Goal: Task Accomplishment & Management: Manage account settings

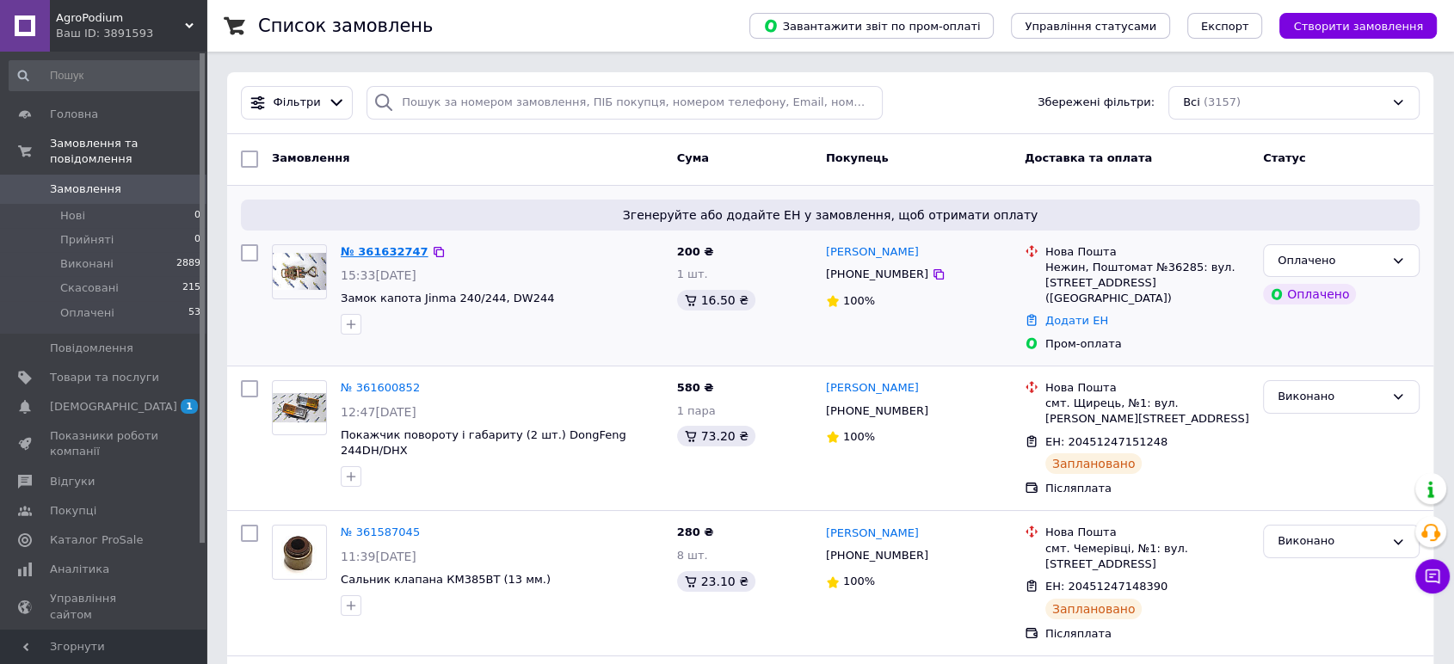
click at [389, 251] on link "№ 361632747" at bounding box center [385, 251] width 88 height 13
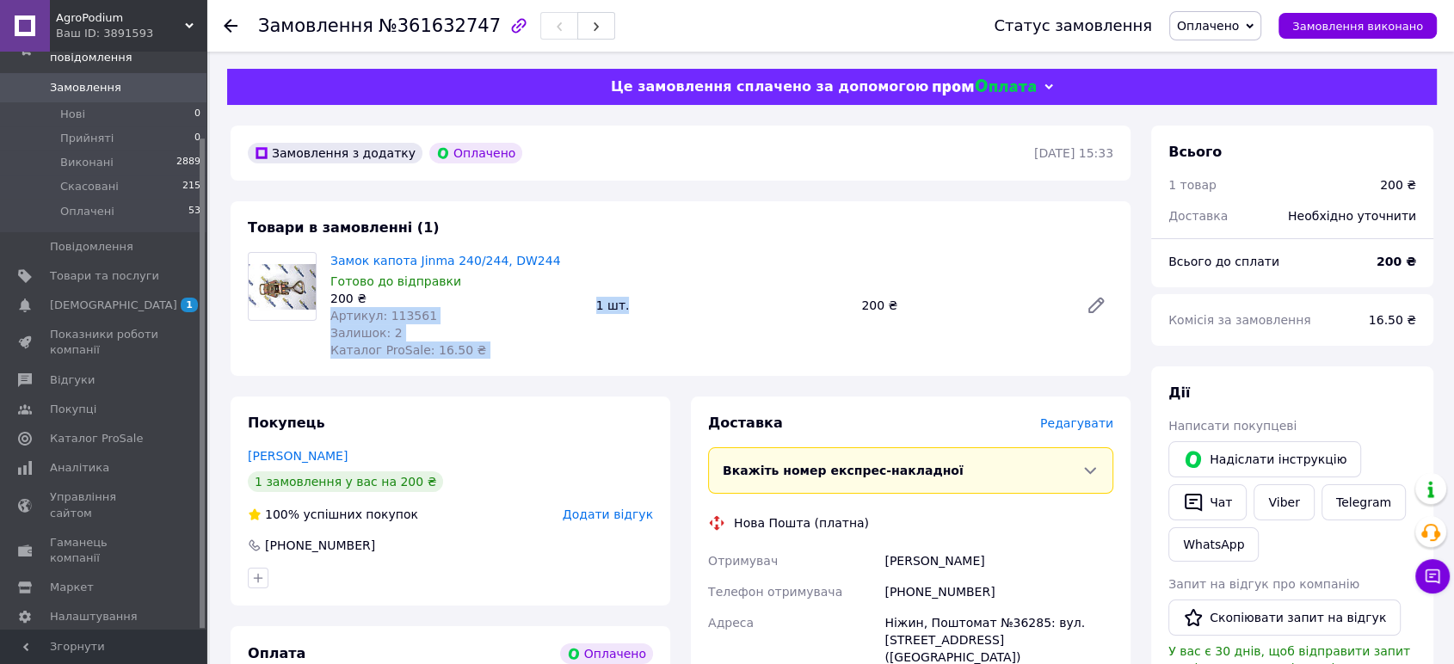
drag, startPoint x: 663, startPoint y: 301, endPoint x: 587, endPoint y: 301, distance: 75.7
click at [587, 301] on div "Замок капота Jinma 240/244, DW244 Готово до відправки 200 ₴ Артикул: 113561 Зал…" at bounding box center [722, 306] width 797 height 114
click at [723, 301] on div "1 шт." at bounding box center [722, 305] width 266 height 24
click at [1216, 31] on span "Оплачено" at bounding box center [1208, 26] width 62 height 14
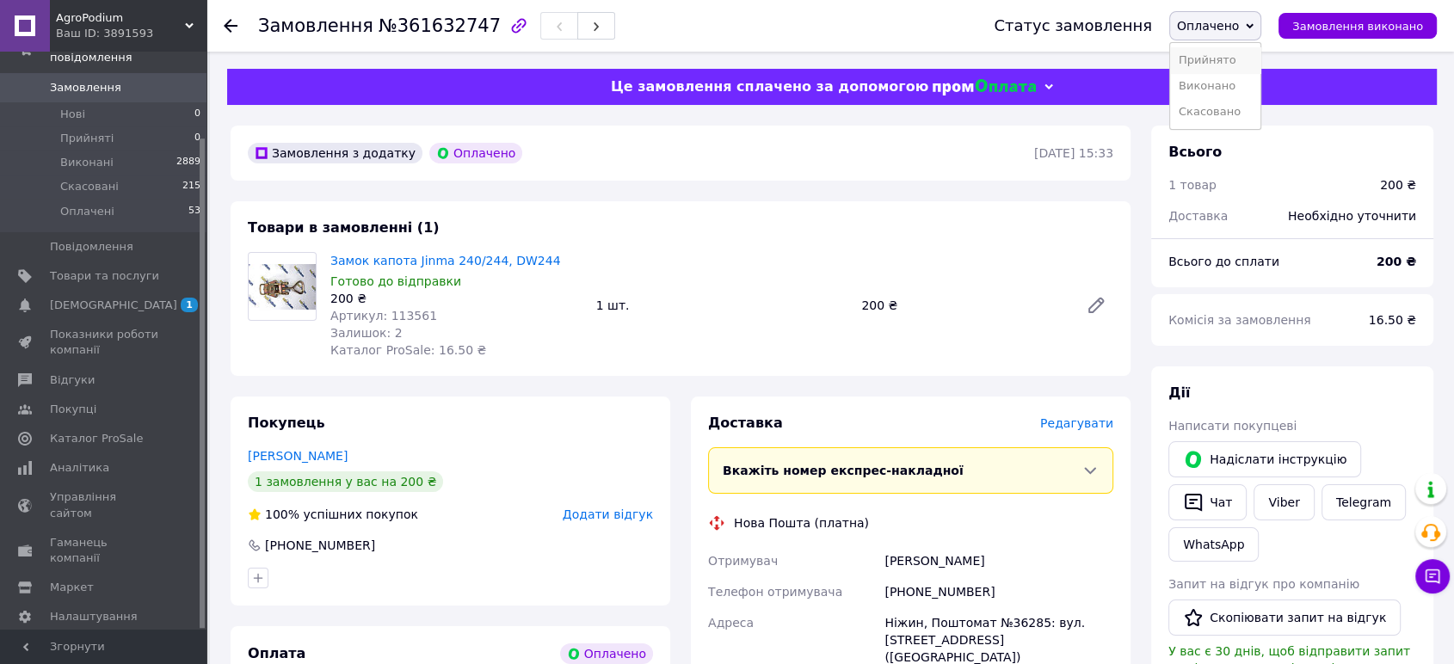
click at [1218, 61] on li "Прийнято" at bounding box center [1215, 60] width 90 height 26
drag, startPoint x: 981, startPoint y: 588, endPoint x: 881, endPoint y: 588, distance: 99.8
click at [881, 588] on div "[PHONE_NUMBER]" at bounding box center [999, 591] width 236 height 31
copy div "[PHONE_NUMBER]"
drag, startPoint x: 917, startPoint y: 561, endPoint x: 856, endPoint y: 571, distance: 62.0
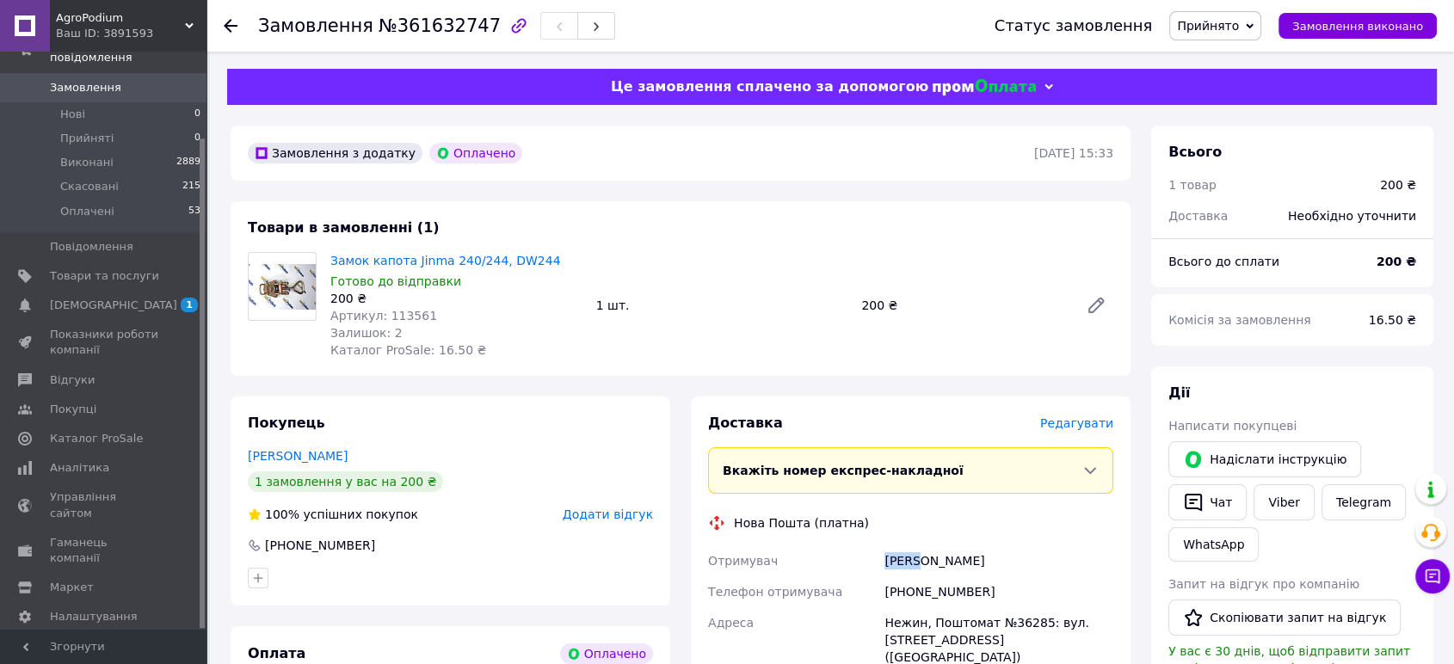
click at [856, 571] on div "Отримувач Савко Сергий Телефон отримувача +380681010716 Адреса Нежин, Поштомат …" at bounding box center [911, 656] width 412 height 220
copy div "Отримувач Савко"
drag, startPoint x: 962, startPoint y: 563, endPoint x: 922, endPoint y: 559, distance: 40.6
click at [922, 559] on div "Савко Сергий" at bounding box center [999, 561] width 236 height 31
copy div "Сергий"
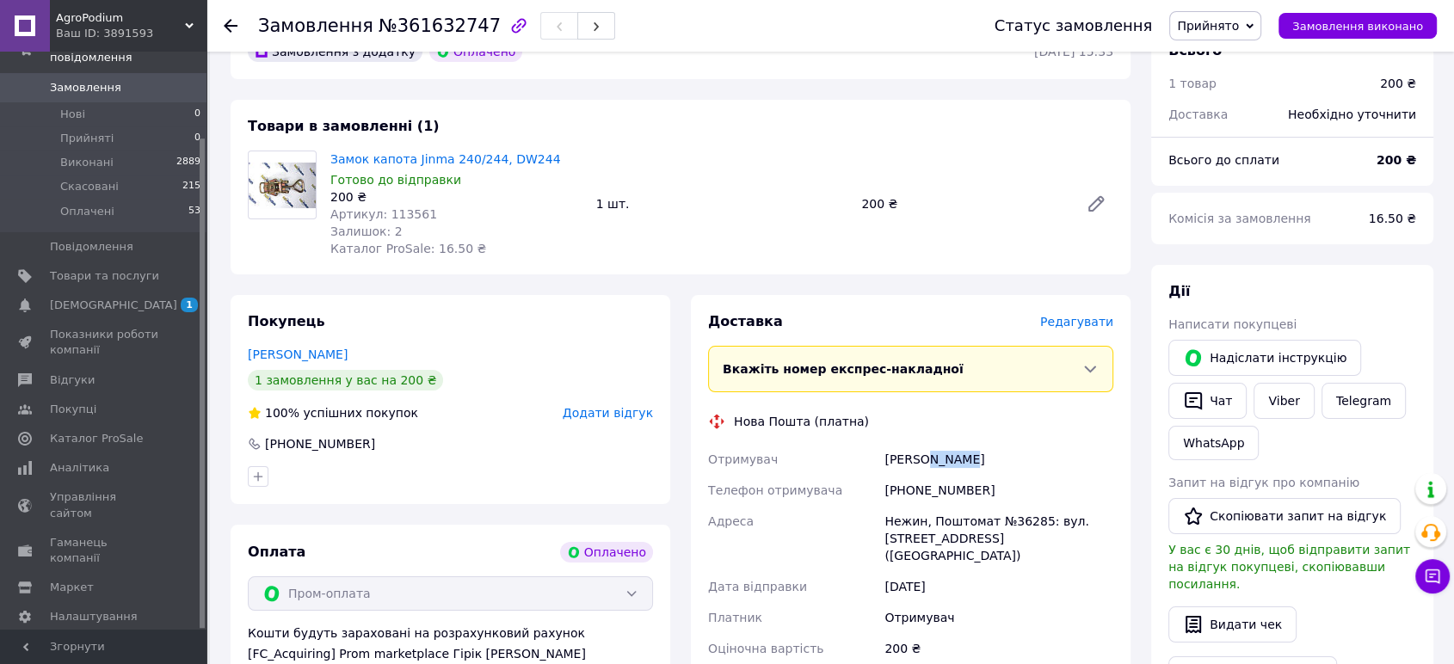
scroll to position [255, 0]
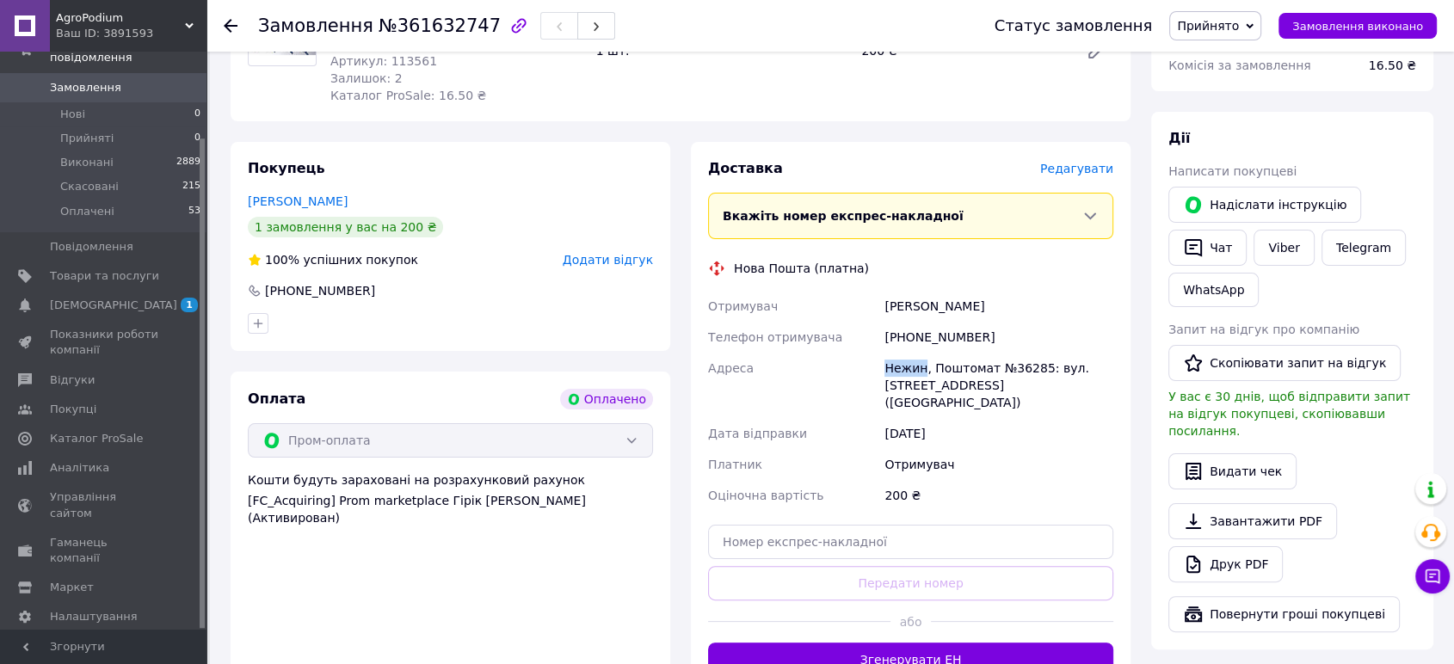
drag, startPoint x: 921, startPoint y: 373, endPoint x: 863, endPoint y: 365, distance: 58.2
click at [863, 365] on div "Отримувач Савко Сергий Телефон отримувача +380681010716 Адреса Нежин, Поштомат …" at bounding box center [911, 401] width 412 height 220
copy div "Адреса Нежин"
click at [1029, 366] on div "Нежин, Поштомат №36285: вул. Прощенка, 12 (ТЦ Терем)" at bounding box center [999, 385] width 236 height 65
drag, startPoint x: 1031, startPoint y: 366, endPoint x: 1009, endPoint y: 368, distance: 21.7
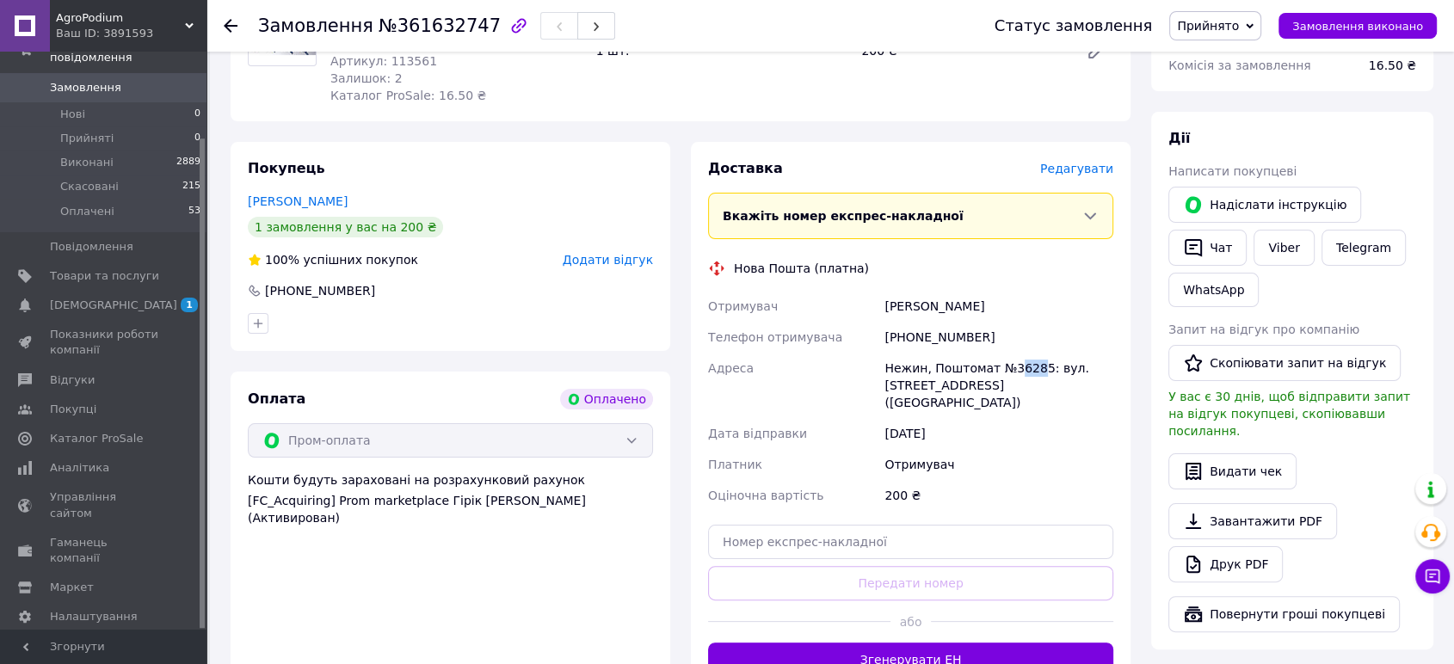
click at [1009, 368] on div "Нежин, Поштомат №36285: вул. Прощенка, 12 (ТЦ Терем)" at bounding box center [999, 385] width 236 height 65
click at [1030, 369] on div "Нежин, Поштомат №36285: вул. Прощенка, 12 (ТЦ Терем)" at bounding box center [999, 385] width 236 height 65
click at [1029, 367] on div "Нежин, Поштомат №36285: вул. Прощенка, 12 (ТЦ Терем)" at bounding box center [999, 385] width 236 height 65
drag, startPoint x: 1033, startPoint y: 367, endPoint x: 1002, endPoint y: 372, distance: 32.1
click at [1002, 372] on div "Нежин, Поштомат №36285: вул. Прощенка, 12 (ТЦ Терем)" at bounding box center [999, 385] width 236 height 65
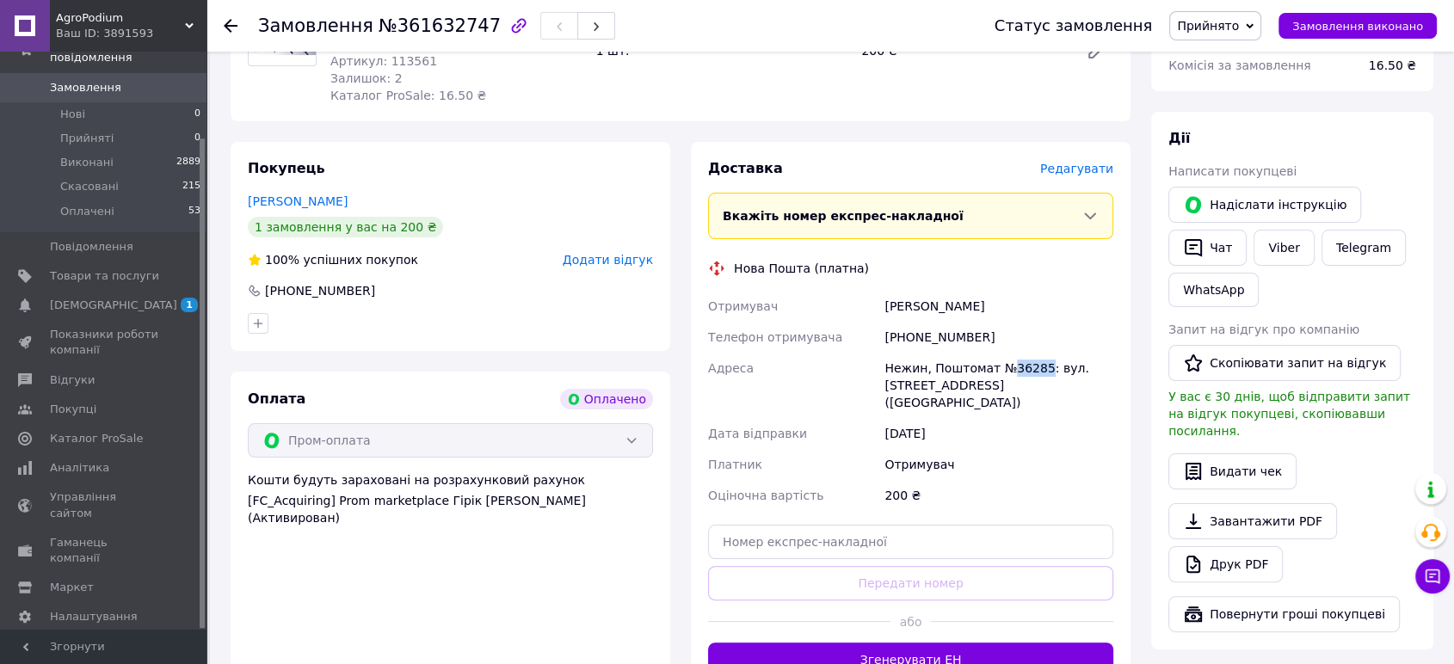
copy div "36285"
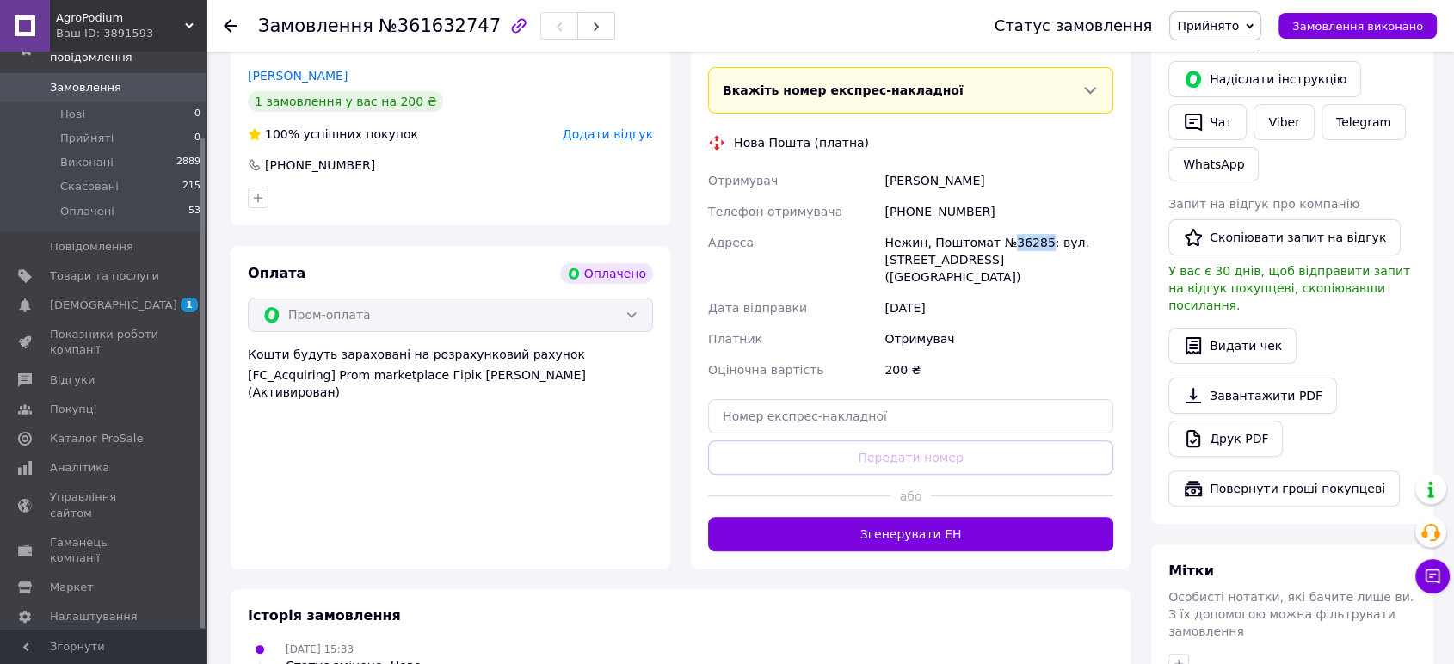
scroll to position [509, 0]
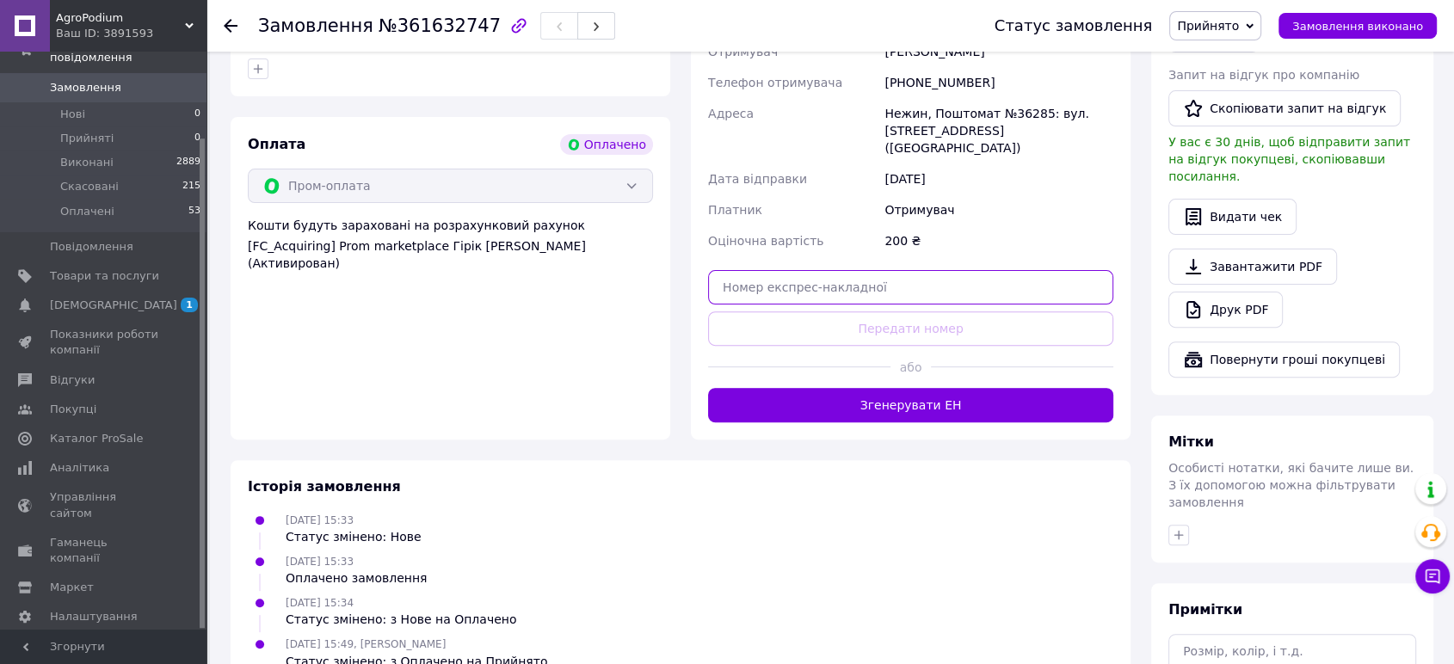
click at [799, 271] on input "text" at bounding box center [910, 287] width 405 height 34
paste input "20451247289926"
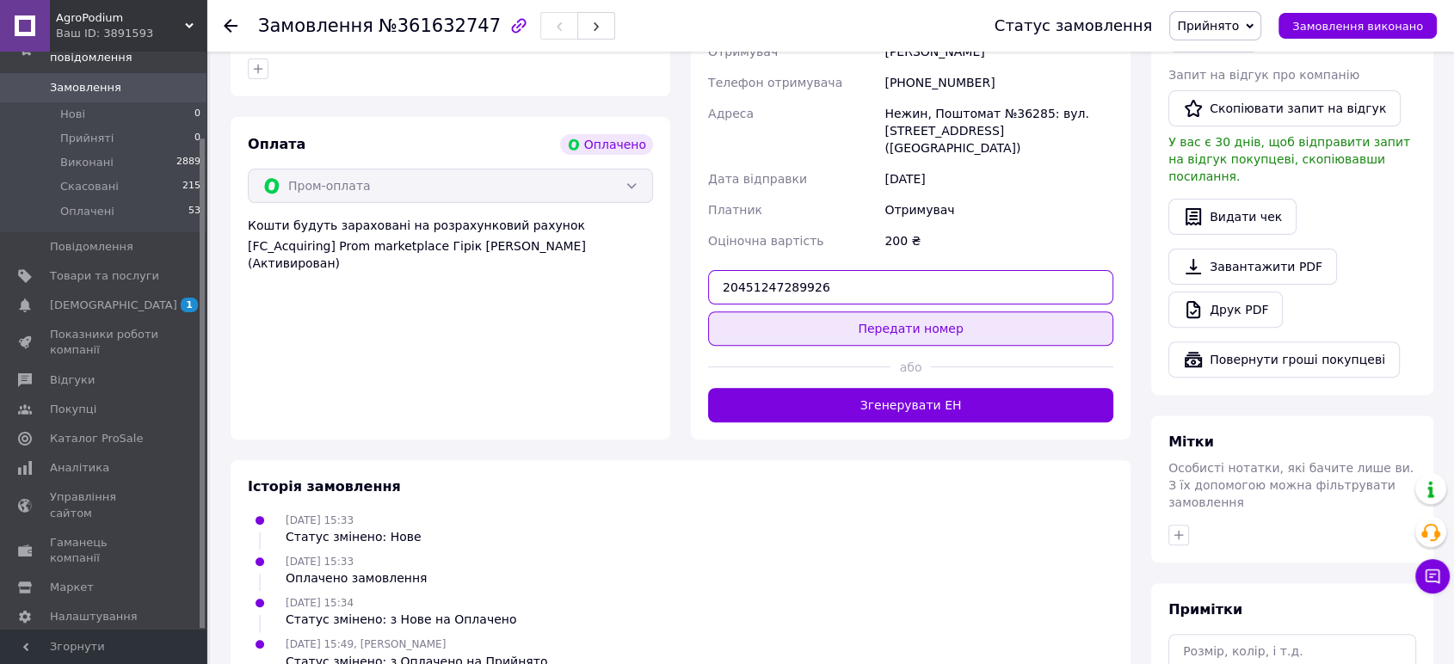
type input "20451247289926"
click at [822, 311] on button "Передати номер" at bounding box center [910, 328] width 405 height 34
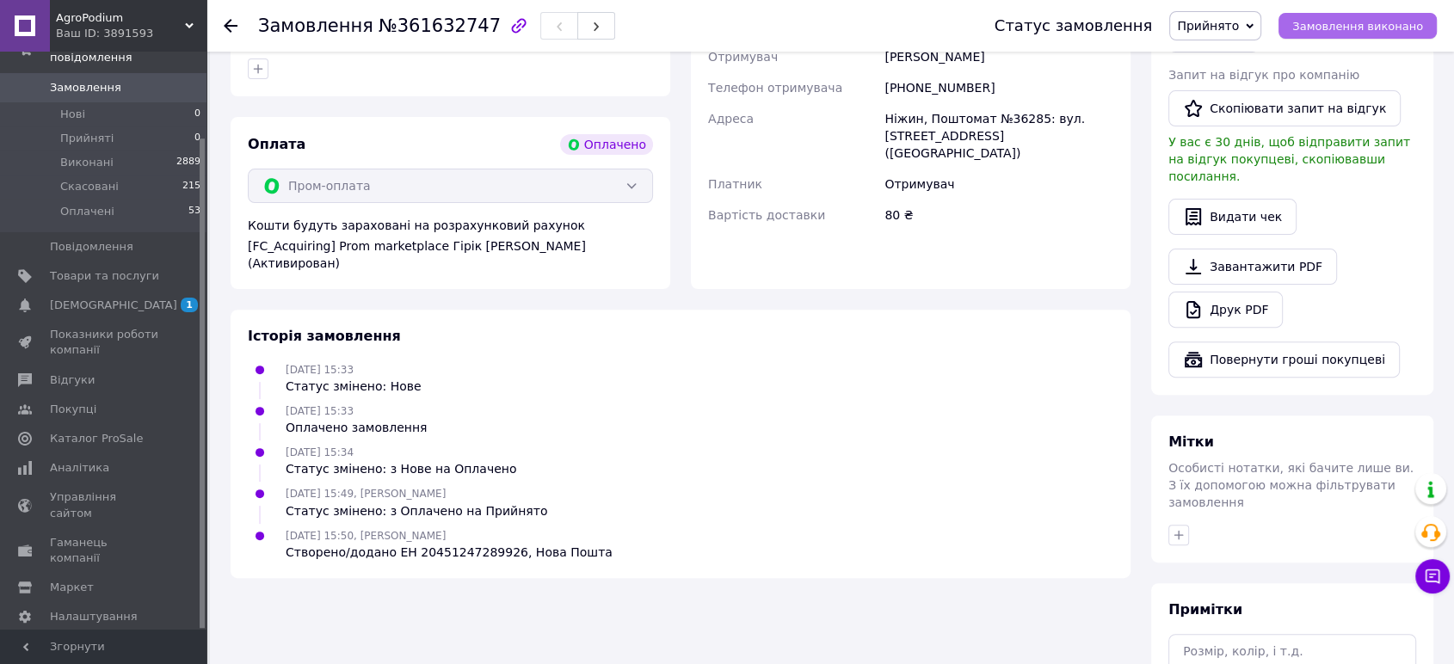
drag, startPoint x: 1352, startPoint y: 20, endPoint x: 1341, endPoint y: 14, distance: 12.0
click at [1351, 20] on span "Замовлення виконано" at bounding box center [1357, 26] width 131 height 13
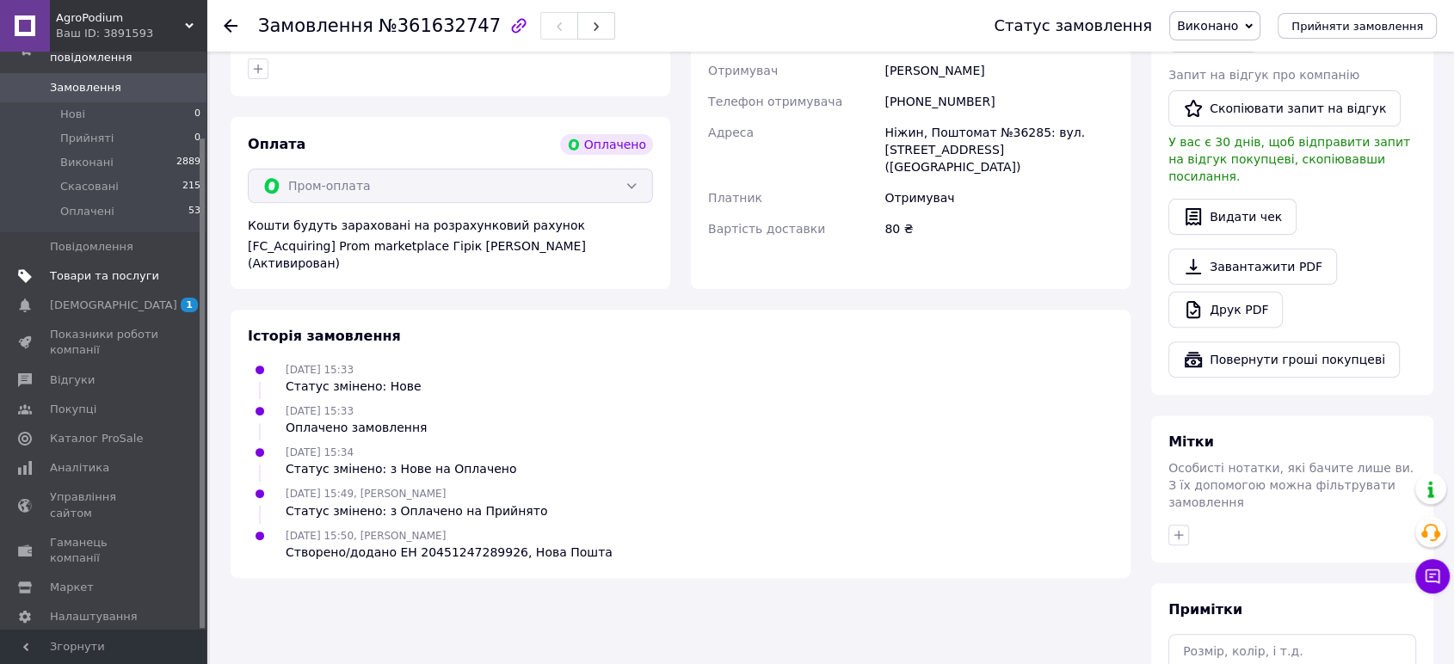
click at [115, 268] on span "Товари та послуги" at bounding box center [104, 275] width 109 height 15
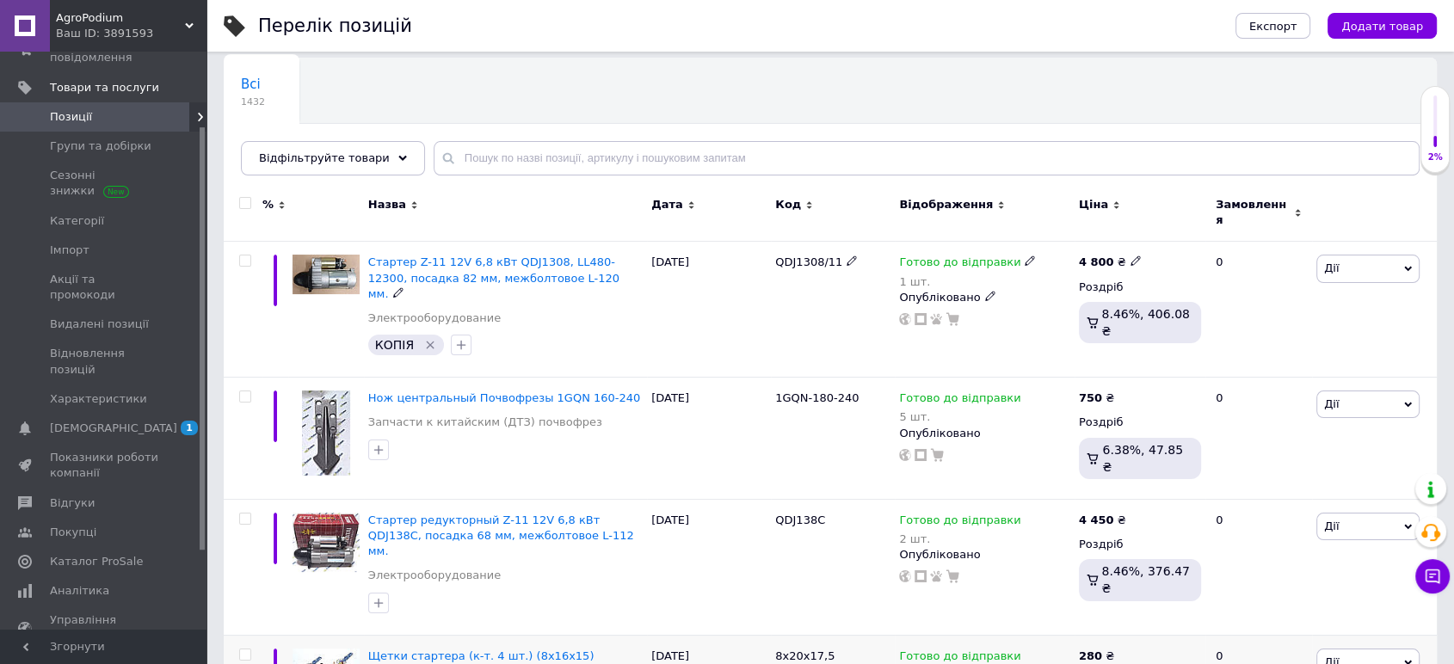
scroll to position [382, 0]
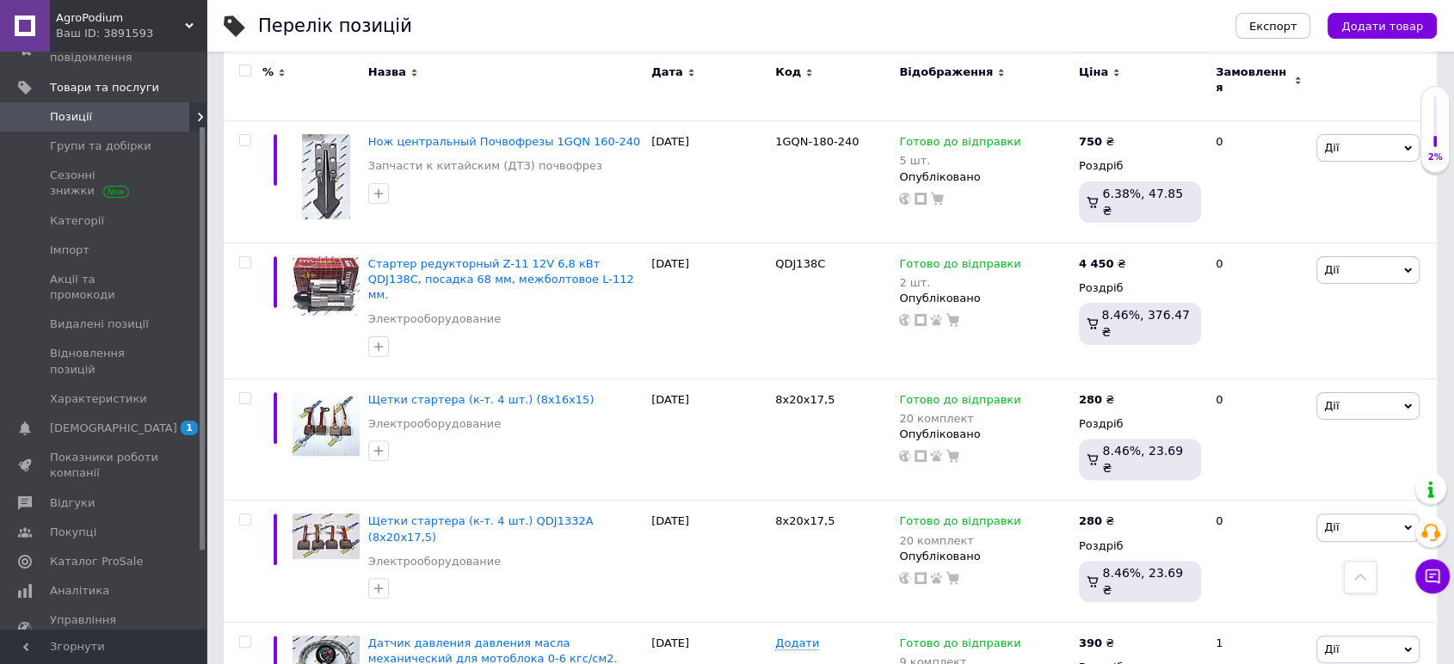
click at [114, 109] on span "Позиції" at bounding box center [104, 116] width 109 height 15
click at [195, 116] on icon at bounding box center [200, 117] width 10 height 10
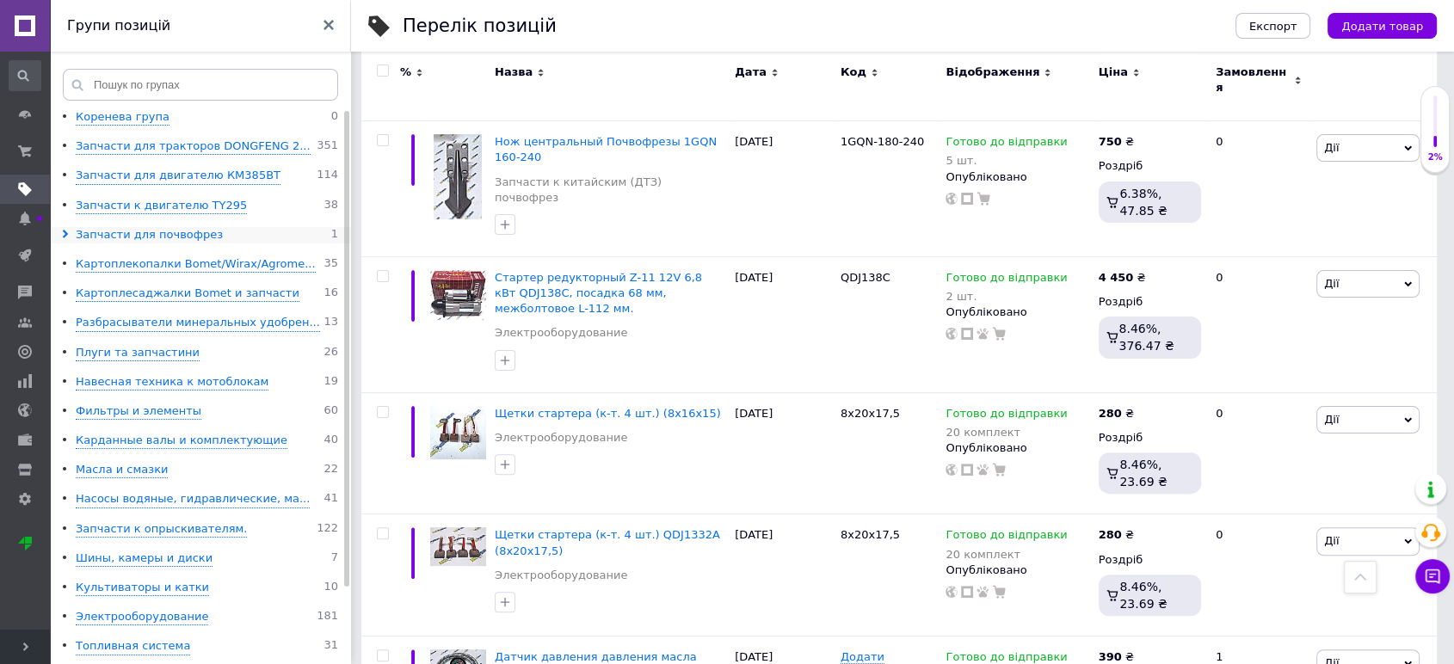
click at [167, 227] on div "Запчасти для почвофрез" at bounding box center [149, 235] width 147 height 16
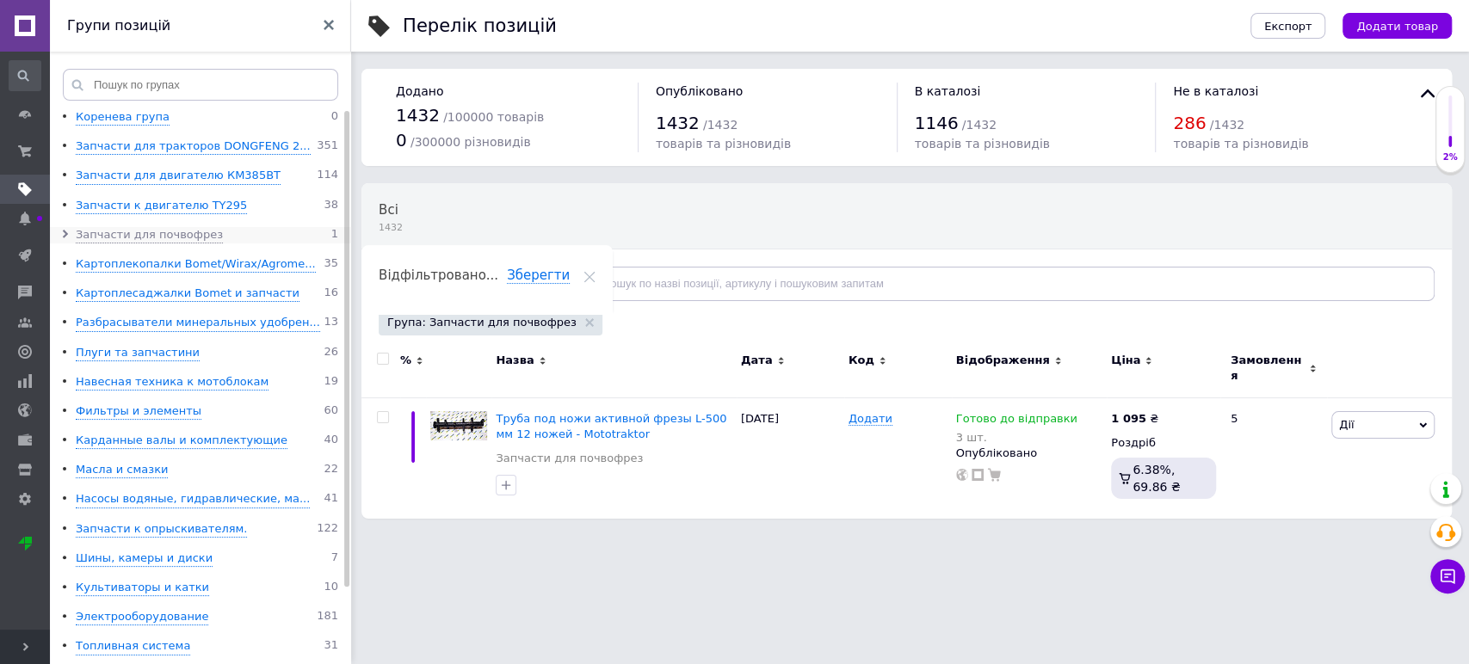
click at [65, 230] on icon at bounding box center [65, 234] width 9 height 9
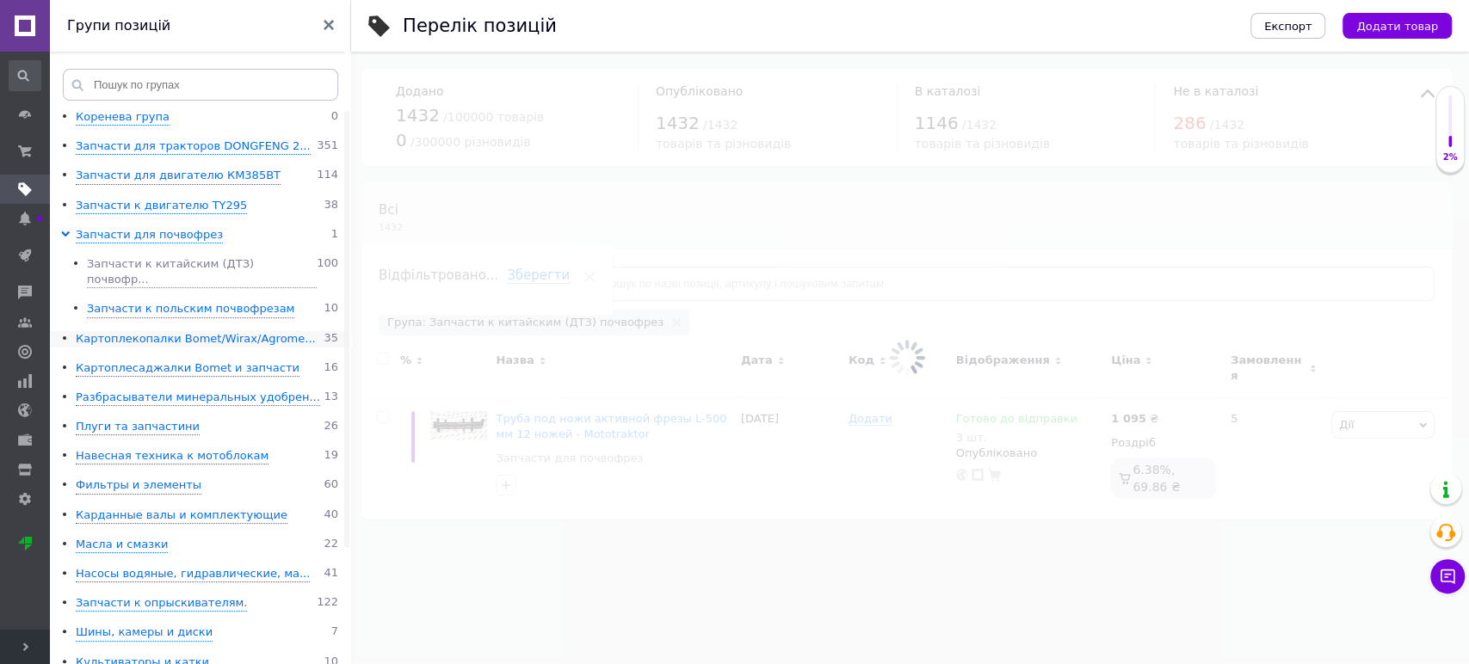
click at [159, 256] on div "Запчасти к китайским (ДТЗ) почвофр..." at bounding box center [202, 272] width 230 height 32
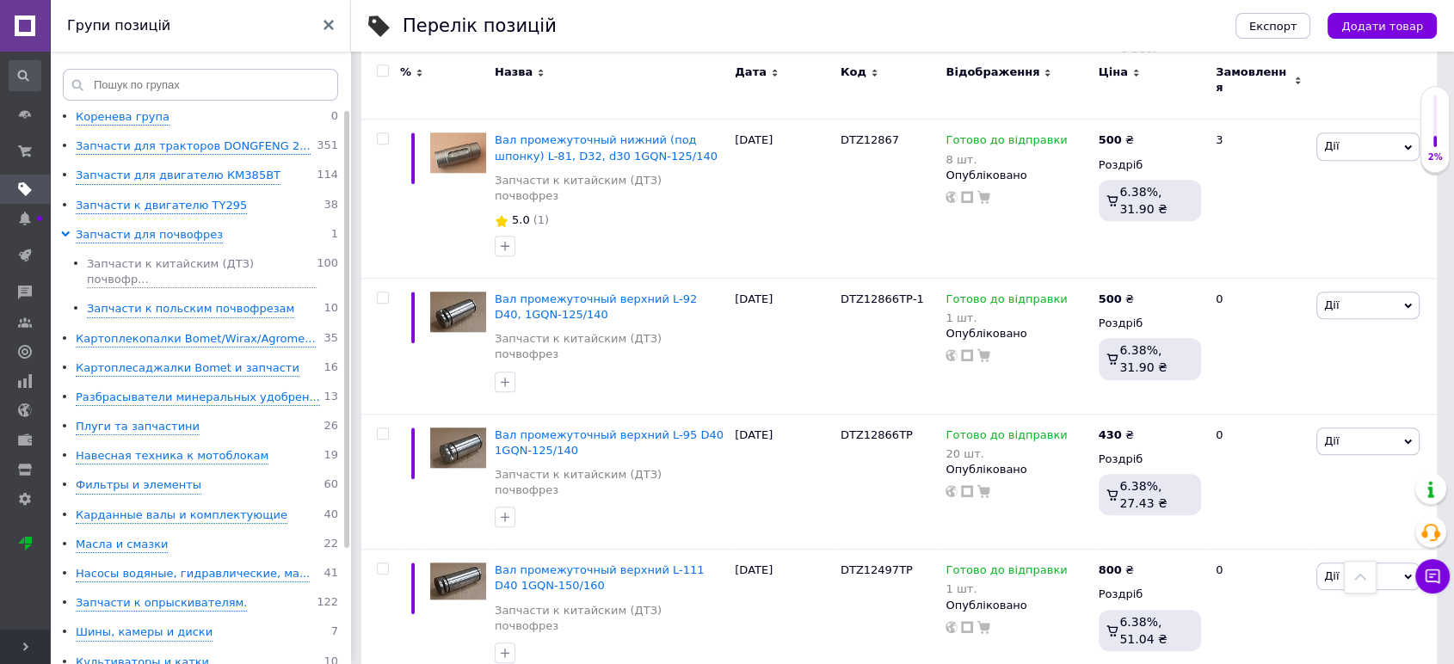
scroll to position [1529, 0]
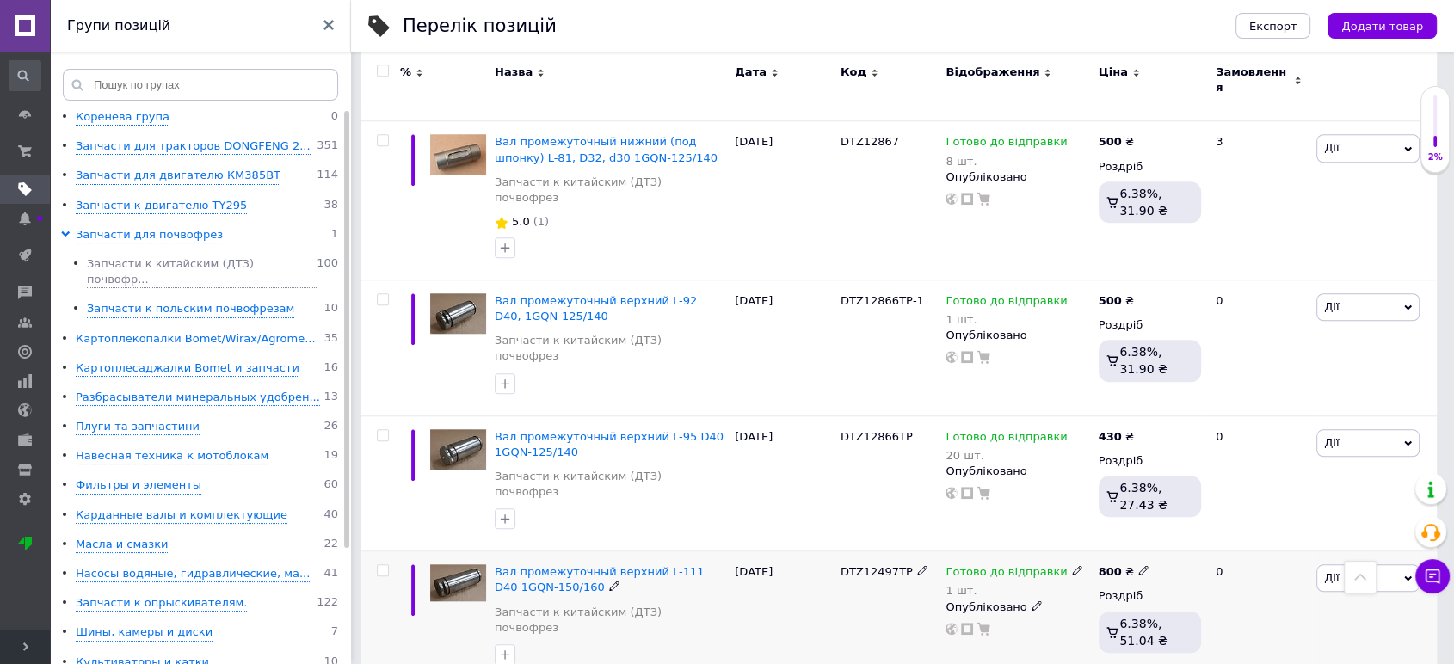
click at [1072, 565] on icon at bounding box center [1077, 570] width 10 height 10
click at [1125, 543] on div "Готово до відправки В наявності Немає в наявності Під замовлення" at bounding box center [1164, 567] width 165 height 48
drag, startPoint x: 1115, startPoint y: 449, endPoint x: 896, endPoint y: 449, distance: 219.4
click at [1040, 564] on div "Готово до відправки 1 шт. Наявність Готово до відправки В наявності Немає в ная…" at bounding box center [1018, 599] width 144 height 71
type input "3"
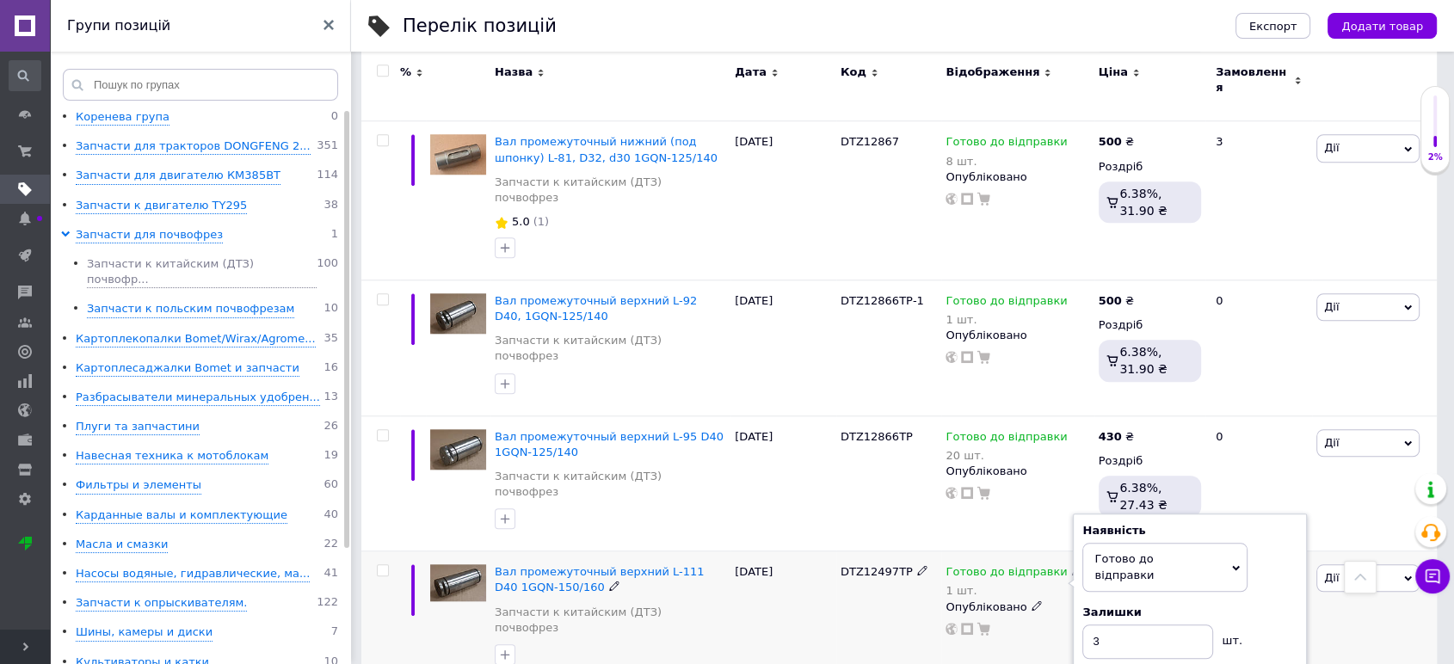
click at [866, 552] on div "DTZ12497ТР" at bounding box center [889, 620] width 106 height 136
drag, startPoint x: 902, startPoint y: 398, endPoint x: 862, endPoint y: 398, distance: 39.6
click at [862, 564] on div "DTZ12497ТР" at bounding box center [889, 571] width 97 height 15
copy span "12497ТР"
click at [924, 552] on div "DTZ12497ТР" at bounding box center [889, 620] width 106 height 136
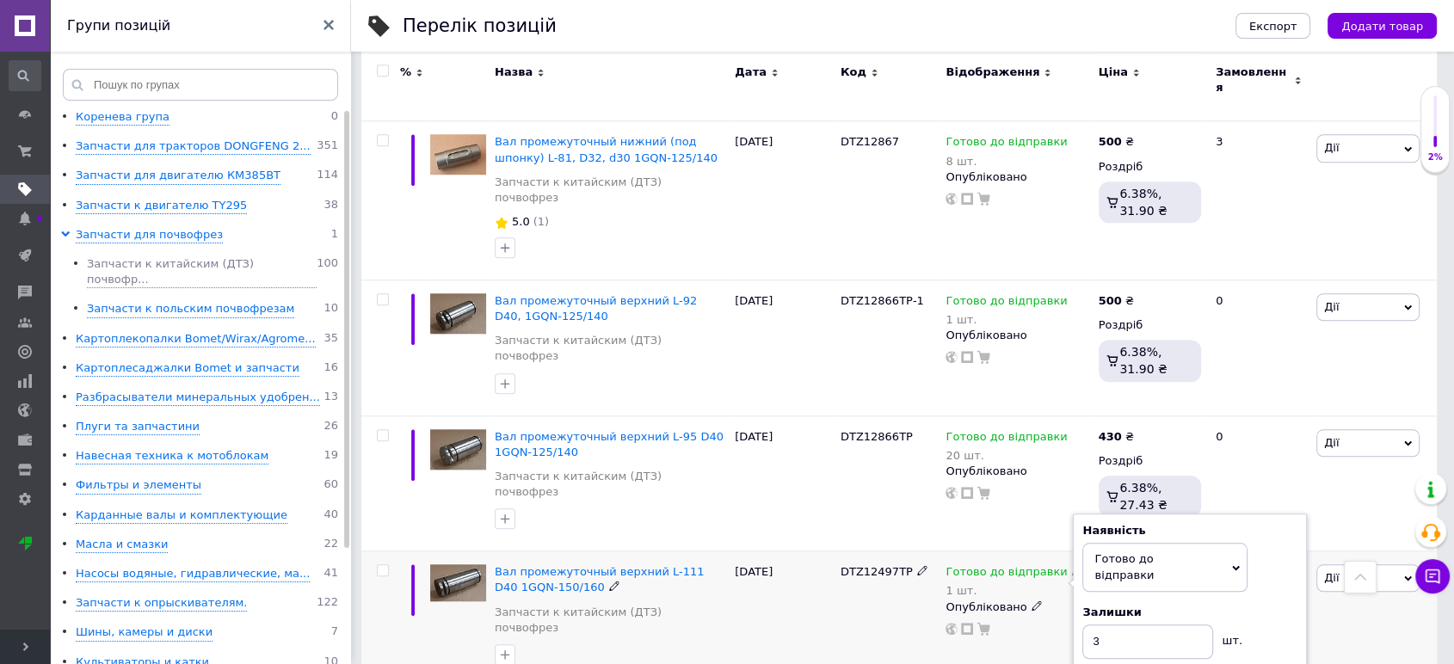
click at [1057, 564] on div "Готово до відправки 1 шт. Наявність Готово до відправки В наявності Немає в ная…" at bounding box center [1018, 599] width 144 height 71
click at [1248, 416] on div "0" at bounding box center [1258, 484] width 107 height 136
click at [609, 565] on span "Вал промежуточный верхний L-111 D40 1GQN-150/160" at bounding box center [599, 579] width 209 height 28
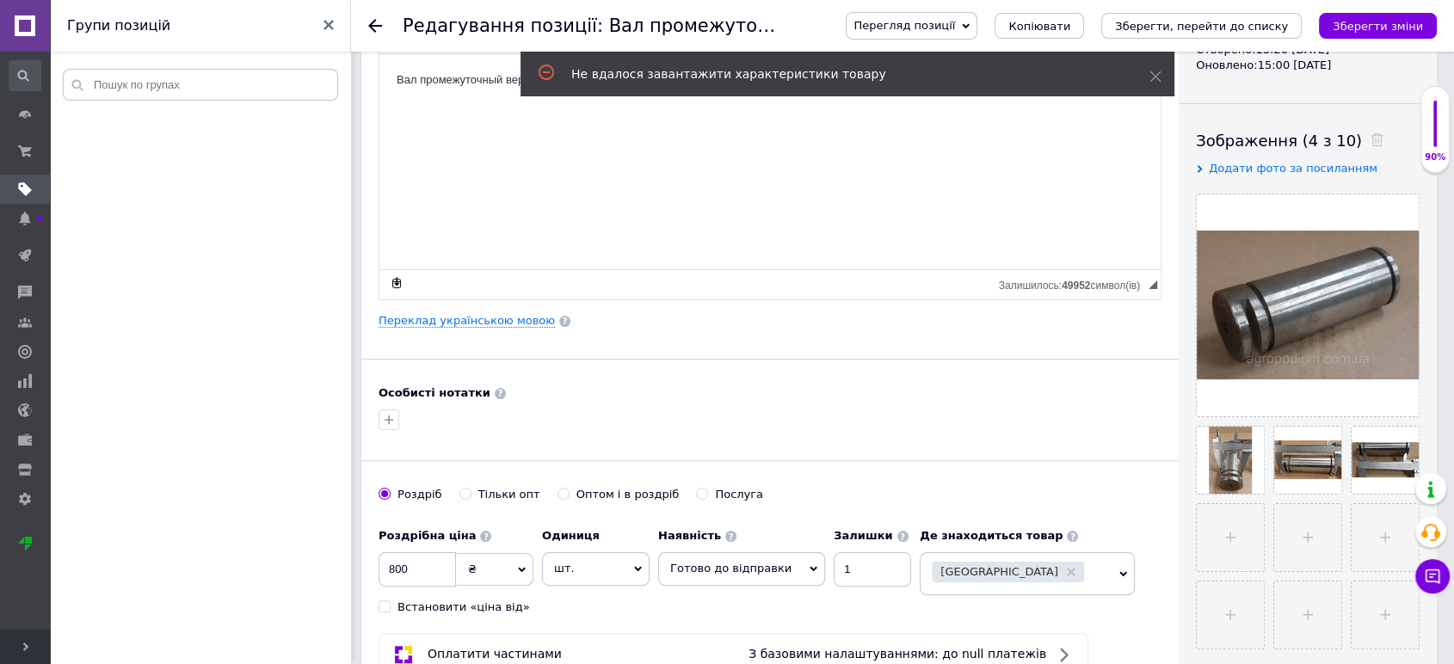
scroll to position [637, 0]
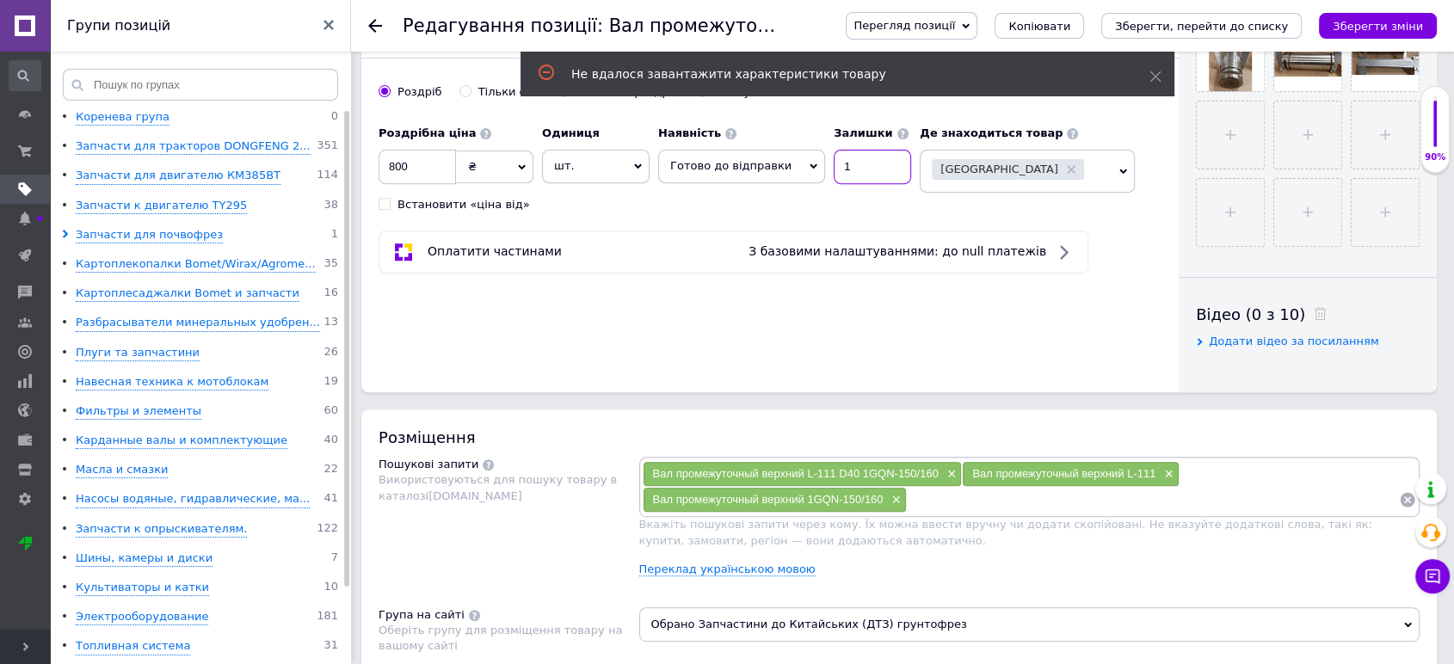
drag, startPoint x: 852, startPoint y: 170, endPoint x: 799, endPoint y: 178, distance: 53.2
click at [834, 167] on input "1" at bounding box center [872, 167] width 77 height 34
type input "3"
drag, startPoint x: 430, startPoint y: 160, endPoint x: 375, endPoint y: 169, distance: 55.7
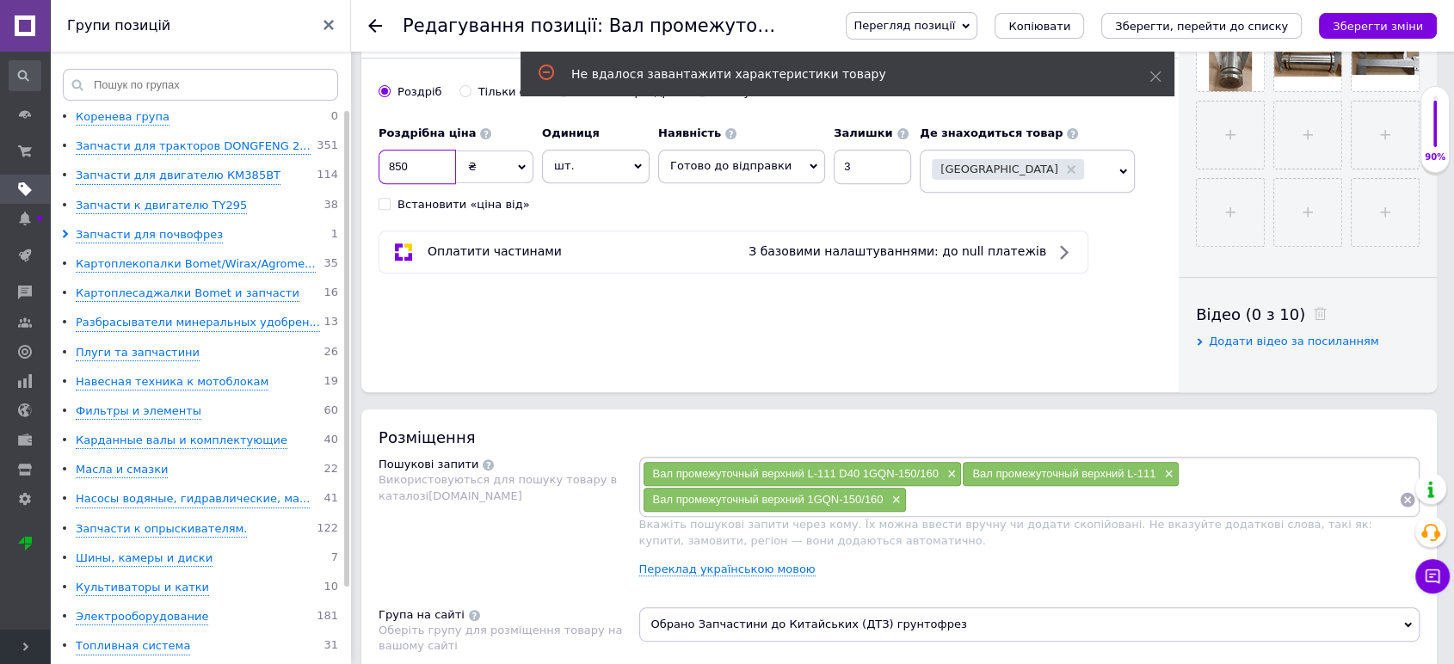
type input "850"
click at [1356, 28] on icon "Зберегти зміни" at bounding box center [1378, 26] width 90 height 13
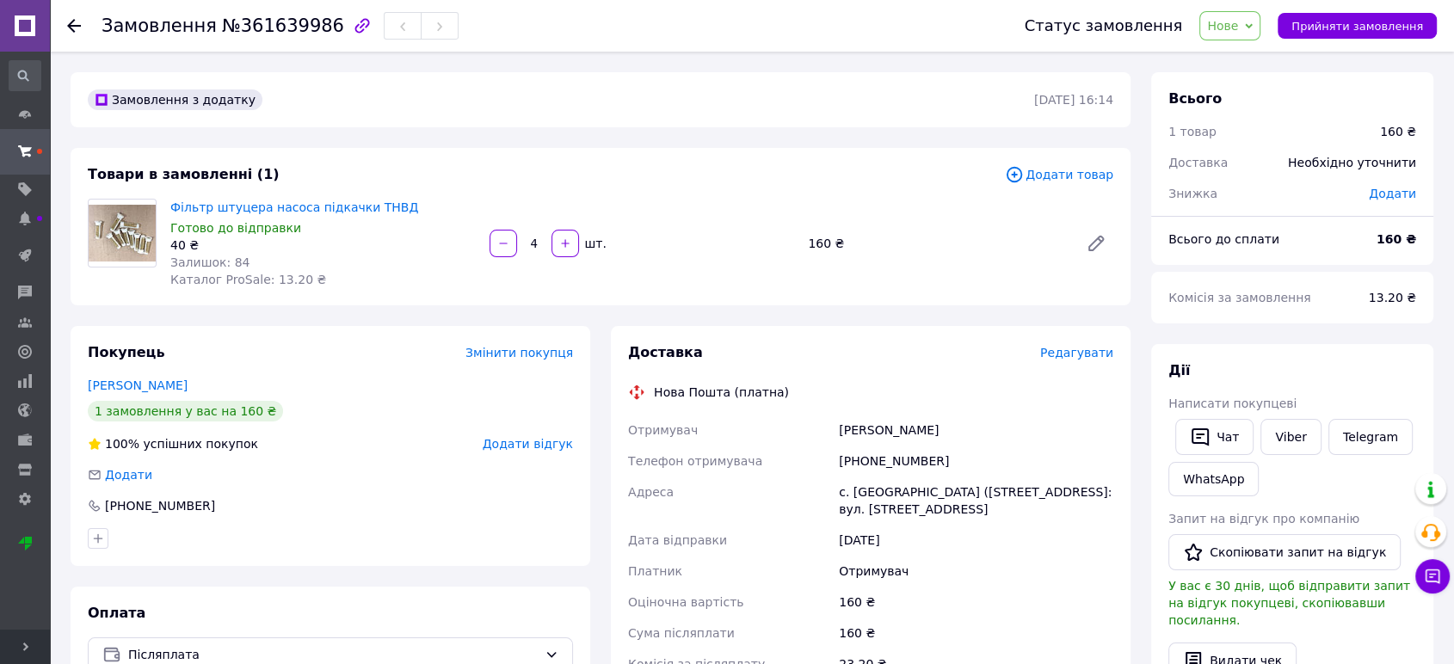
click at [1261, 33] on span "Нове" at bounding box center [1229, 25] width 61 height 29
click at [1258, 67] on li "Прийнято" at bounding box center [1239, 60] width 79 height 26
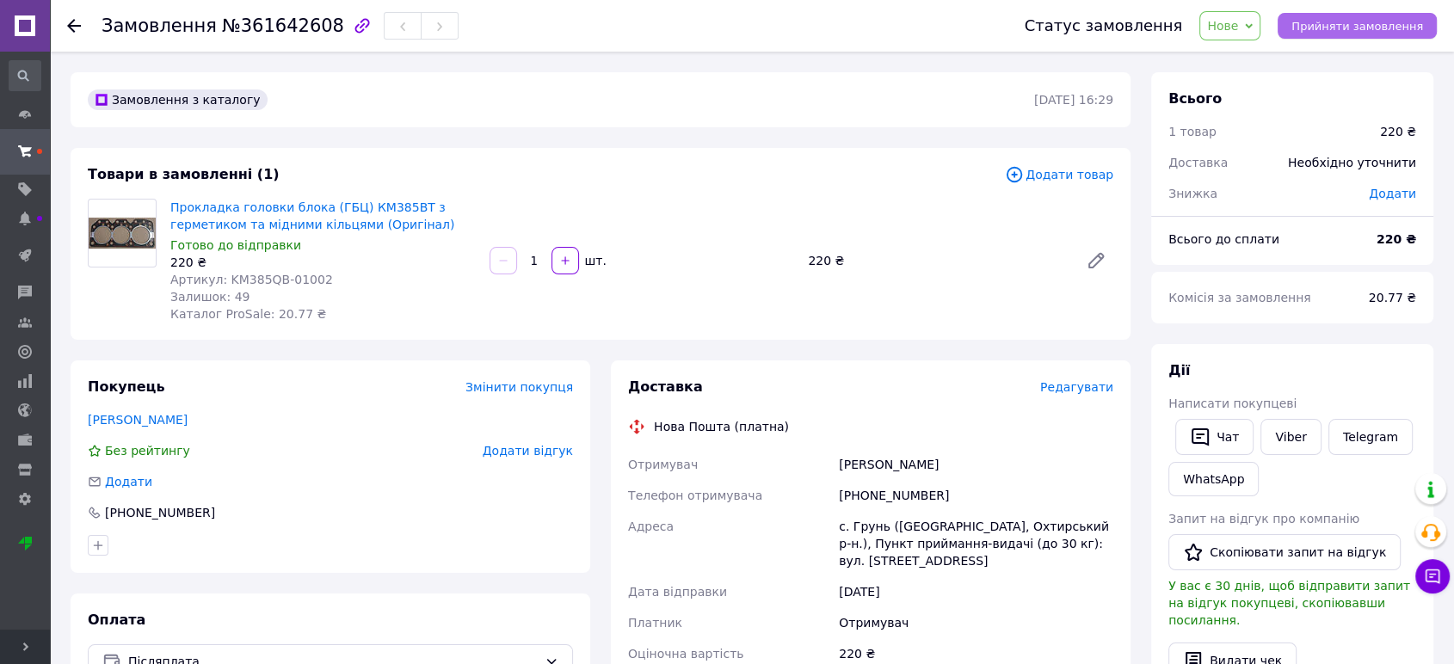
click at [1359, 13] on button "Прийняти замовлення" at bounding box center [1357, 26] width 159 height 26
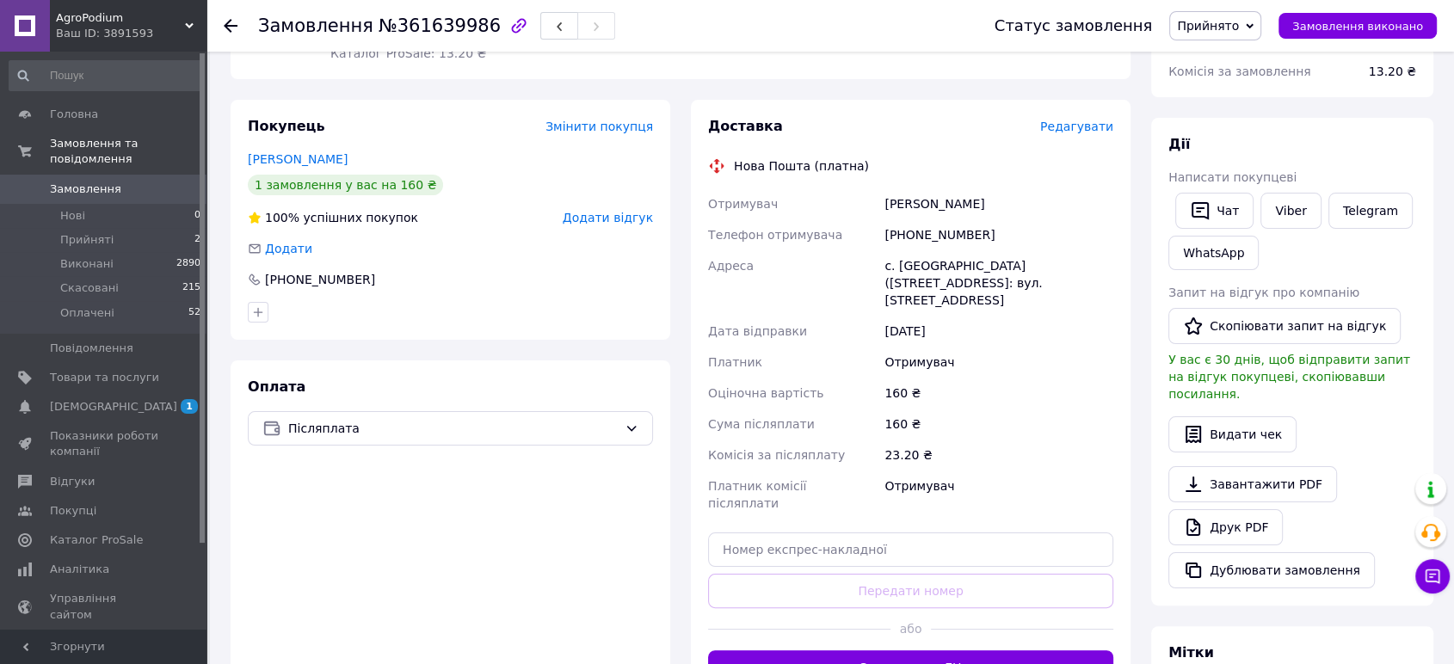
scroll to position [503, 0]
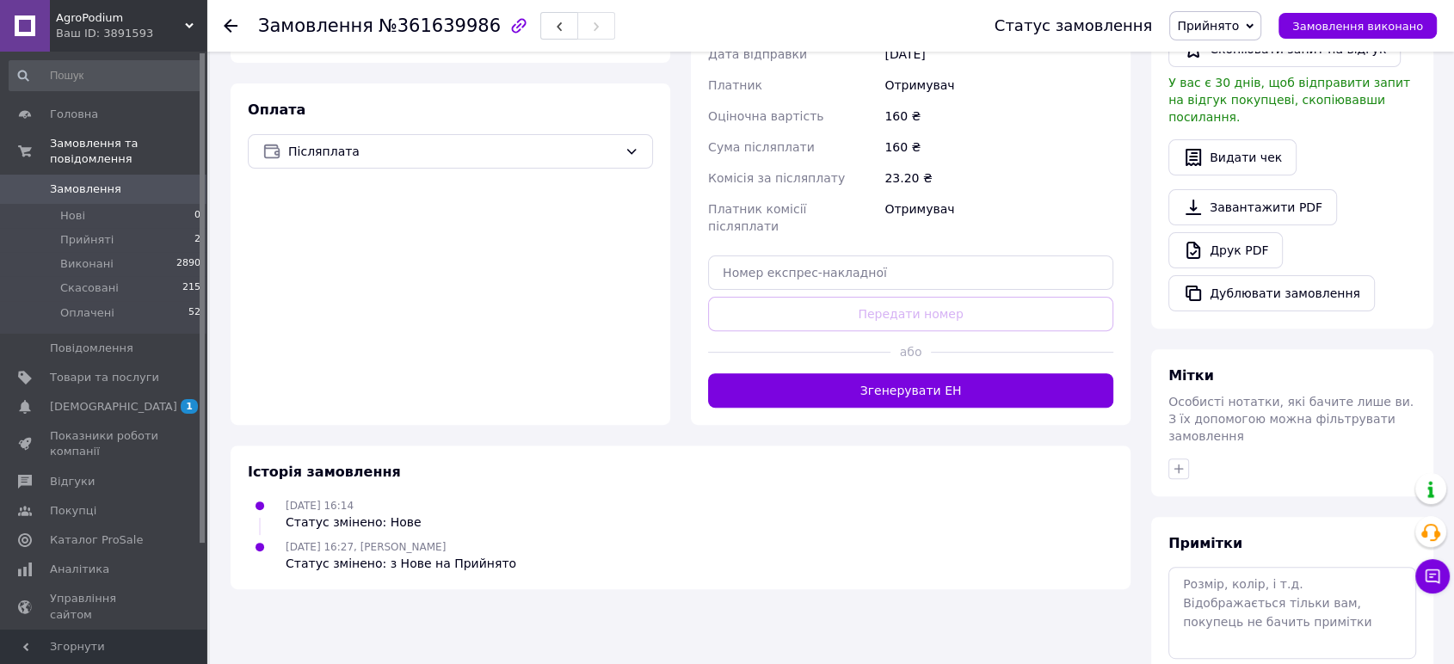
drag, startPoint x: 779, startPoint y: 208, endPoint x: 779, endPoint y: 228, distance: 19.8
click at [779, 208] on div "Доставка Редагувати Нова Пошта (платна) Отримувач Когут Сергій Телефон отримува…" at bounding box center [910, 124] width 405 height 568
click at [783, 256] on input "text" at bounding box center [910, 273] width 405 height 34
paste input "20451247349309"
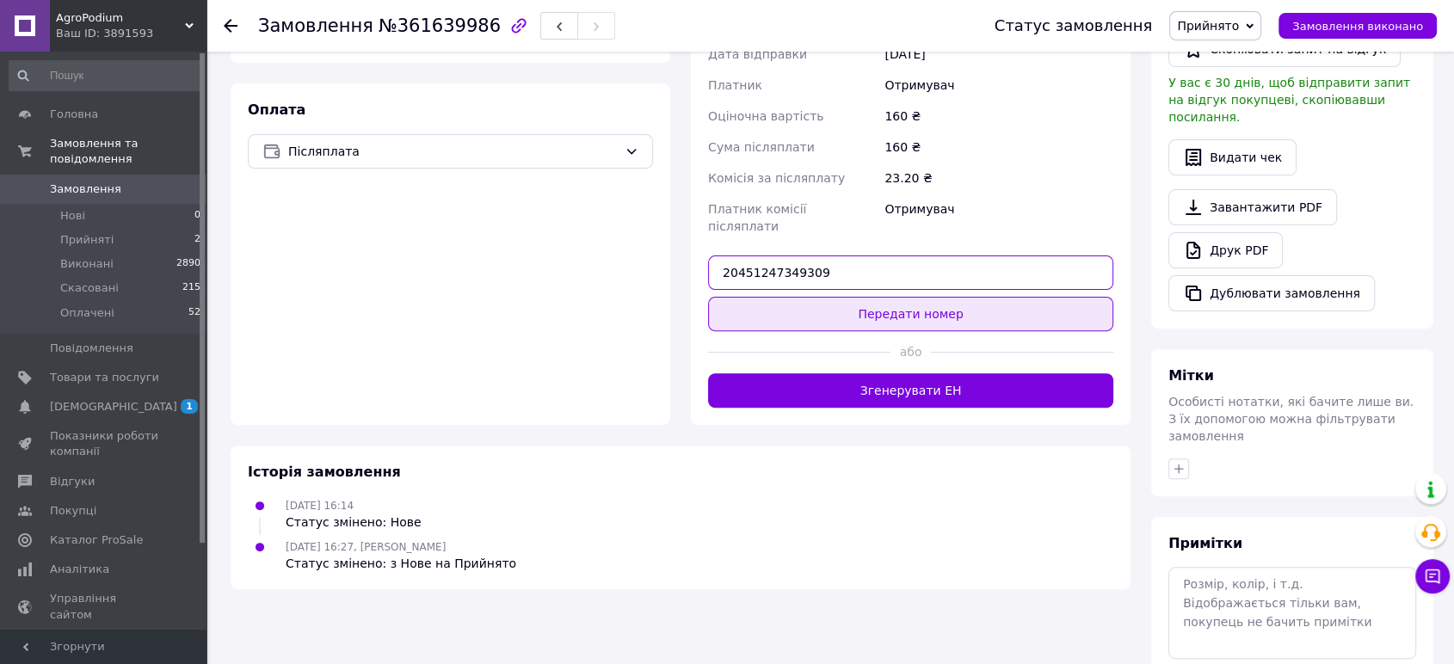
type input "20451247349309"
click at [826, 297] on button "Передати номер" at bounding box center [910, 314] width 405 height 34
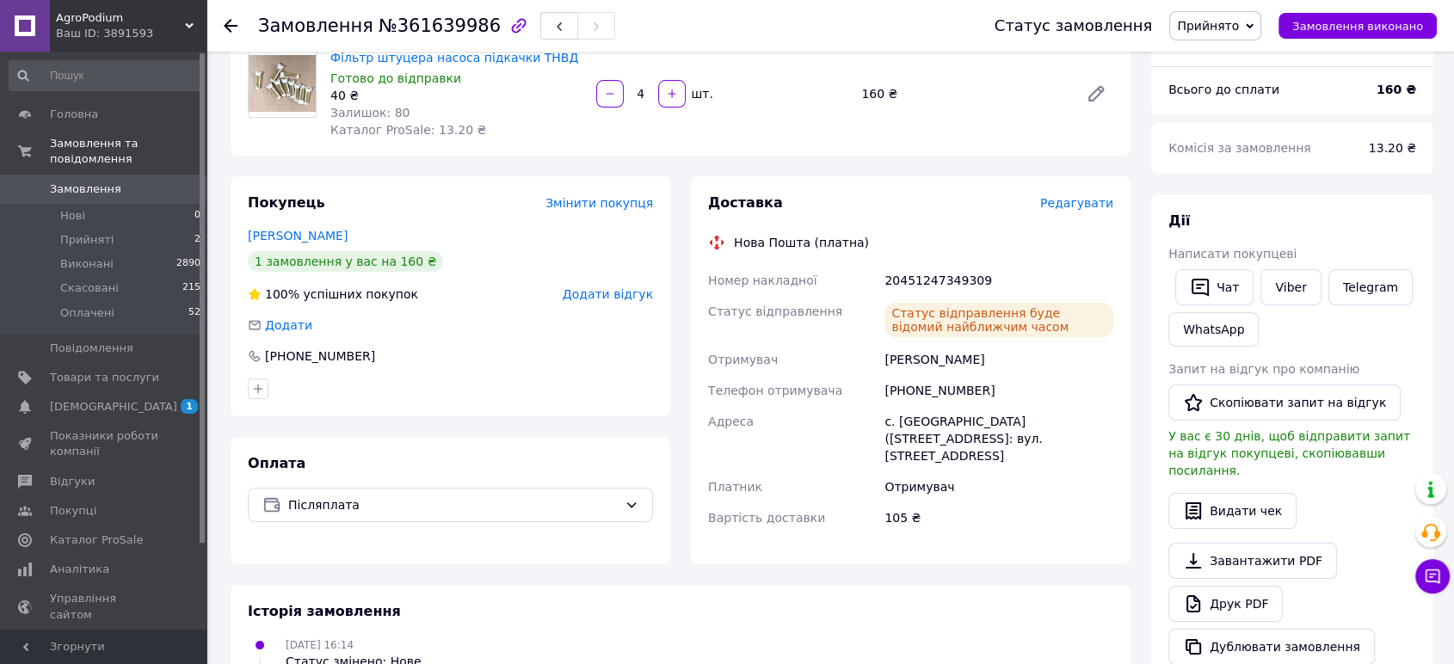
scroll to position [0, 0]
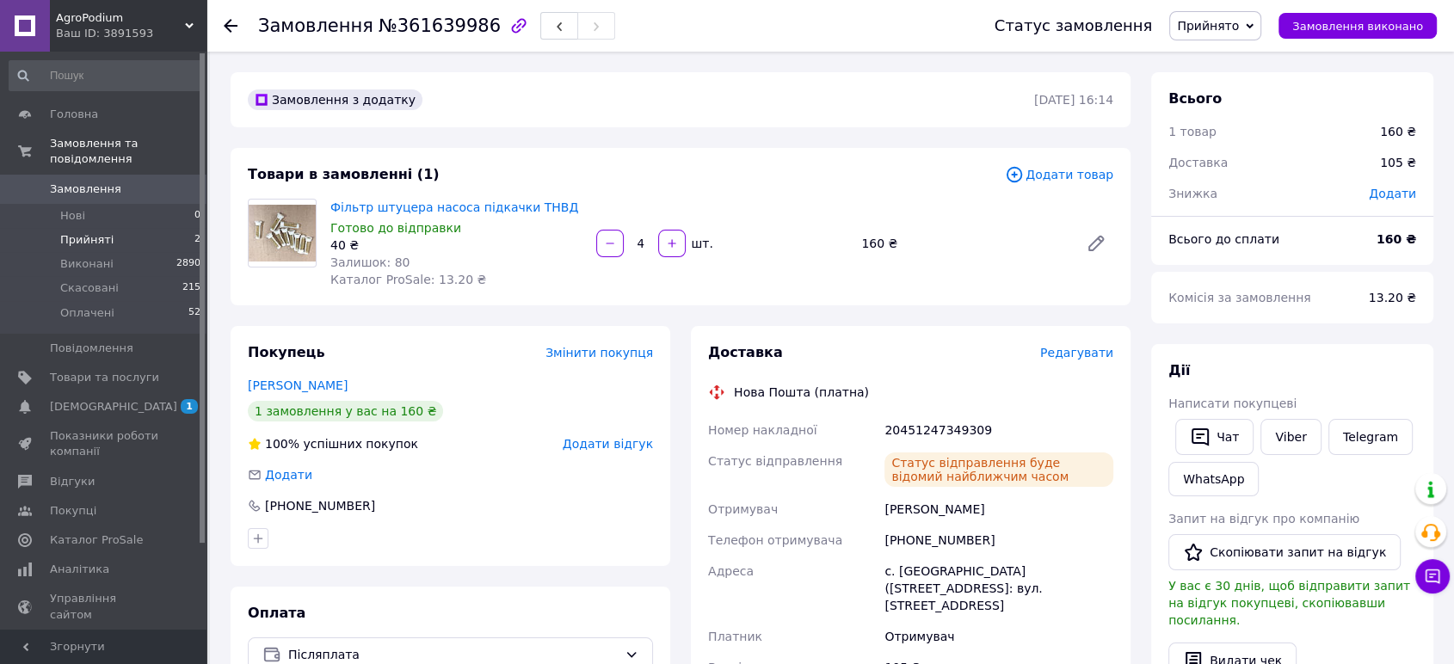
click at [93, 232] on span "Прийняті" at bounding box center [86, 239] width 53 height 15
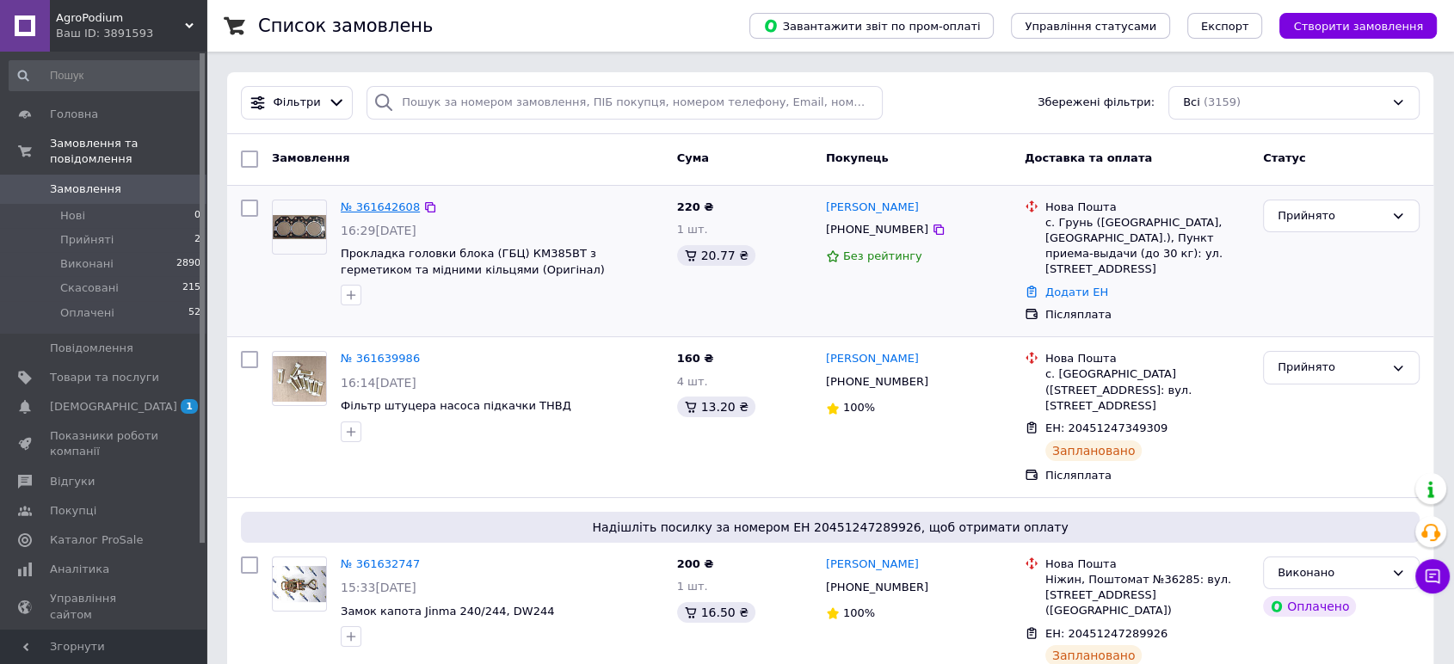
click at [389, 200] on link "№ 361642608" at bounding box center [380, 206] width 79 height 13
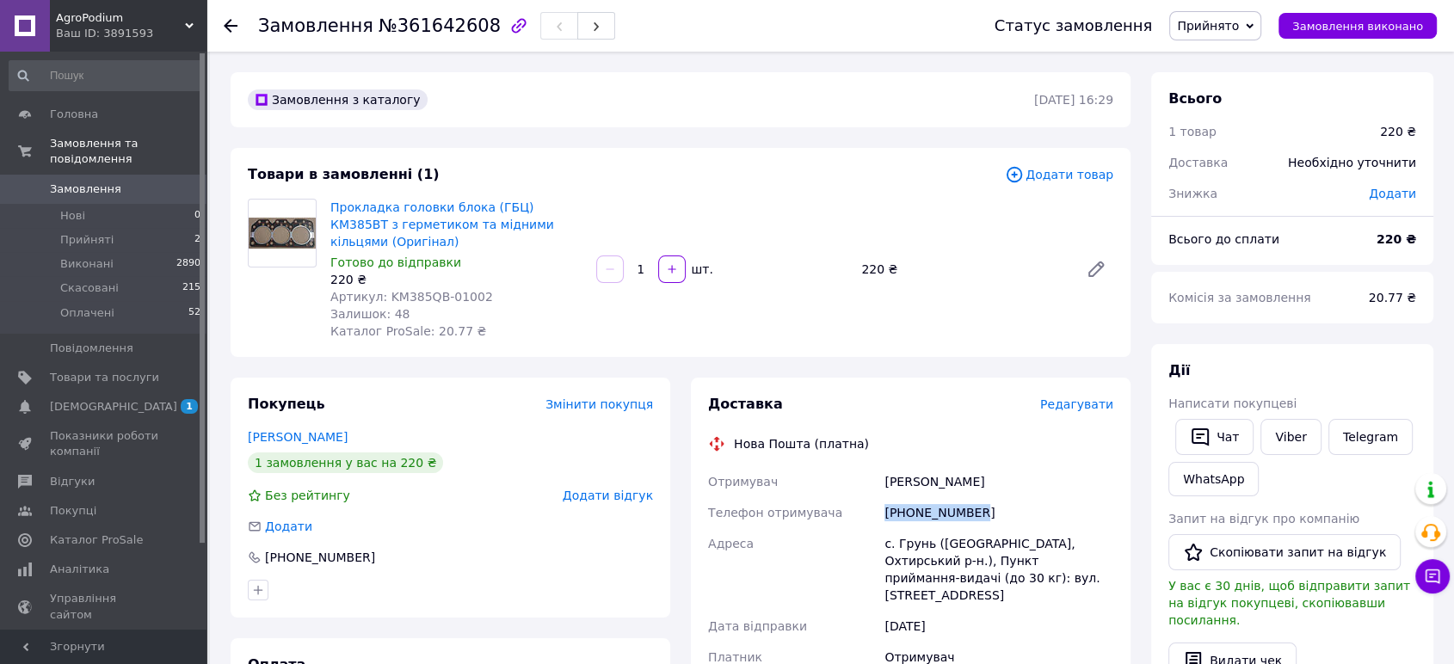
drag, startPoint x: 978, startPoint y: 502, endPoint x: 872, endPoint y: 499, distance: 106.7
click at [872, 499] on div "Отримувач Кисиленко Сергей Телефон отримувача +380993026740 Адреса с. Грунь (Су…" at bounding box center [911, 640] width 412 height 348
copy div "Телефон отримувача +380993026740"
click at [120, 182] on span "Замовлення" at bounding box center [104, 189] width 109 height 15
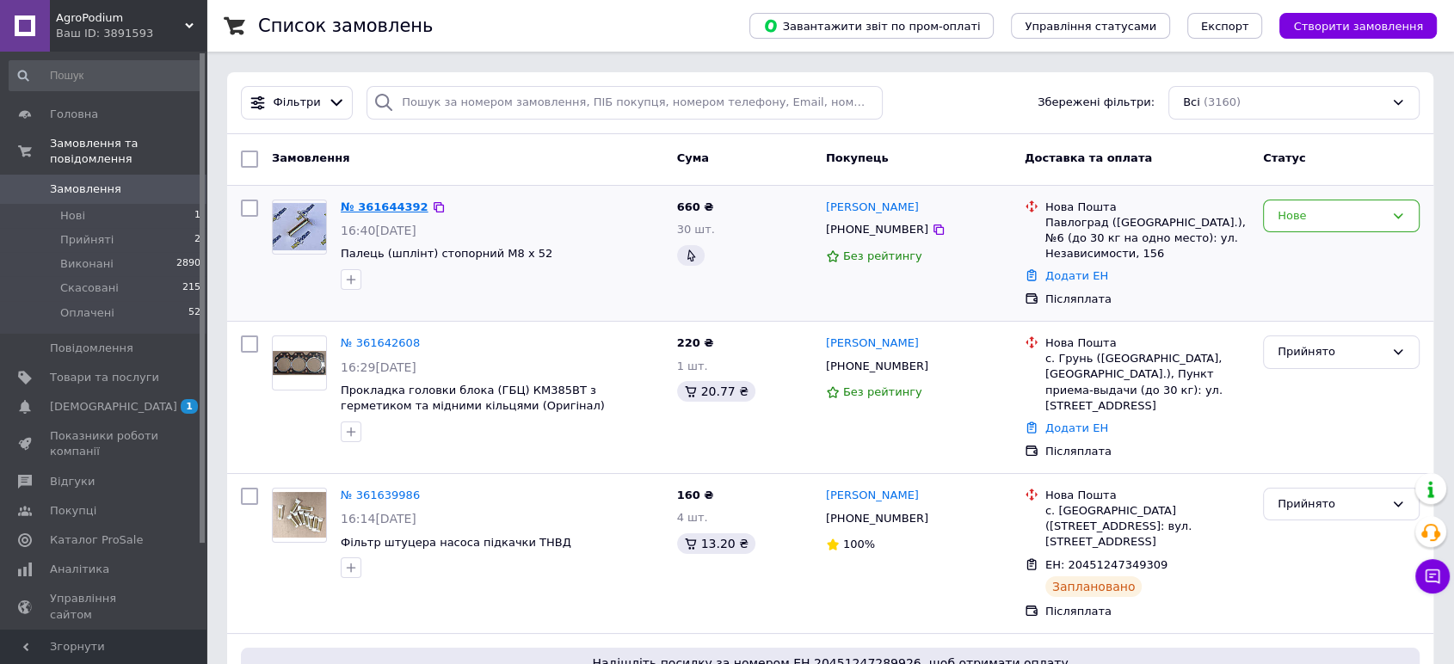
click at [379, 208] on link "№ 361644392" at bounding box center [385, 206] width 88 height 13
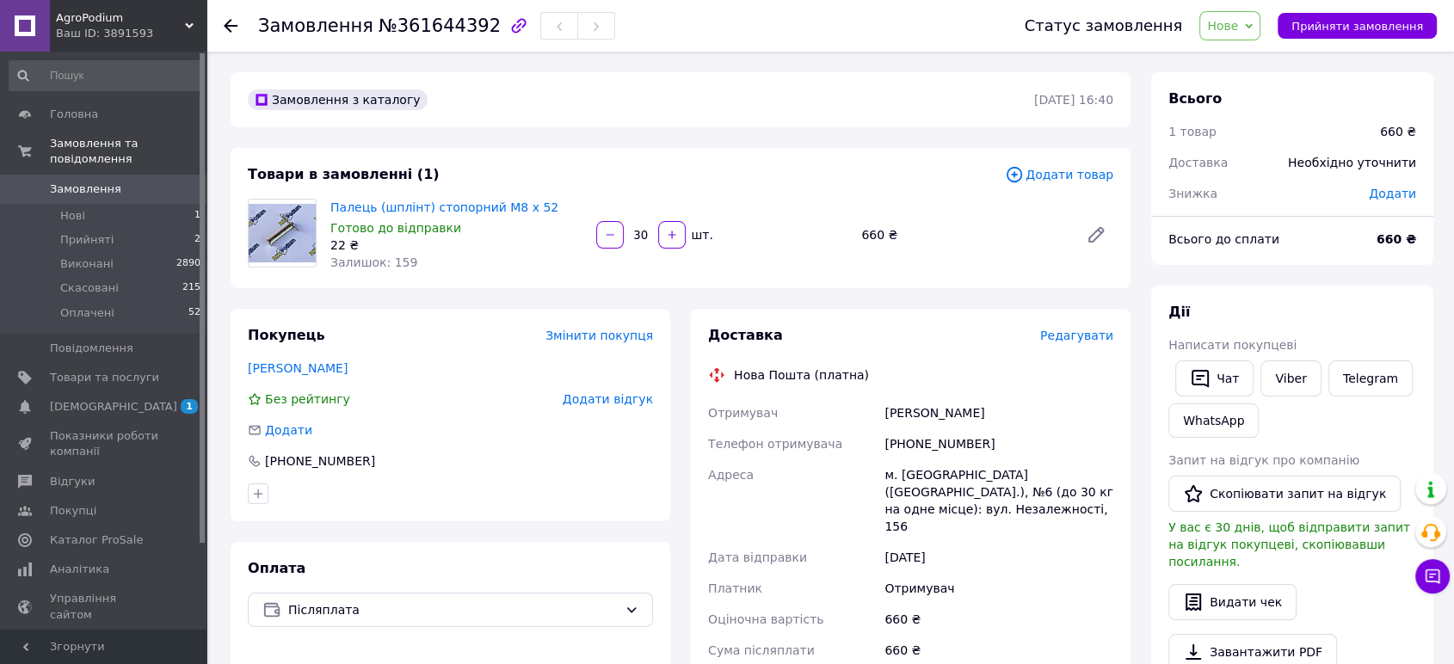
click at [1258, 32] on span "Нове" at bounding box center [1229, 25] width 61 height 29
click at [1260, 60] on li "Прийнято" at bounding box center [1239, 60] width 79 height 26
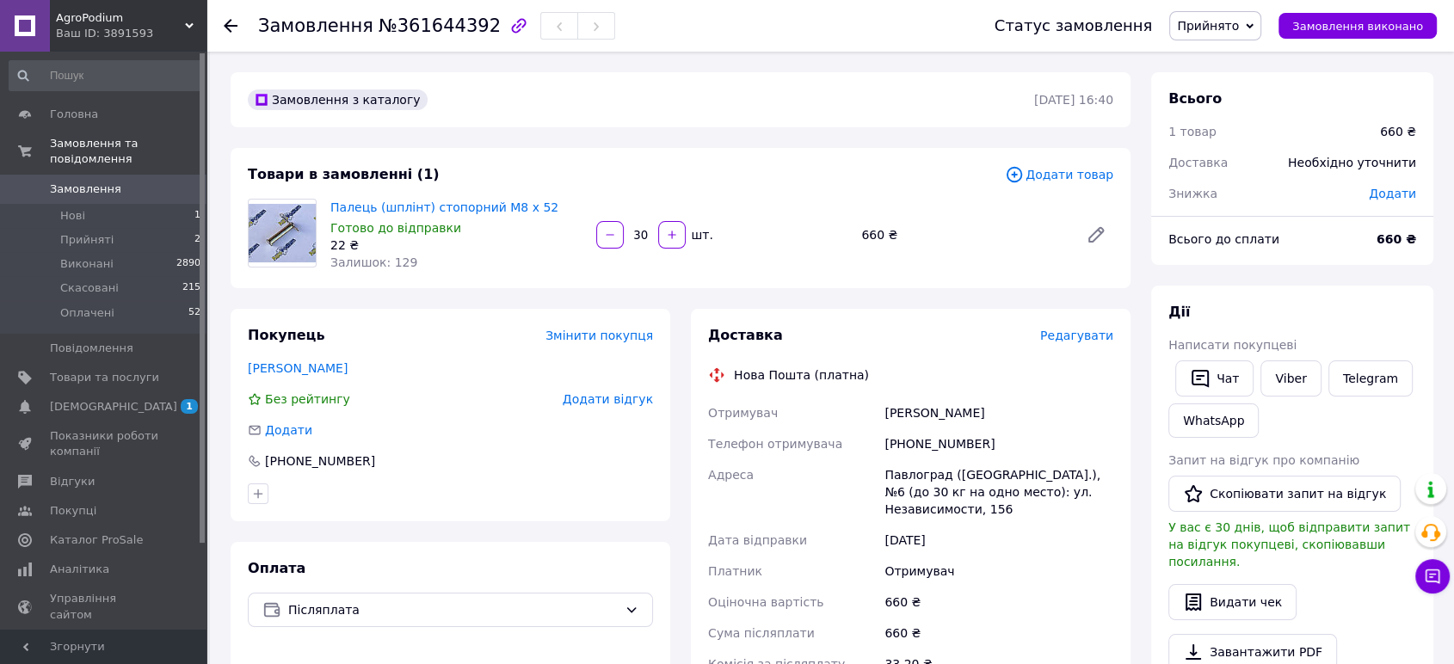
click at [110, 182] on span "Замовлення" at bounding box center [85, 189] width 71 height 15
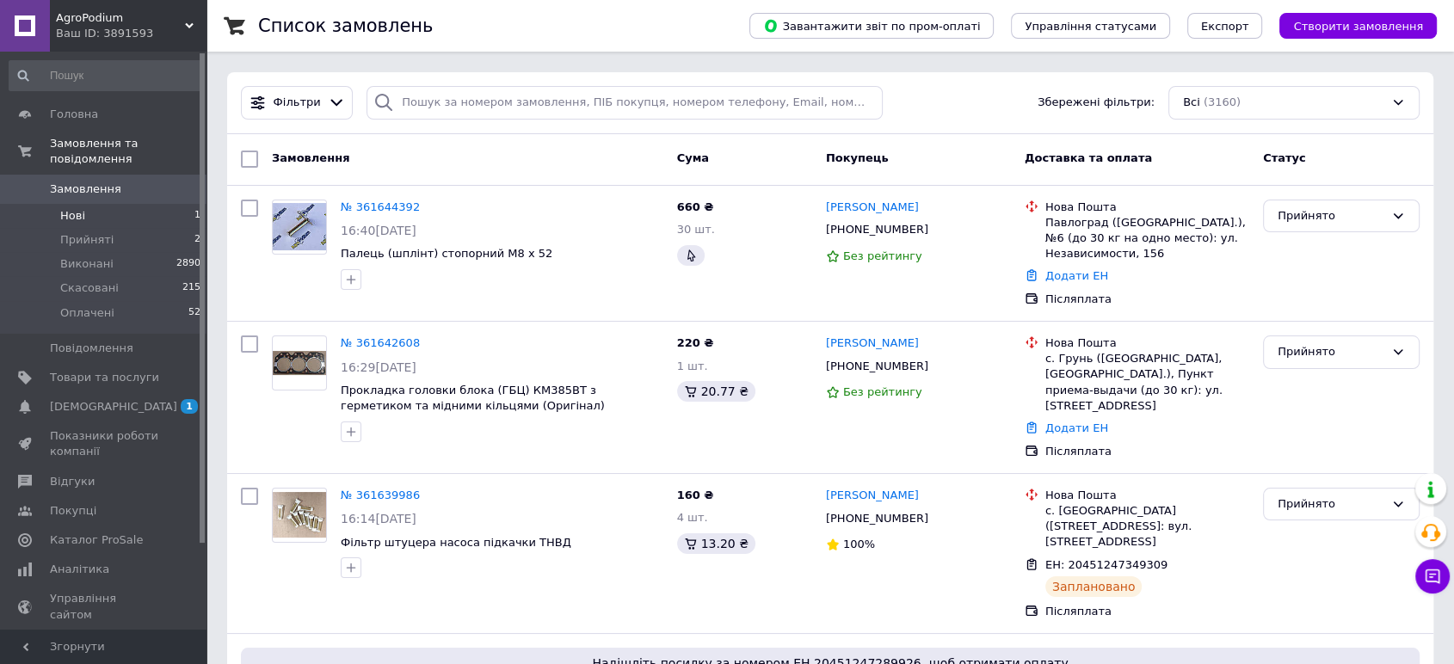
click at [121, 207] on li "Нові 1" at bounding box center [105, 216] width 211 height 24
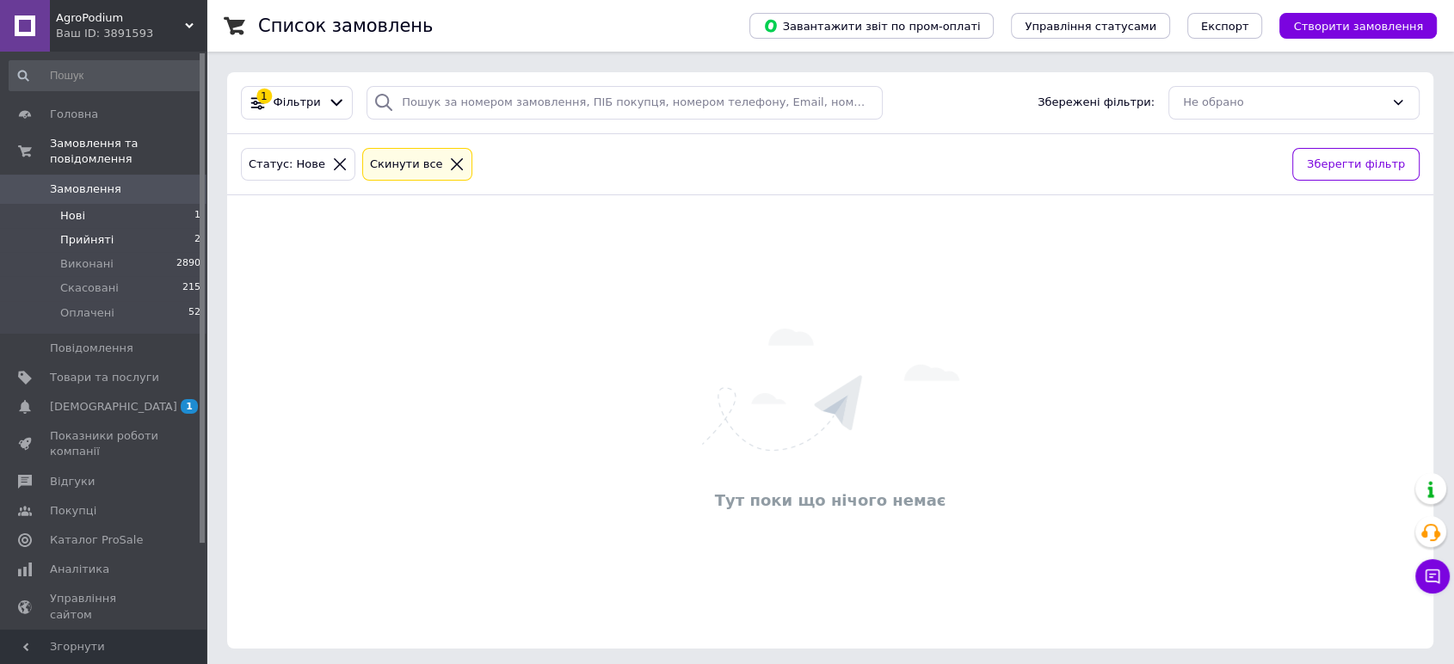
click at [120, 228] on li "Прийняті 2" at bounding box center [105, 240] width 211 height 24
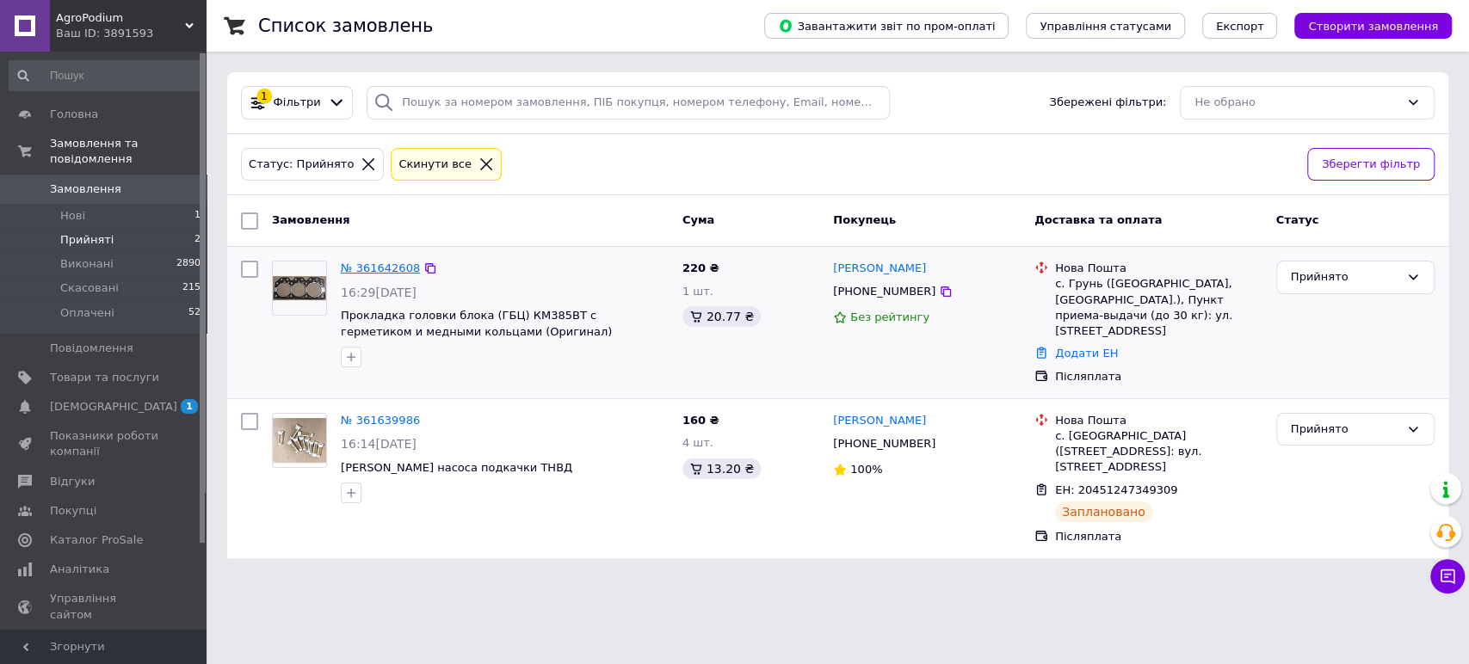
click at [385, 266] on link "№ 361642608" at bounding box center [380, 268] width 79 height 13
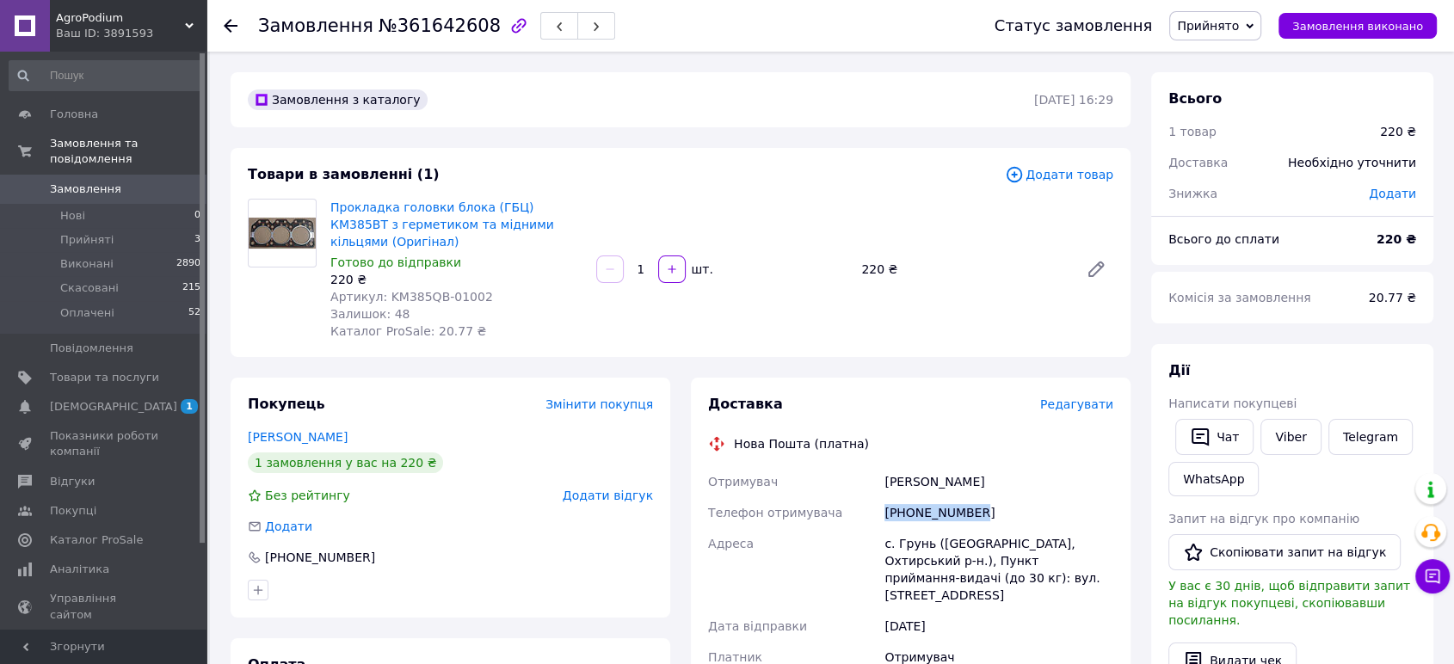
drag, startPoint x: 983, startPoint y: 499, endPoint x: 854, endPoint y: 500, distance: 129.1
click at [854, 500] on div "Отримувач Кисиленко Сергей Телефон отримувача +380993026740 Адреса с. Грунь (Су…" at bounding box center [911, 640] width 412 height 348
copy div "Телефон отримувача +380993026740"
drag, startPoint x: 944, startPoint y: 465, endPoint x: 804, endPoint y: 423, distance: 145.6
click at [872, 466] on div "Отримувач Кисиленко Сергей Телефон отримувача +380993026740 Адреса с. Грунь (Су…" at bounding box center [911, 640] width 412 height 348
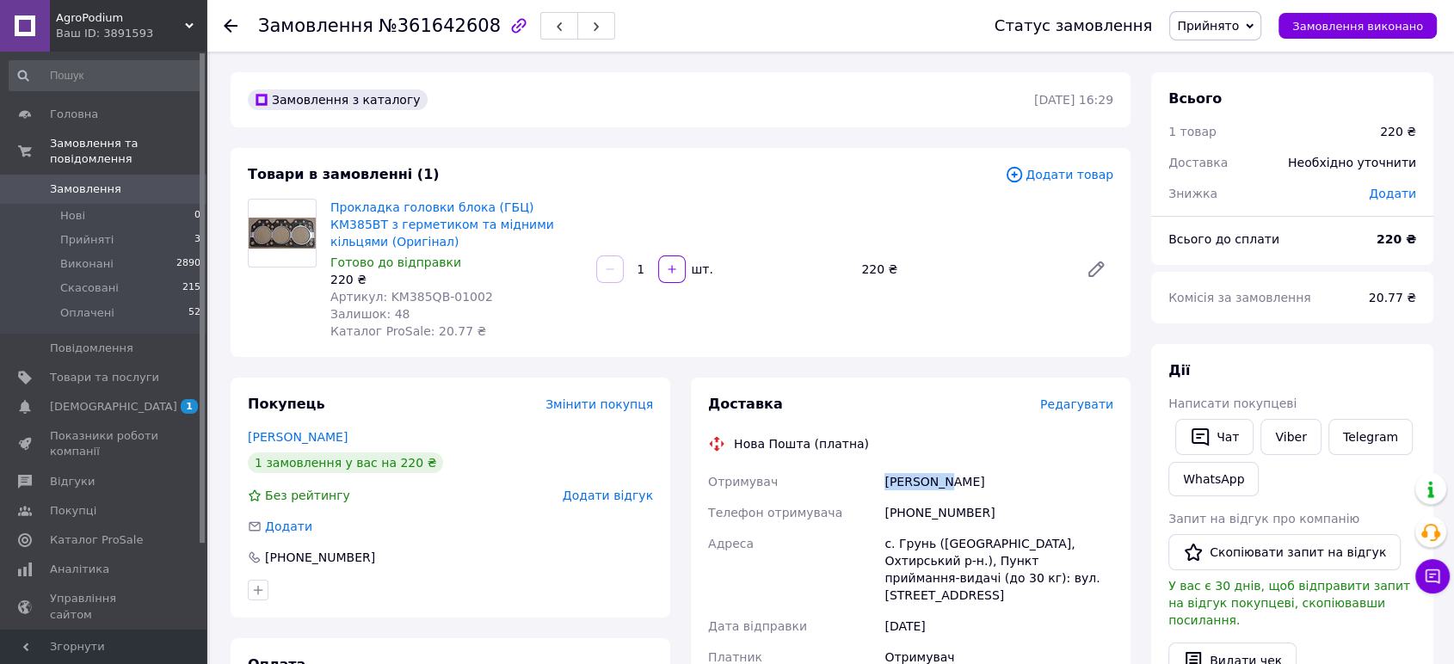
copy div "Отримувач Кисиленко"
drag, startPoint x: 990, startPoint y: 467, endPoint x: 947, endPoint y: 472, distance: 43.2
click at [947, 472] on div "[PERSON_NAME]" at bounding box center [999, 481] width 236 height 31
copy div "[PERSON_NAME]"
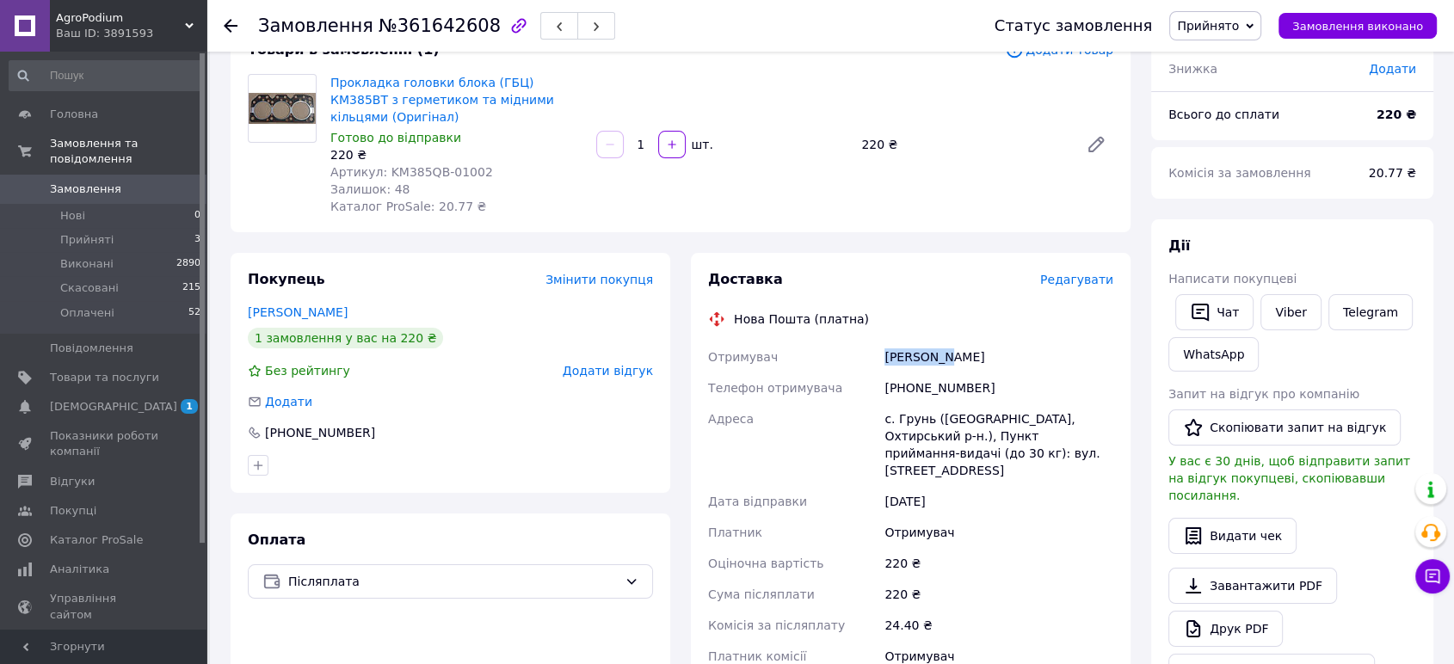
scroll to position [127, 0]
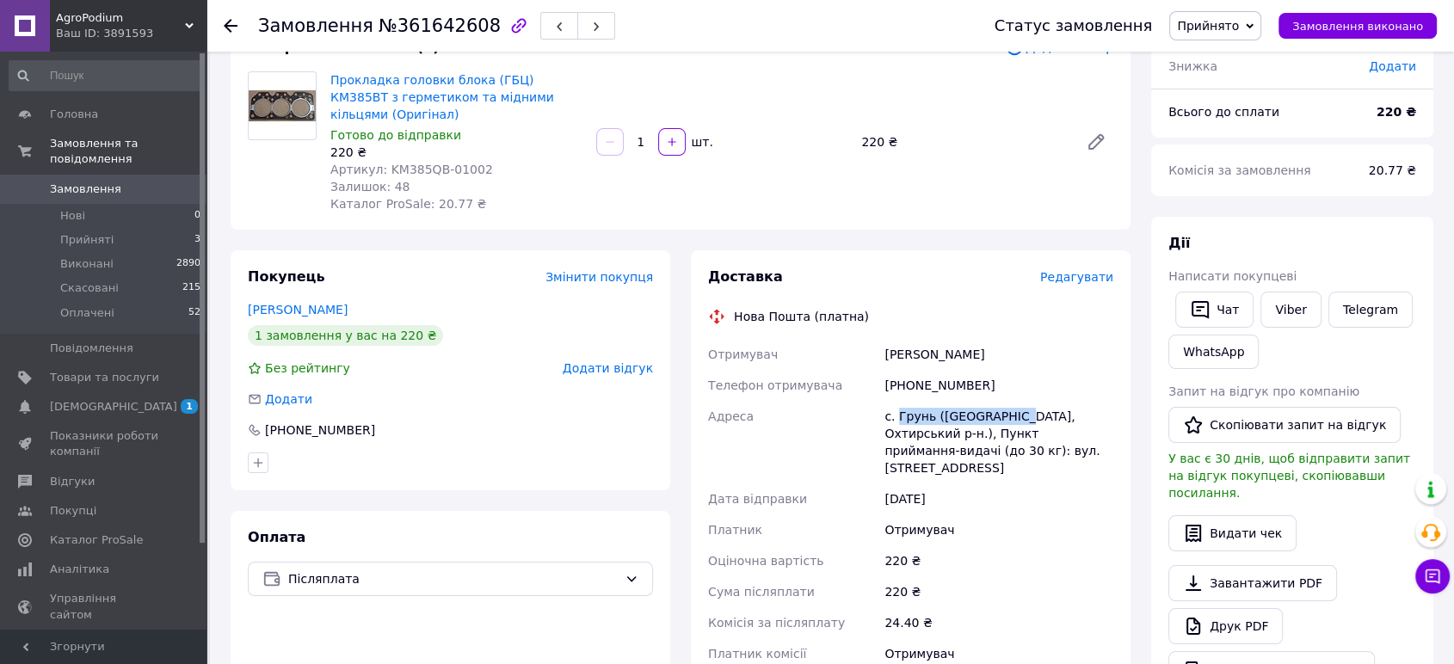
drag, startPoint x: 895, startPoint y: 392, endPoint x: 1005, endPoint y: 398, distance: 110.3
click at [1005, 401] on div "с. Грунь ([GEOGRAPHIC_DATA], Охтирський р-н.), Пункт приймання-видачі (до 30 кг…" at bounding box center [999, 442] width 236 height 83
copy div "Грунь (Сумська обл"
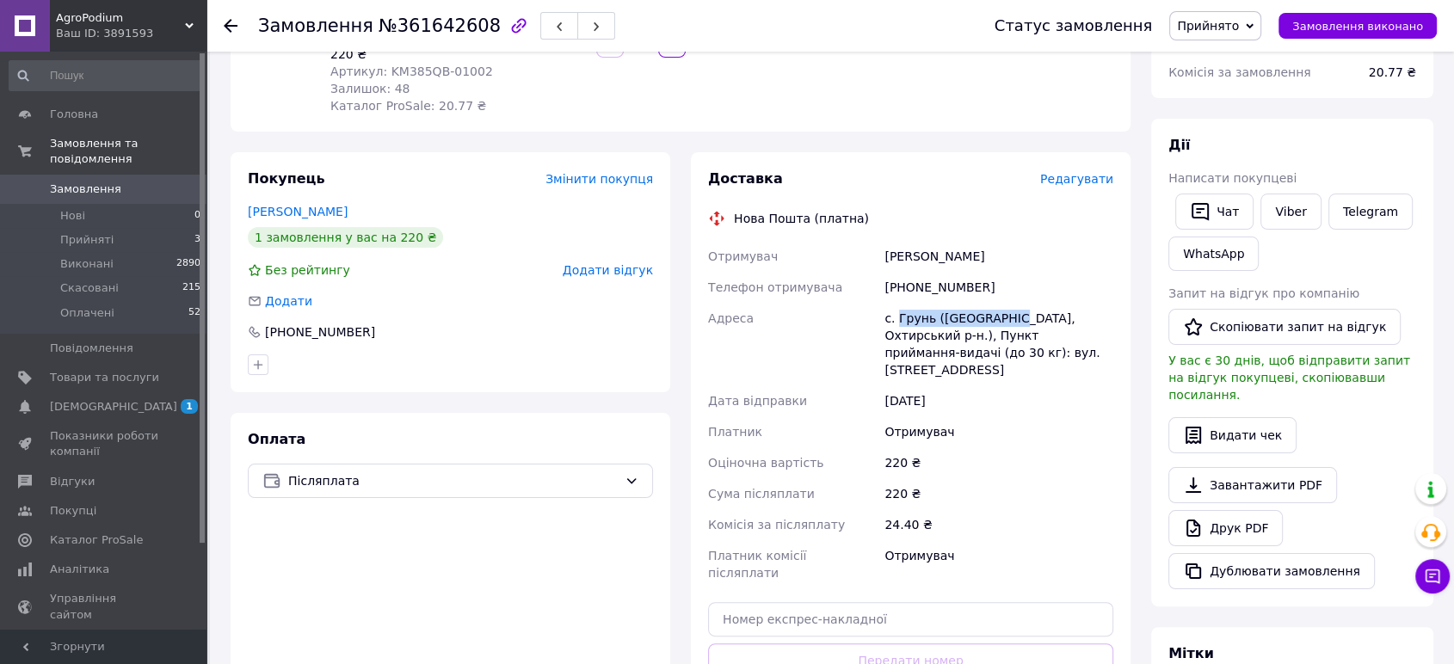
scroll to position [255, 0]
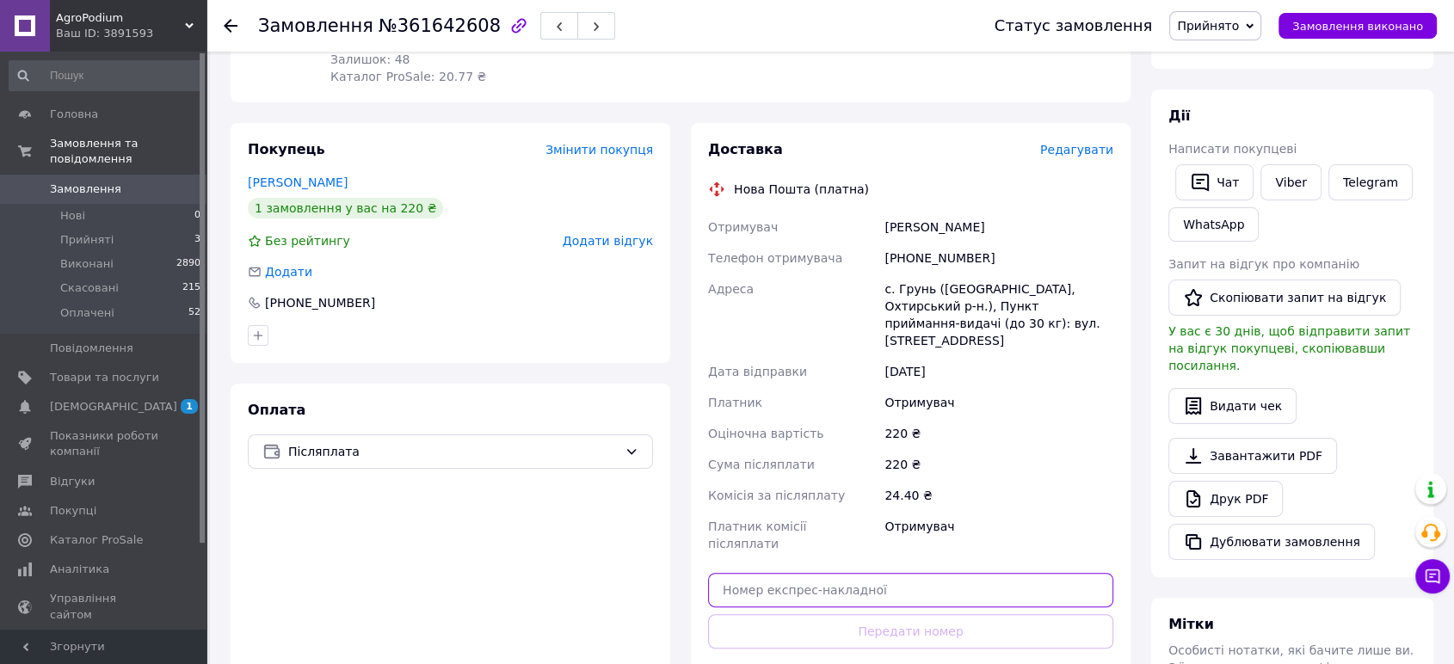
click at [843, 573] on input "text" at bounding box center [910, 590] width 405 height 34
paste input "20451247384570"
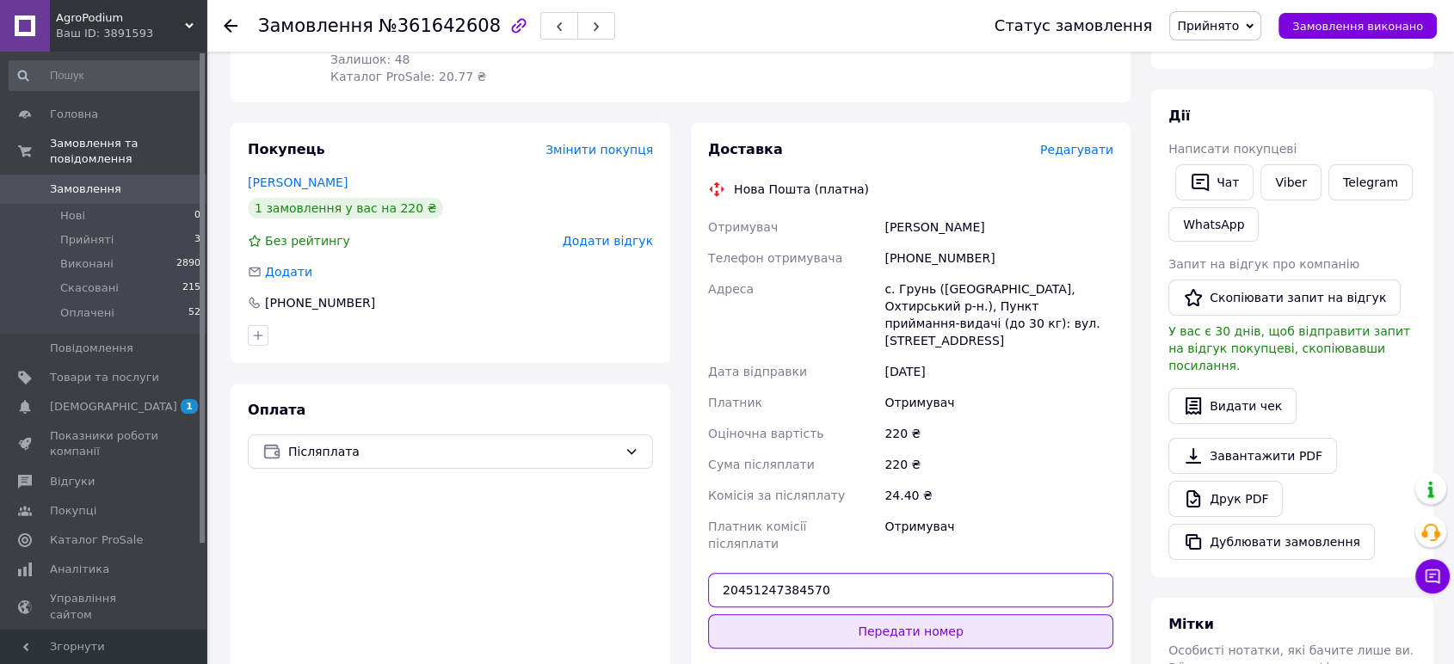
type input "20451247384570"
click at [857, 614] on button "Передати номер" at bounding box center [910, 631] width 405 height 34
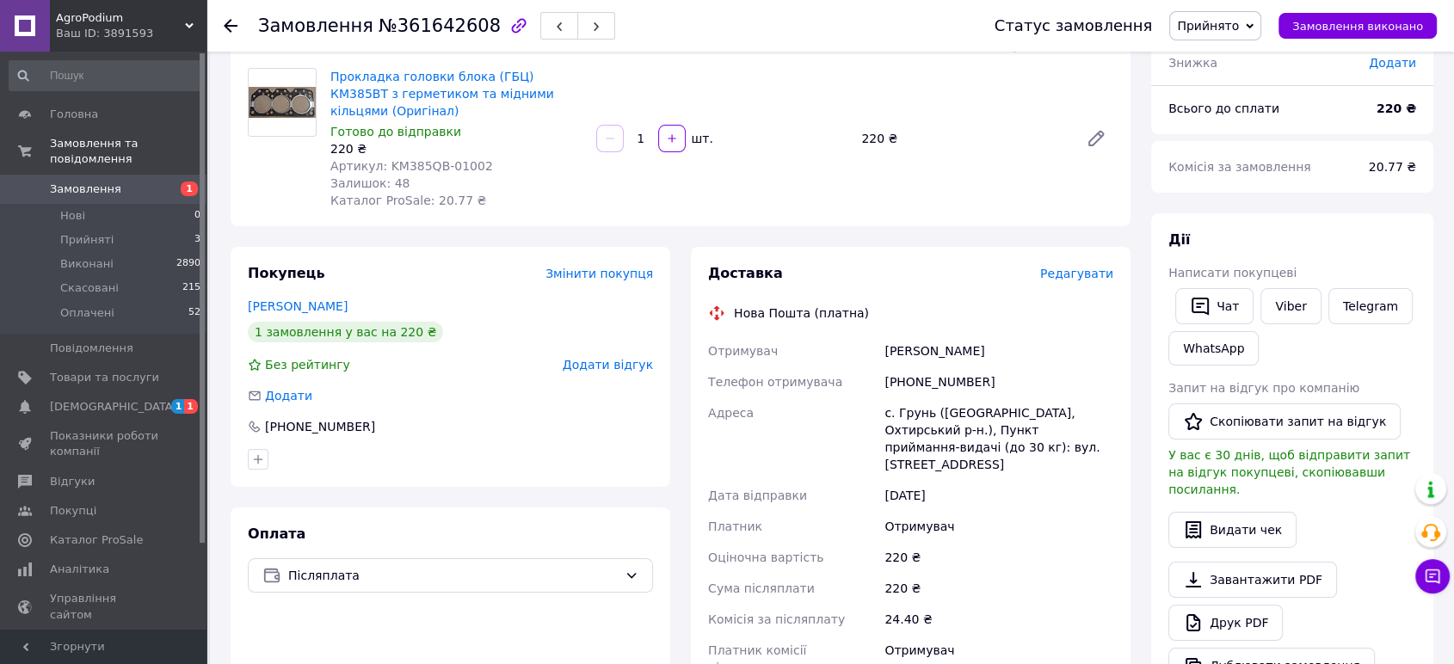
scroll to position [503, 0]
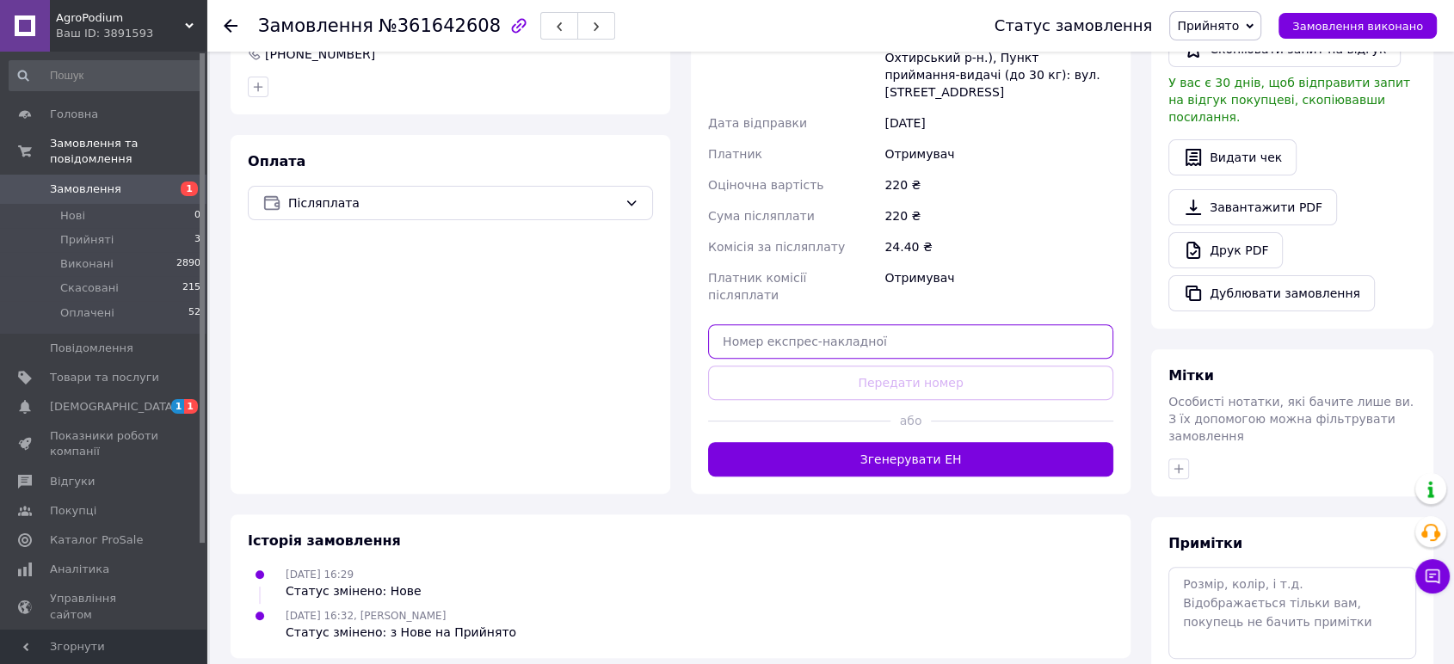
click at [849, 324] on input "text" at bounding box center [910, 341] width 405 height 34
paste input "20451247384570"
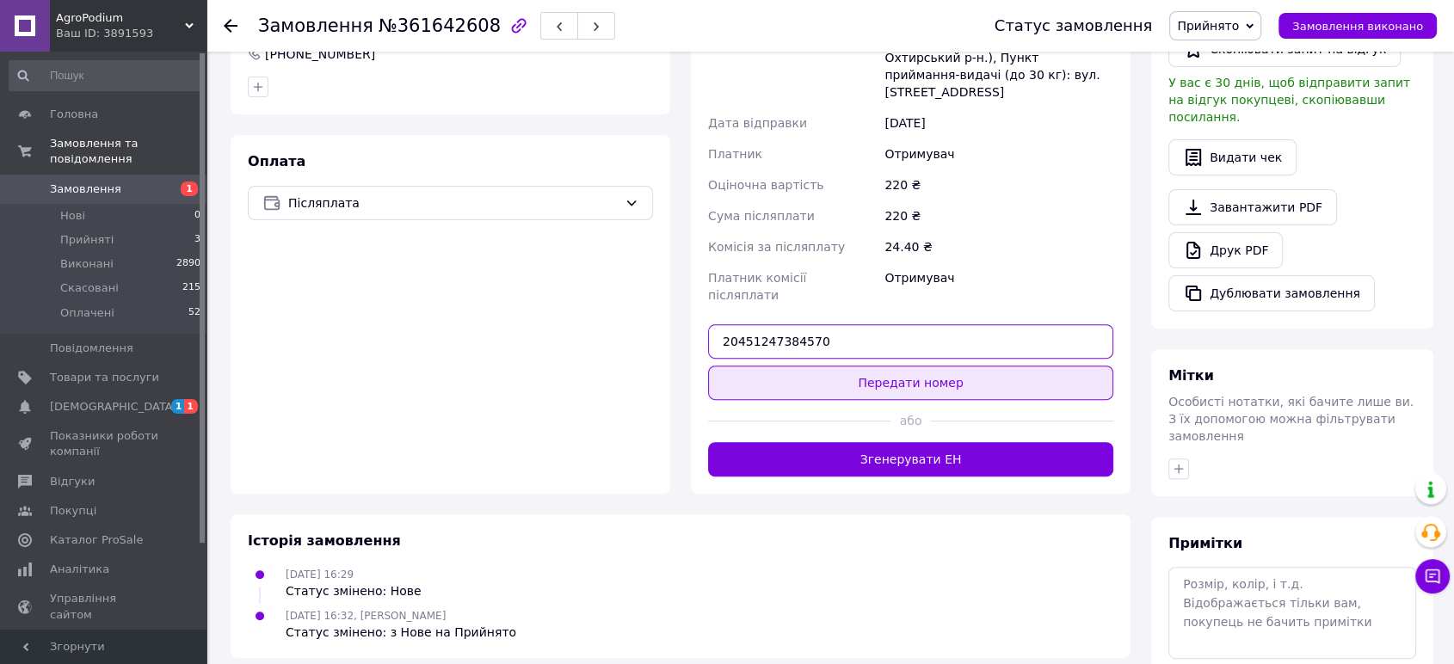
type input "20451247384570"
click at [866, 366] on button "Передати номер" at bounding box center [910, 383] width 405 height 34
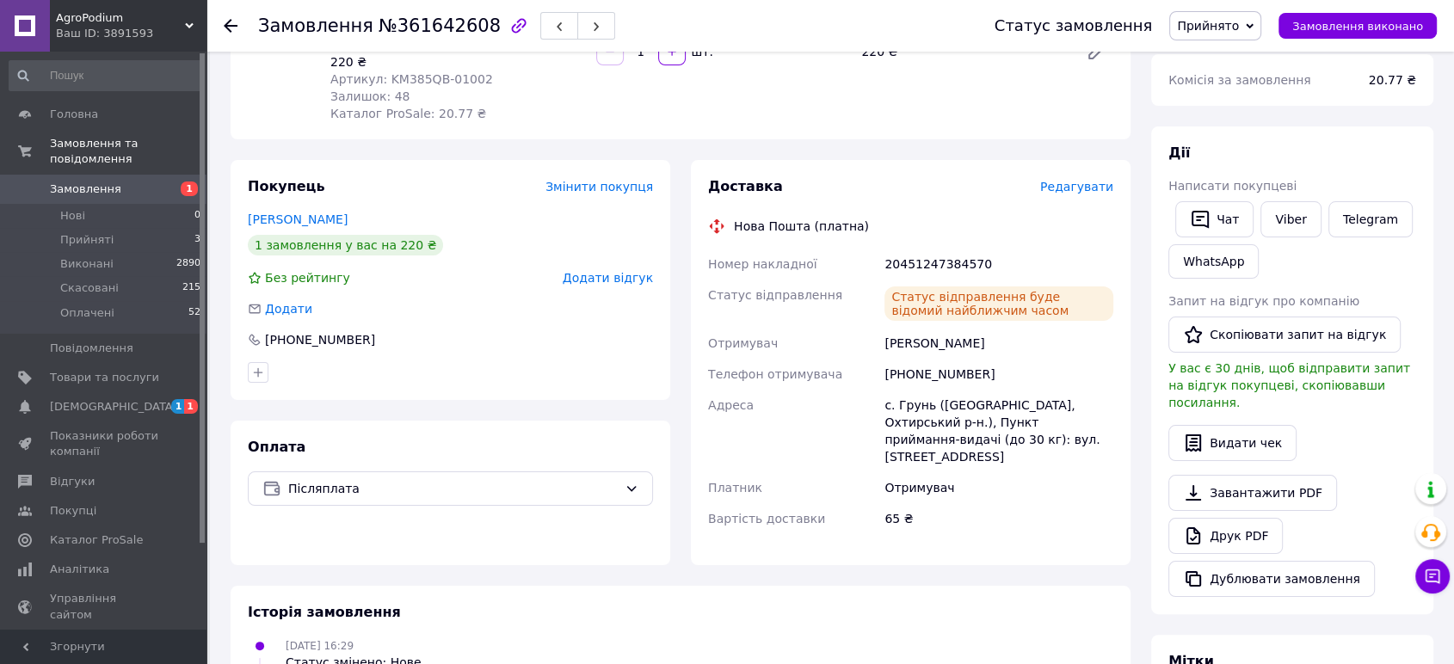
scroll to position [0, 0]
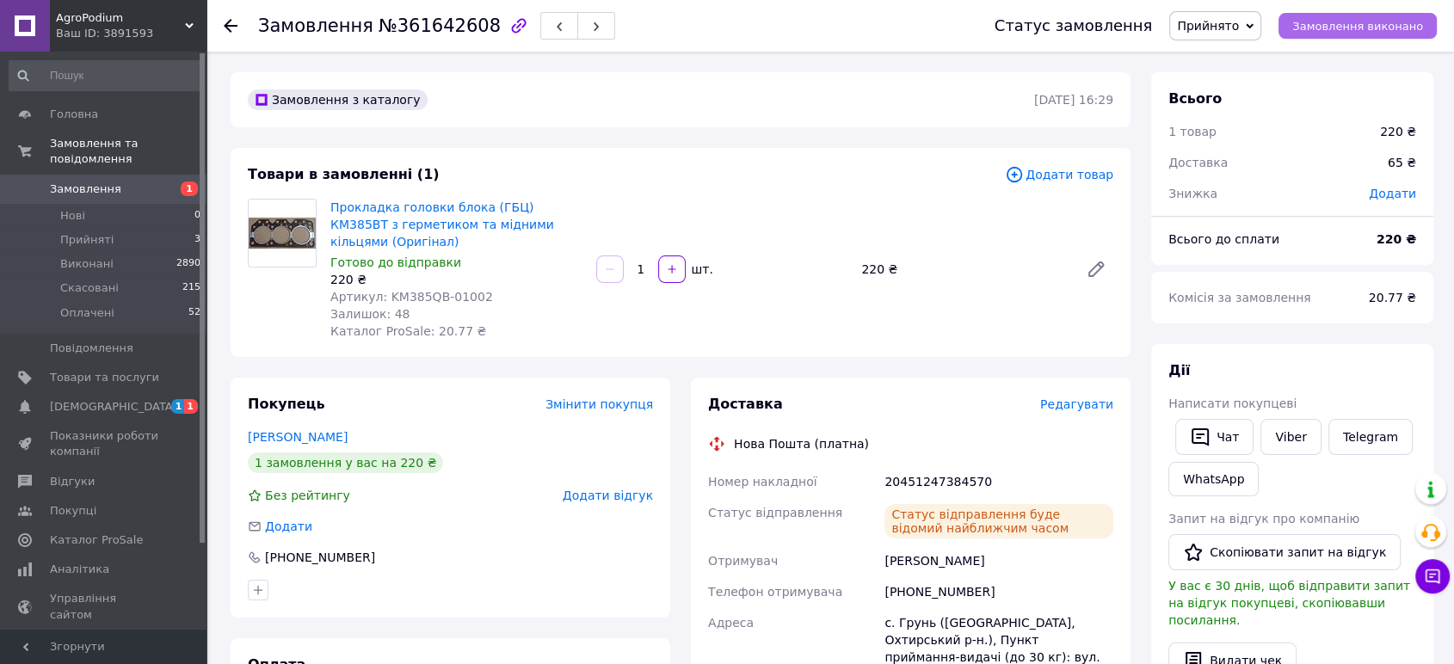
drag, startPoint x: 1381, startPoint y: 21, endPoint x: 1370, endPoint y: 19, distance: 11.3
click at [1380, 22] on span "Замовлення виконано" at bounding box center [1357, 26] width 131 height 13
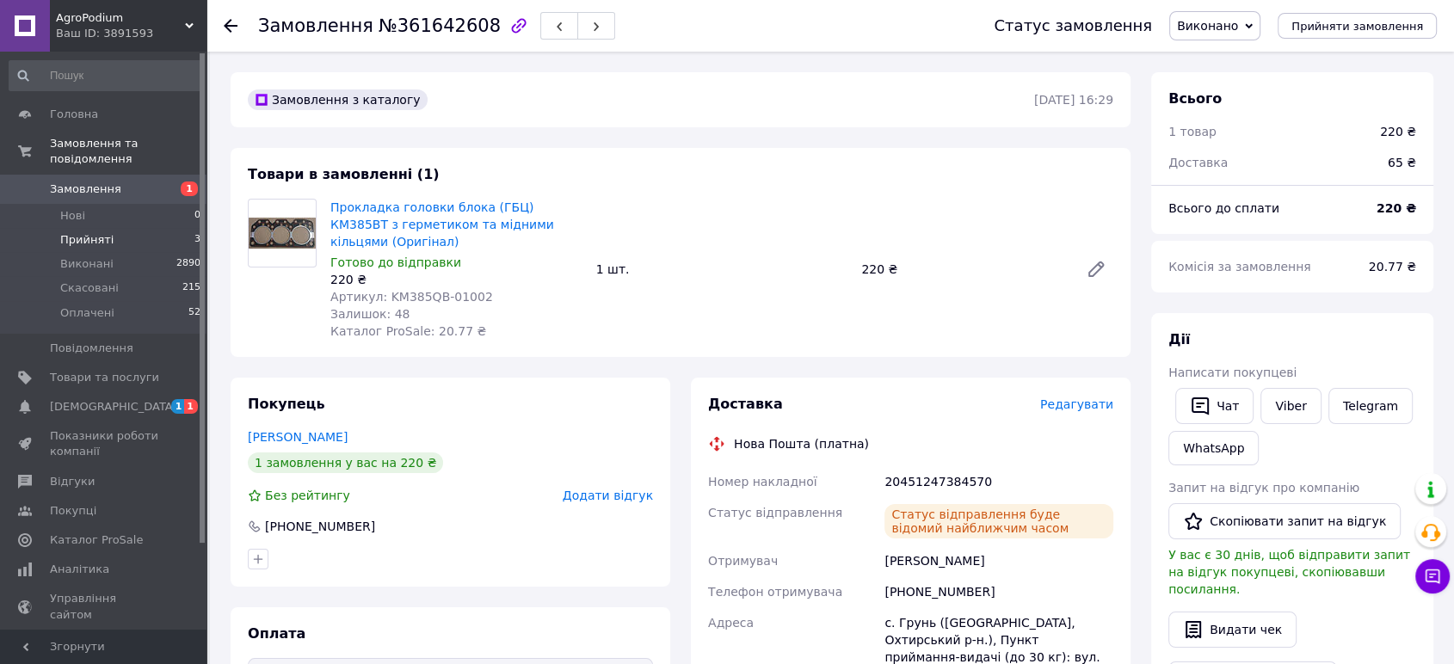
click at [120, 228] on li "Прийняті 3" at bounding box center [105, 240] width 211 height 24
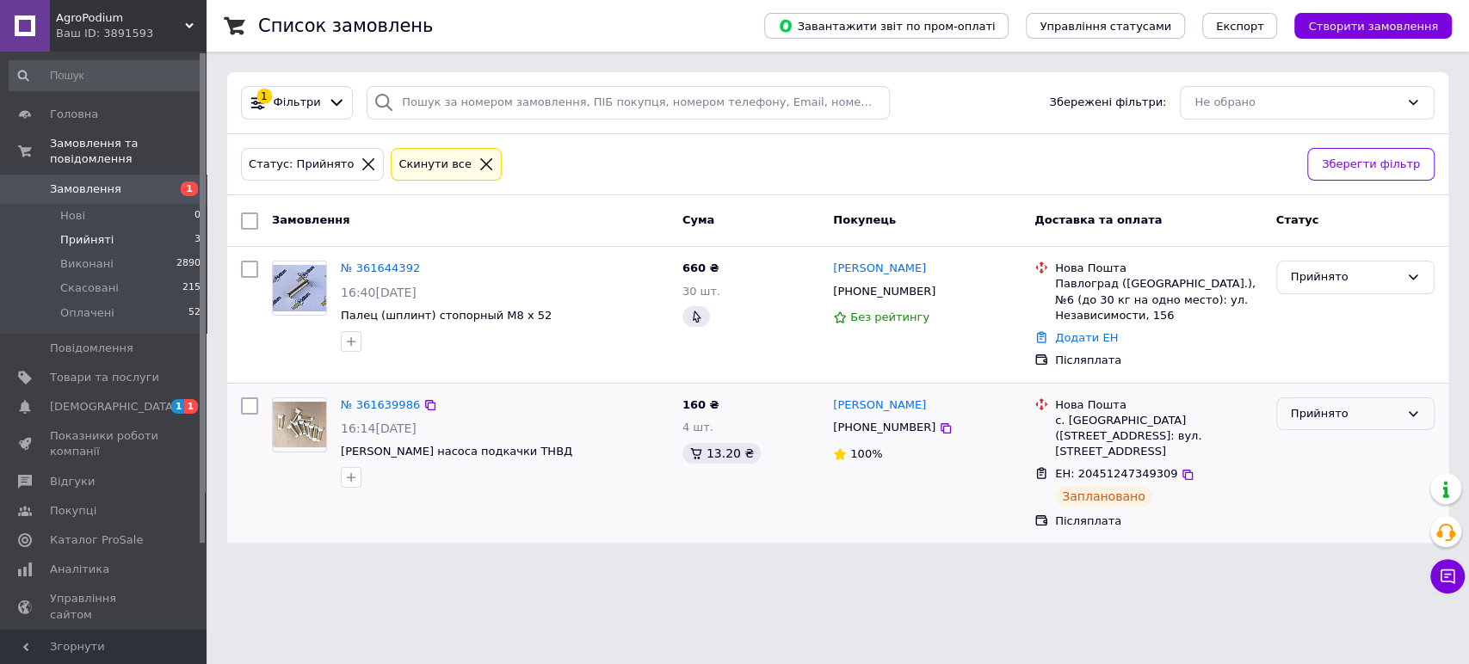
click at [1322, 418] on div "Прийнято" at bounding box center [1345, 414] width 108 height 18
click at [1330, 449] on li "Виконано" at bounding box center [1355, 450] width 157 height 32
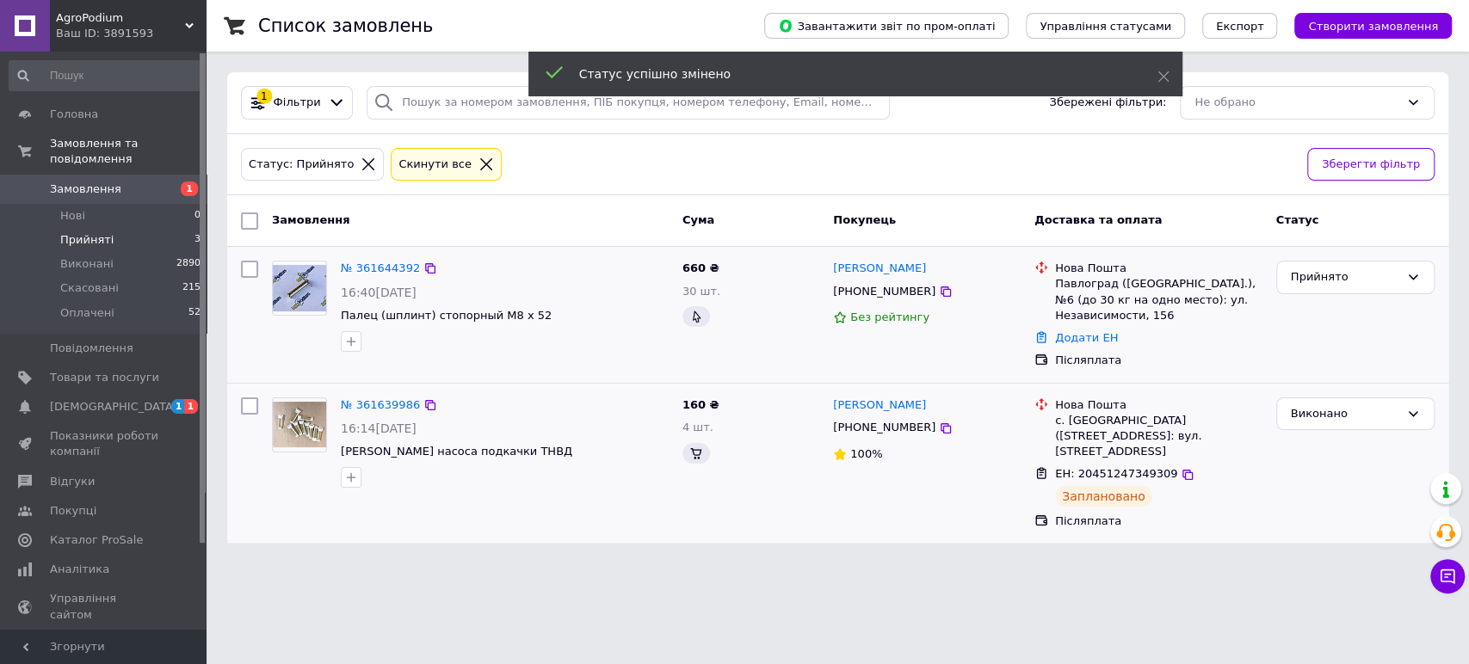
click at [351, 257] on div "№ 361644392 16:40[DATE] Палец (шплинт) стопорный М8 х 52" at bounding box center [505, 306] width 342 height 104
click at [360, 262] on link "№ 361644392" at bounding box center [380, 268] width 79 height 13
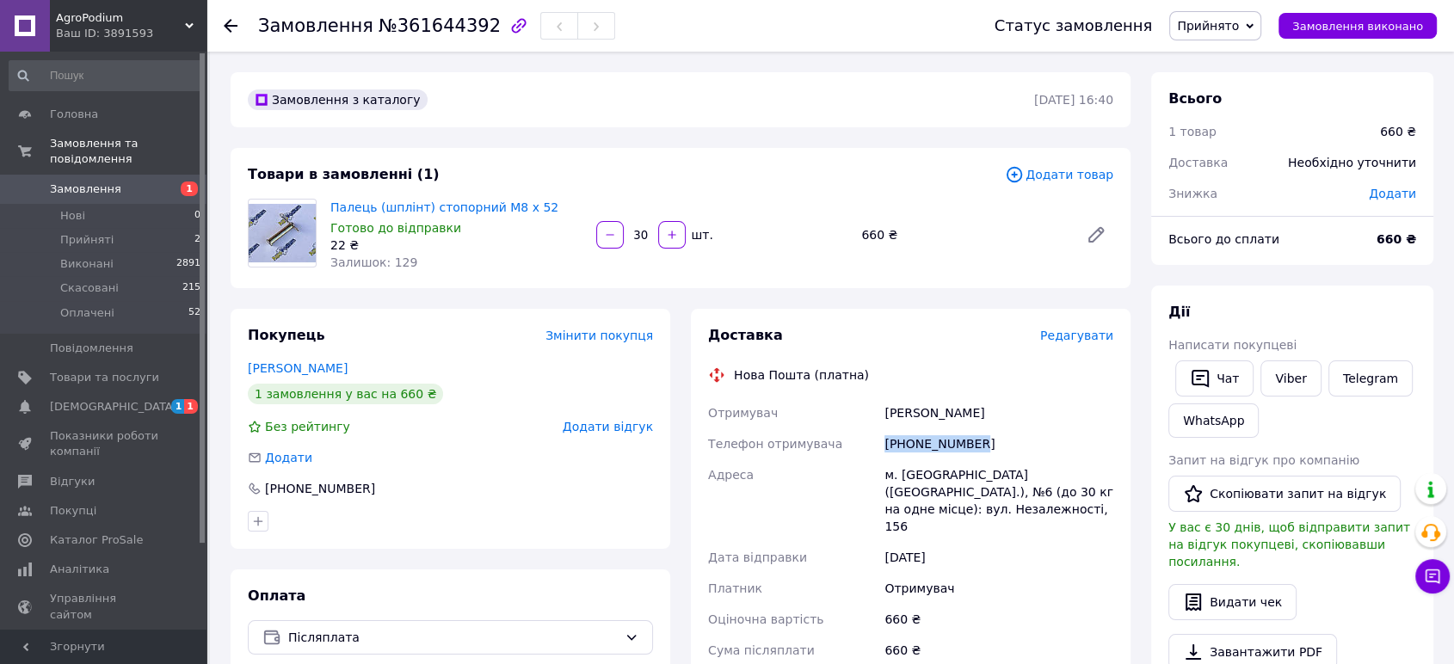
drag, startPoint x: 978, startPoint y: 438, endPoint x: 877, endPoint y: 447, distance: 101.9
click at [877, 447] on div "Отримувач [PERSON_NAME] отримувача [PHONE_NUMBER] Адреса [PERSON_NAME]. [GEOGRA…" at bounding box center [911, 572] width 412 height 348
copy div "Телефон отримувача [PHONE_NUMBER]"
drag, startPoint x: 935, startPoint y: 410, endPoint x: 846, endPoint y: 419, distance: 89.9
click at [846, 419] on div "Отримувач [PERSON_NAME] отримувача [PHONE_NUMBER] Адреса [PERSON_NAME]. [GEOGRA…" at bounding box center [911, 572] width 412 height 348
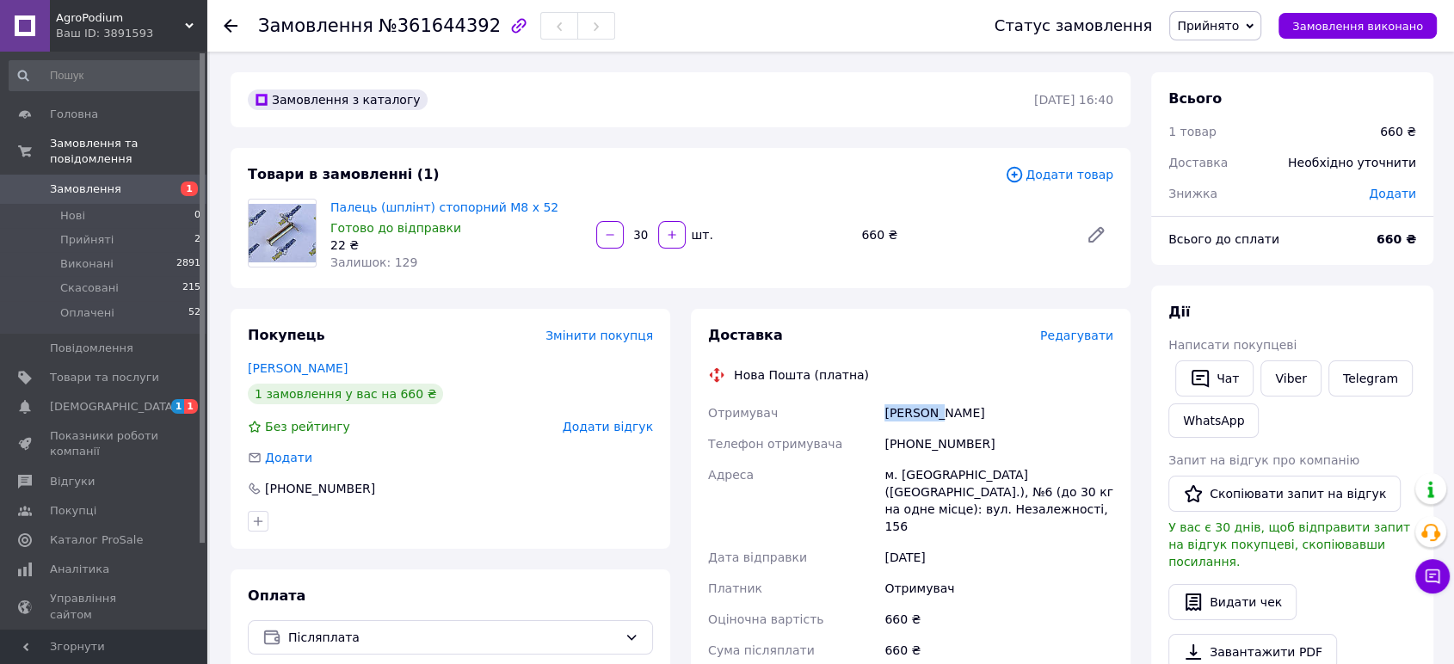
copy div "Отримувач [PERSON_NAME]"
drag, startPoint x: 968, startPoint y: 414, endPoint x: 932, endPoint y: 420, distance: 36.6
click at [932, 420] on div "[PERSON_NAME]" at bounding box center [999, 413] width 236 height 31
copy div "[PERSON_NAME]"
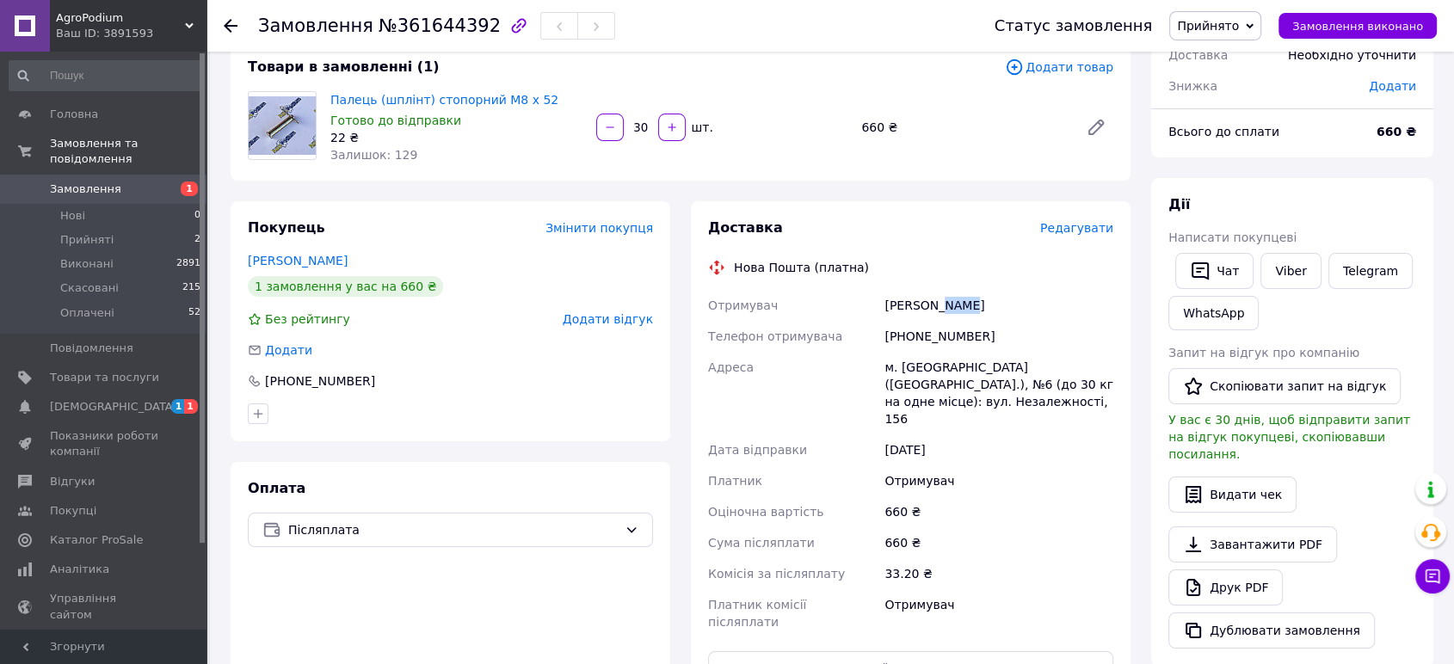
scroll to position [255, 0]
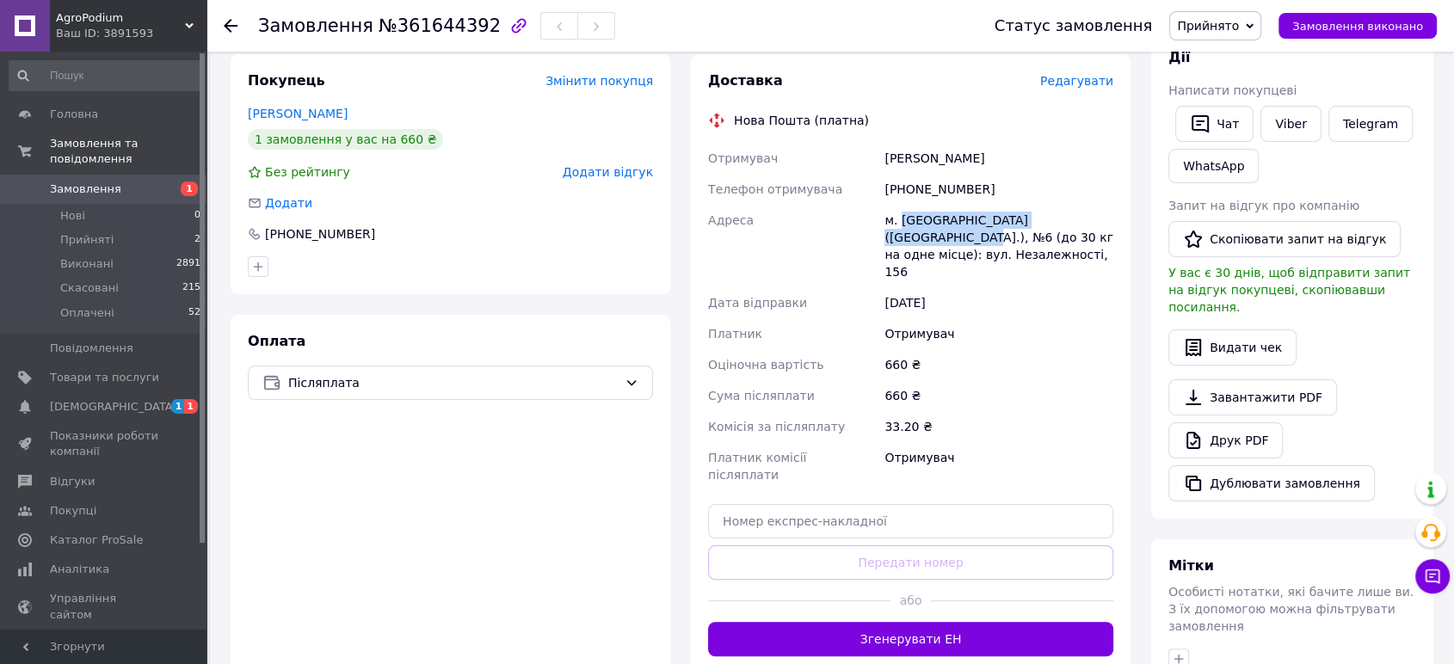
drag, startPoint x: 902, startPoint y: 214, endPoint x: 1098, endPoint y: 218, distance: 196.2
click at [1098, 218] on div "м. [GEOGRAPHIC_DATA] ([GEOGRAPHIC_DATA].), №6 (до 30 кг на одне місце): вул. Не…" at bounding box center [999, 246] width 236 height 83
copy div "Павлоград ([GEOGRAPHIC_DATA].),"
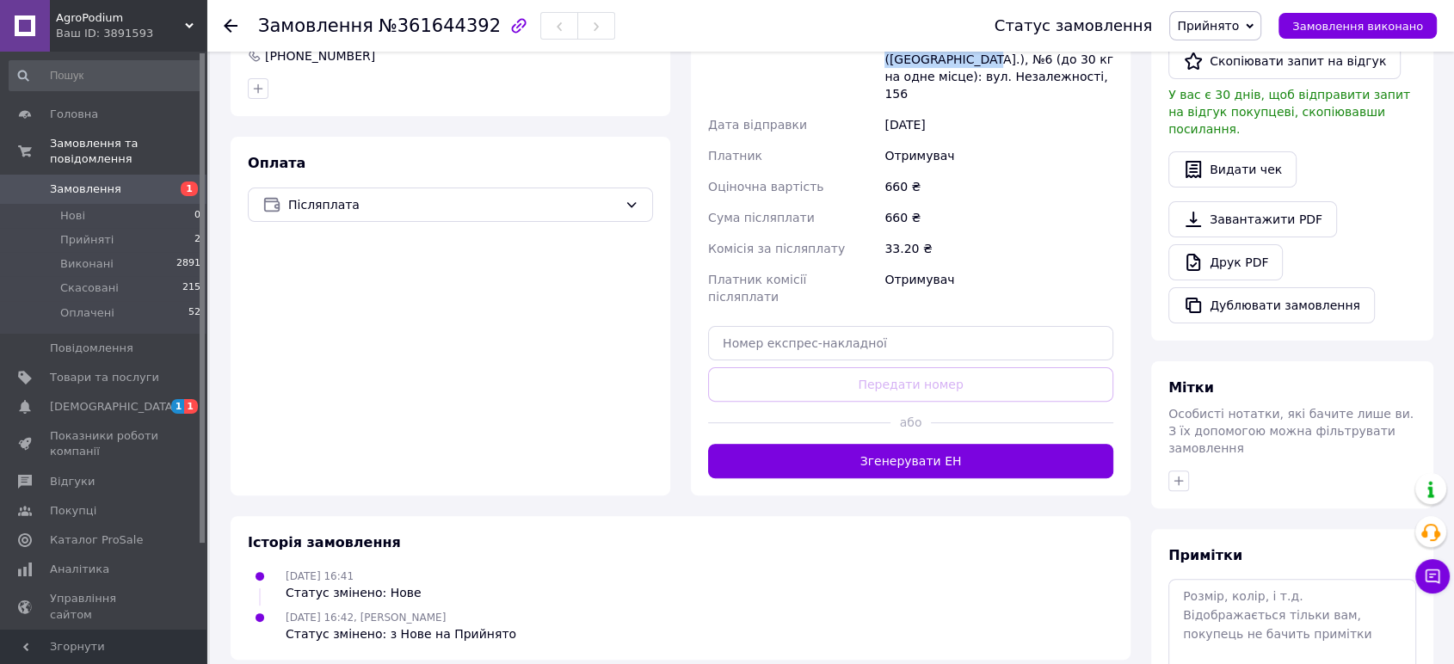
scroll to position [509, 0]
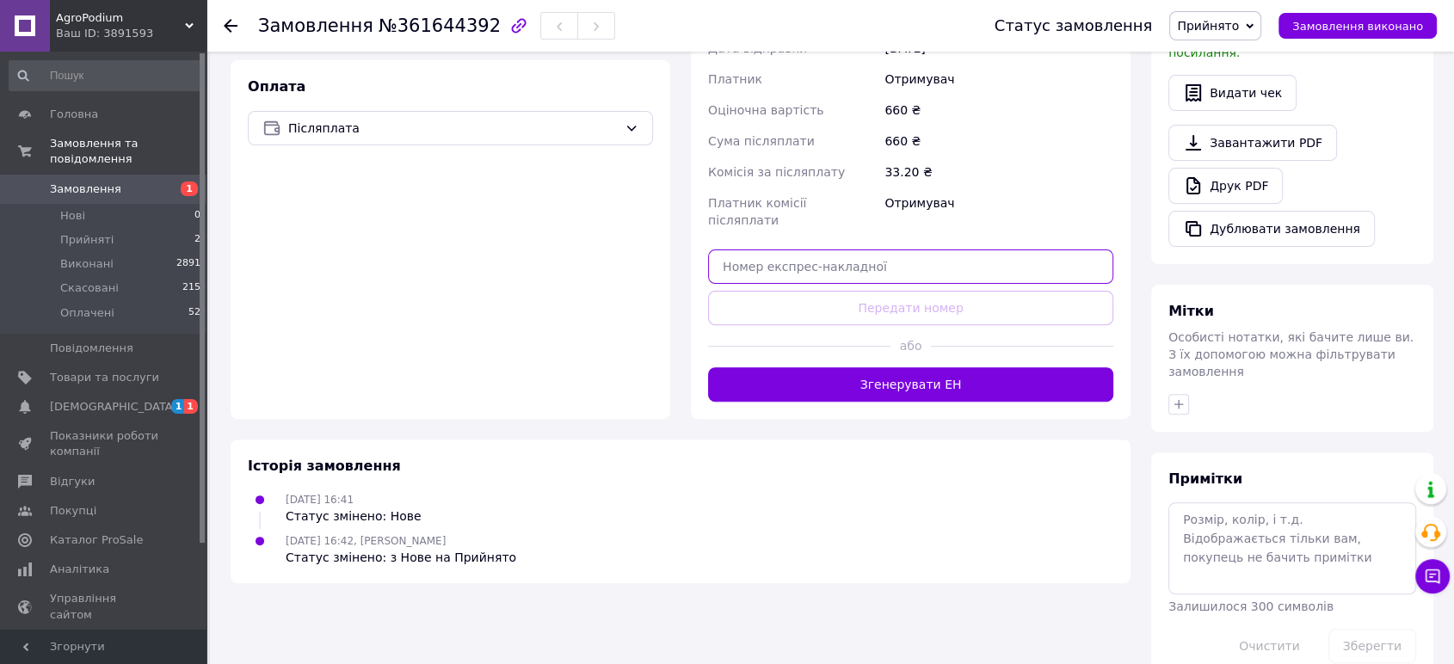
click at [859, 250] on input "text" at bounding box center [910, 267] width 405 height 34
paste input "20451247387349"
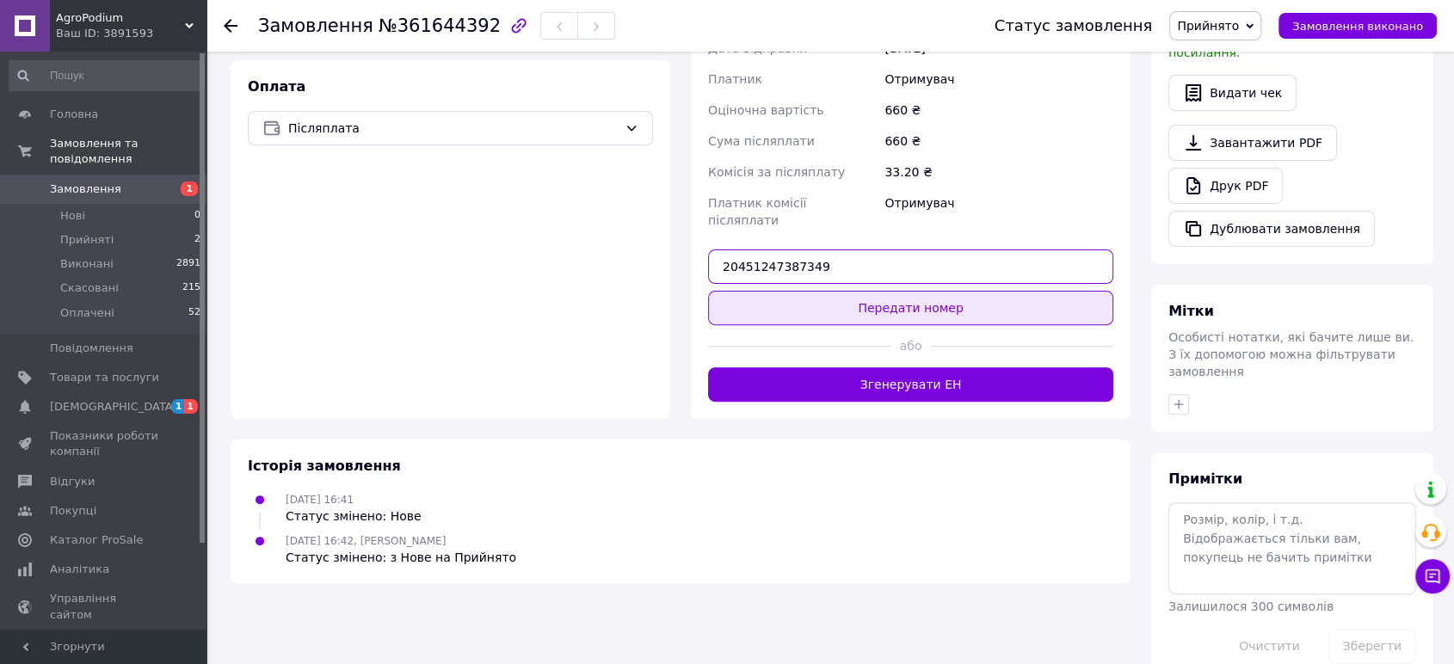
type input "20451247387349"
click at [881, 291] on button "Передати номер" at bounding box center [910, 308] width 405 height 34
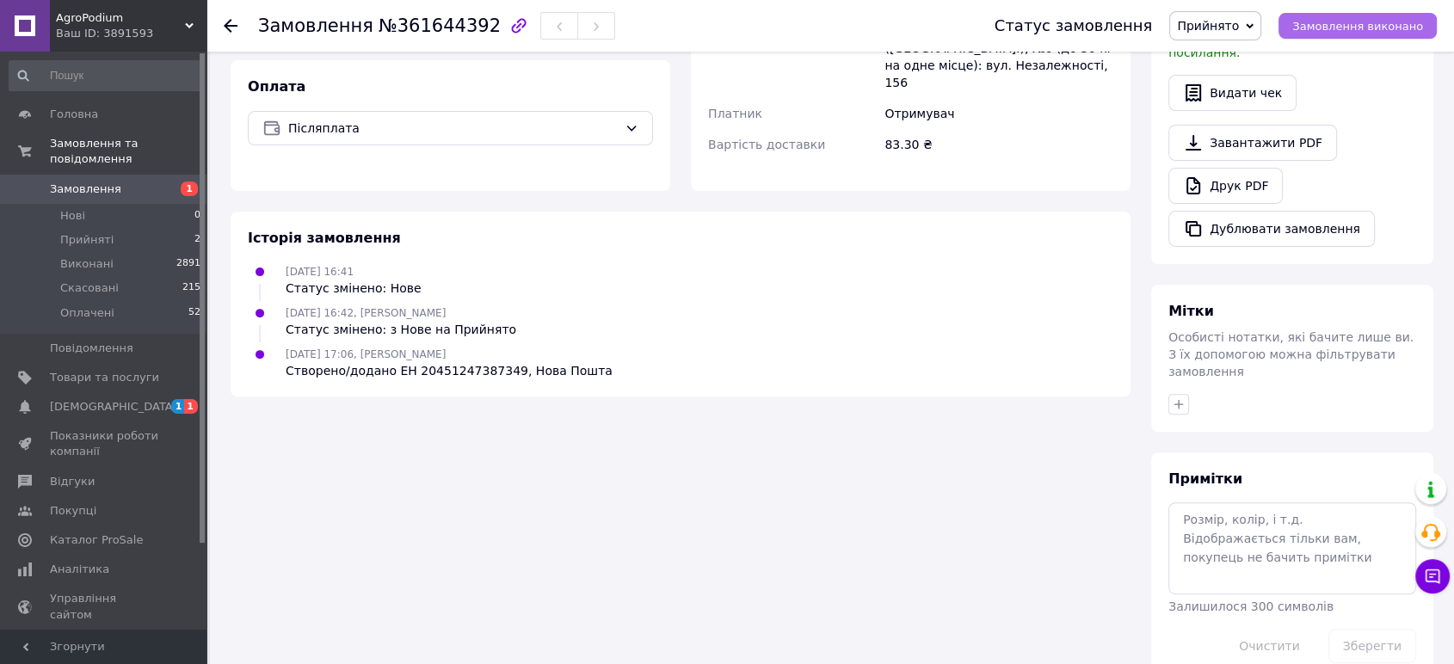
click at [1368, 22] on span "Замовлення виконано" at bounding box center [1357, 26] width 131 height 13
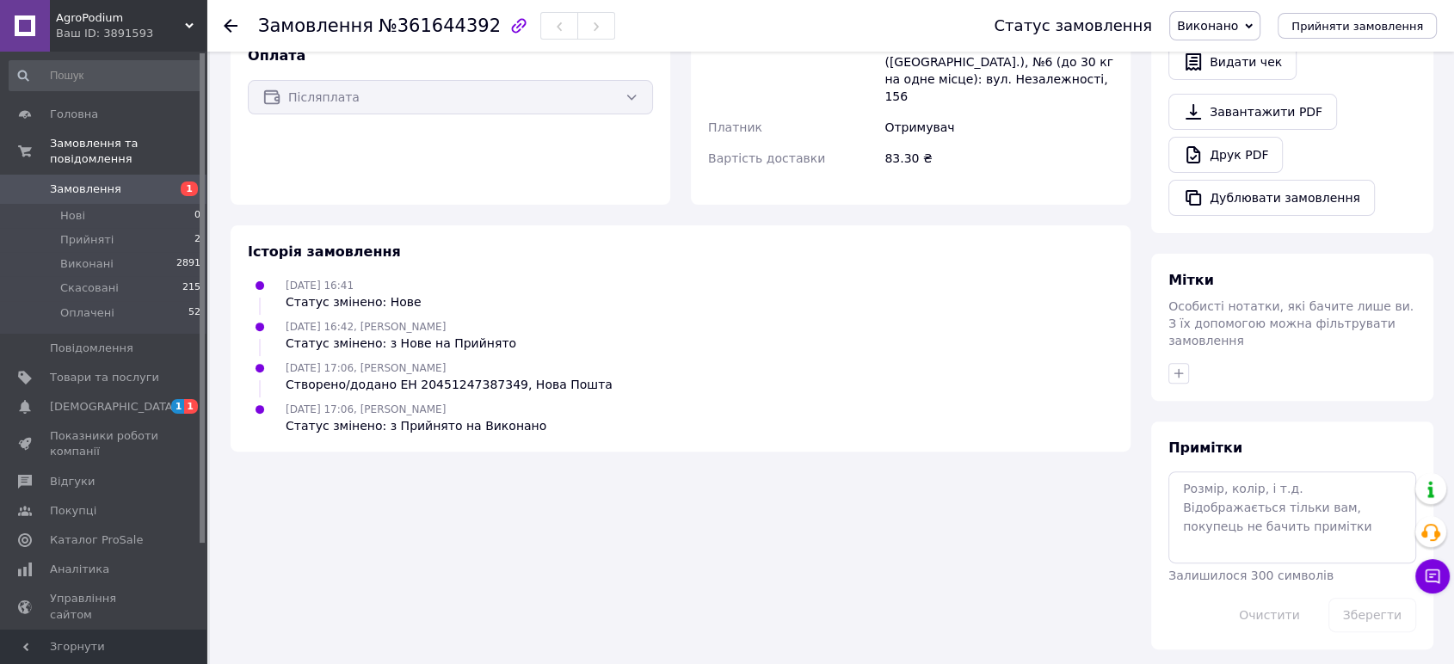
scroll to position [478, 0]
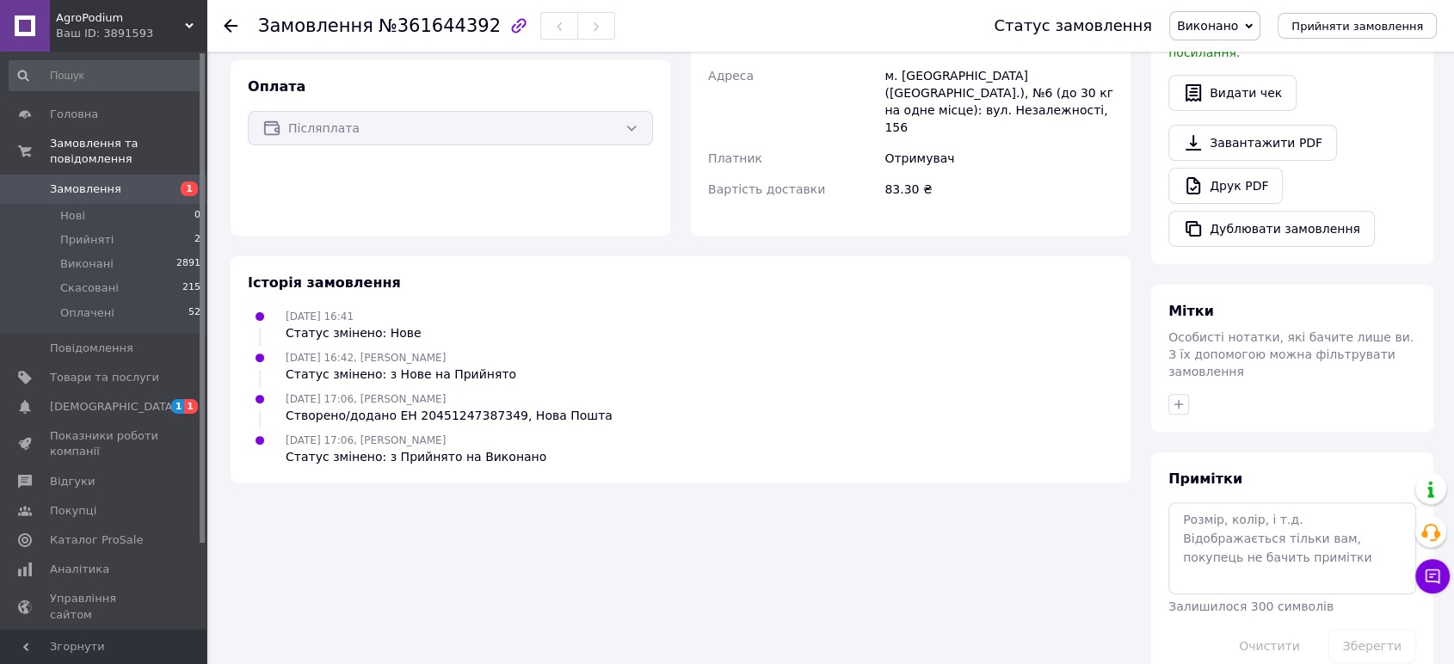
click at [96, 182] on span "Замовлення" at bounding box center [85, 189] width 71 height 15
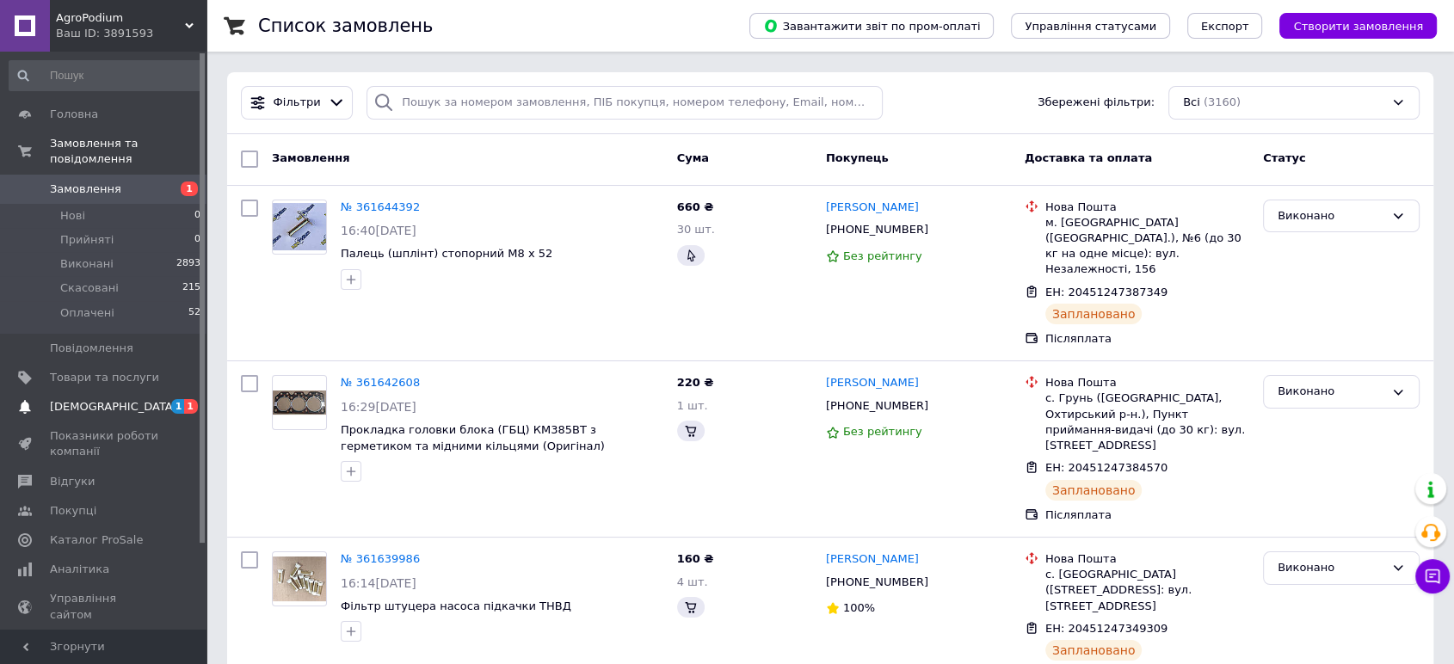
click at [67, 399] on span "[DEMOGRAPHIC_DATA]" at bounding box center [113, 406] width 127 height 15
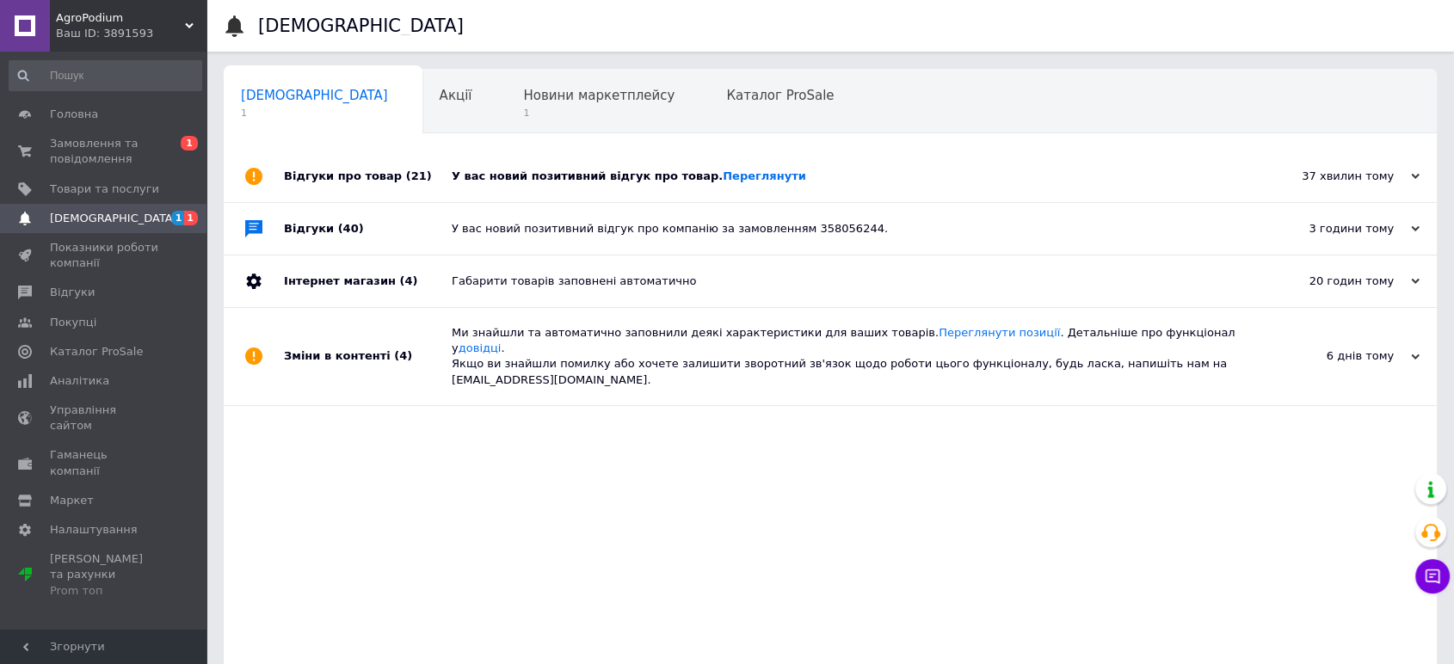
click at [343, 172] on div "Відгуки про товар (21)" at bounding box center [368, 177] width 168 height 52
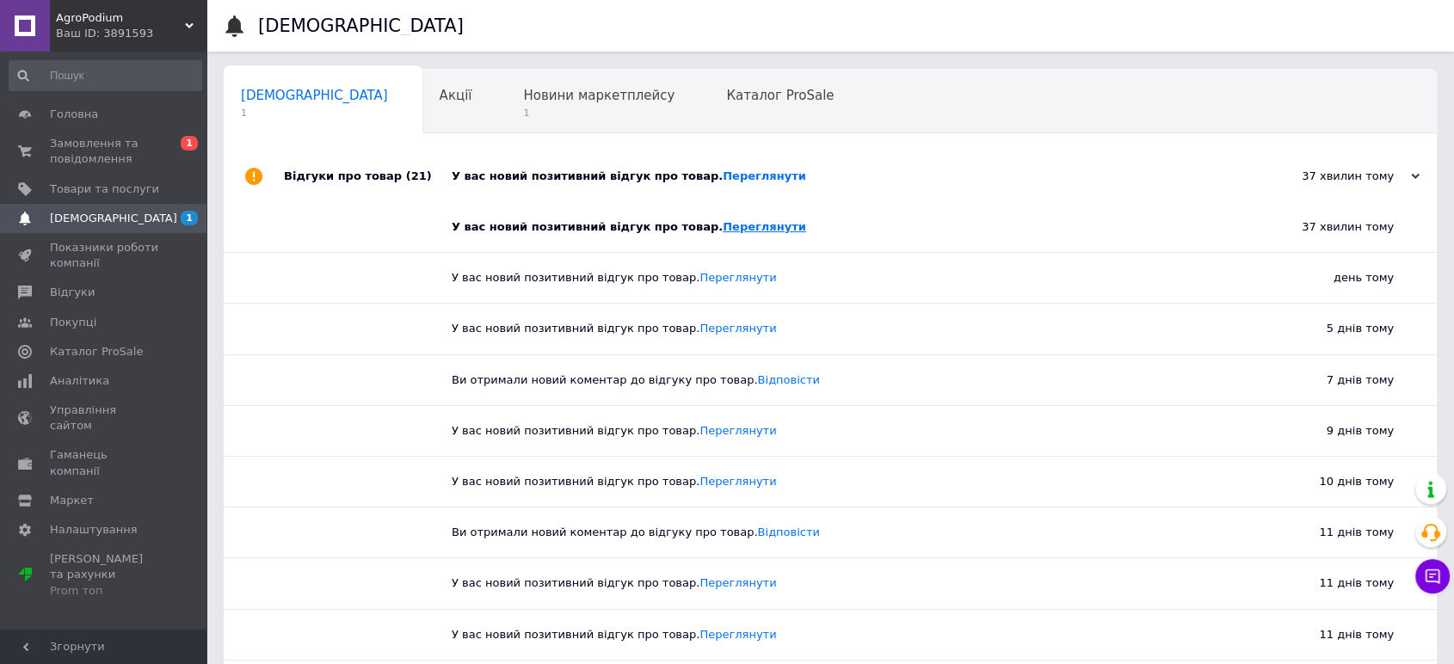
click at [731, 233] on link "Переглянути" at bounding box center [764, 226] width 83 height 13
click at [129, 157] on span "Замовлення та повідомлення" at bounding box center [104, 151] width 109 height 31
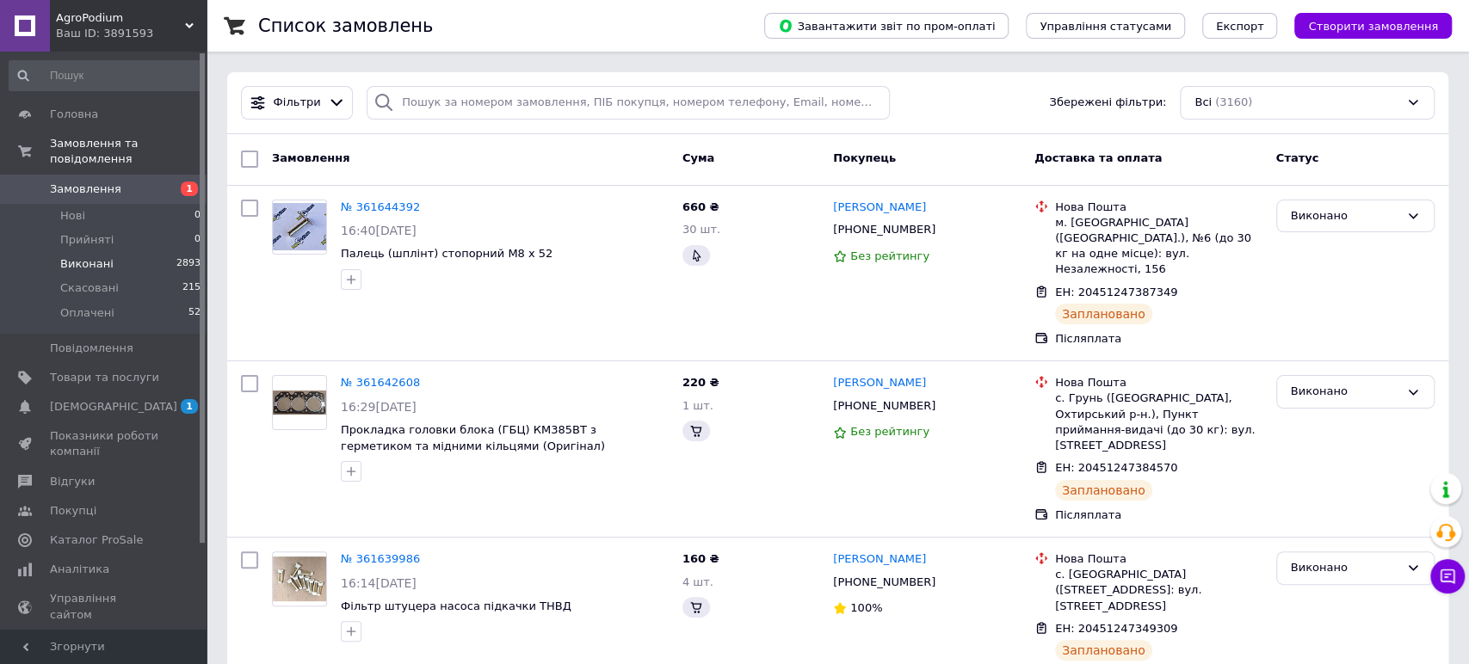
click at [104, 256] on span "Виконані" at bounding box center [86, 263] width 53 height 15
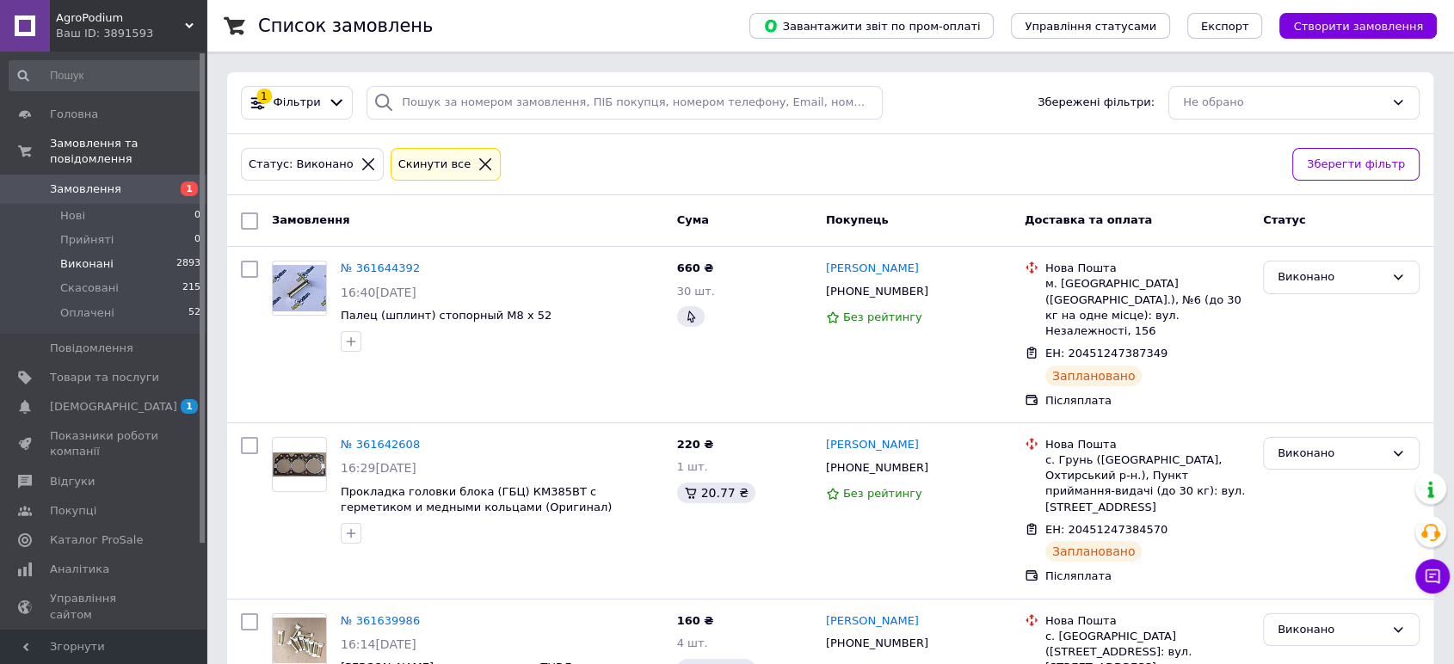
click at [568, 149] on div "Статус: [PERSON_NAME] все" at bounding box center [759, 165] width 1045 height 40
